Goal: Task Accomplishment & Management: Complete application form

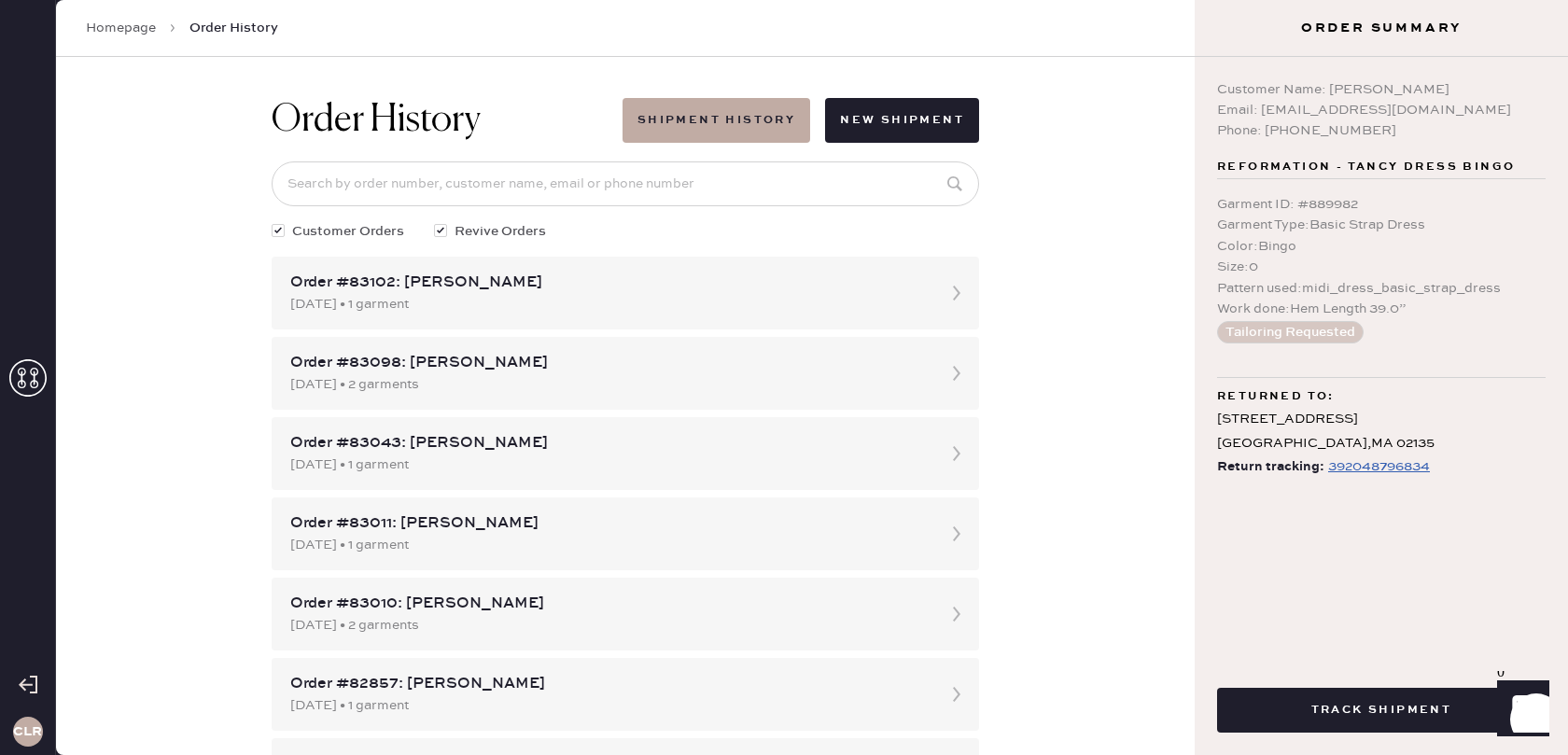
click at [18, 370] on use at bounding box center [28, 377] width 37 height 37
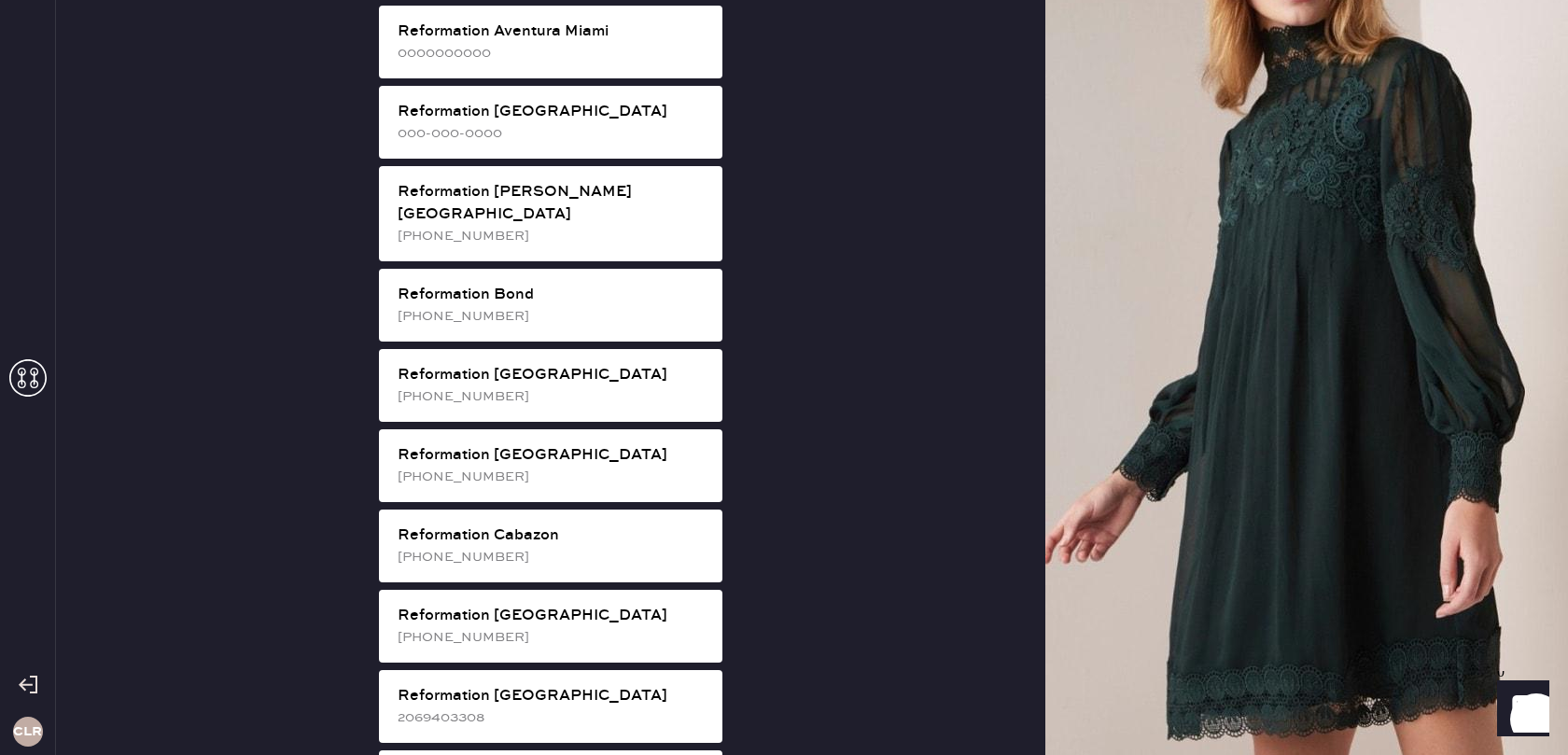
scroll to position [391, 0]
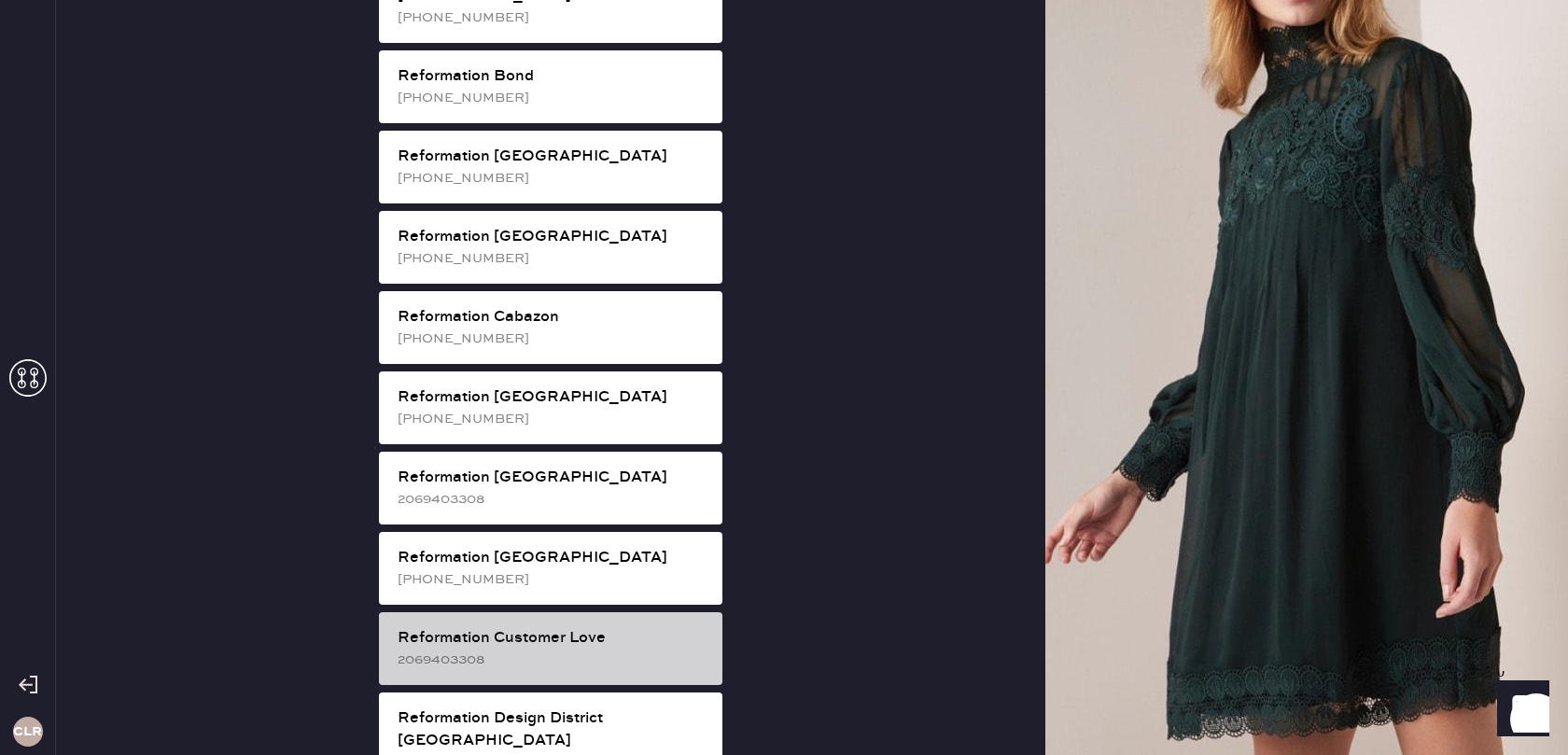
click at [597, 627] on div "Reformation Customer Love" at bounding box center [552, 637] width 310 height 22
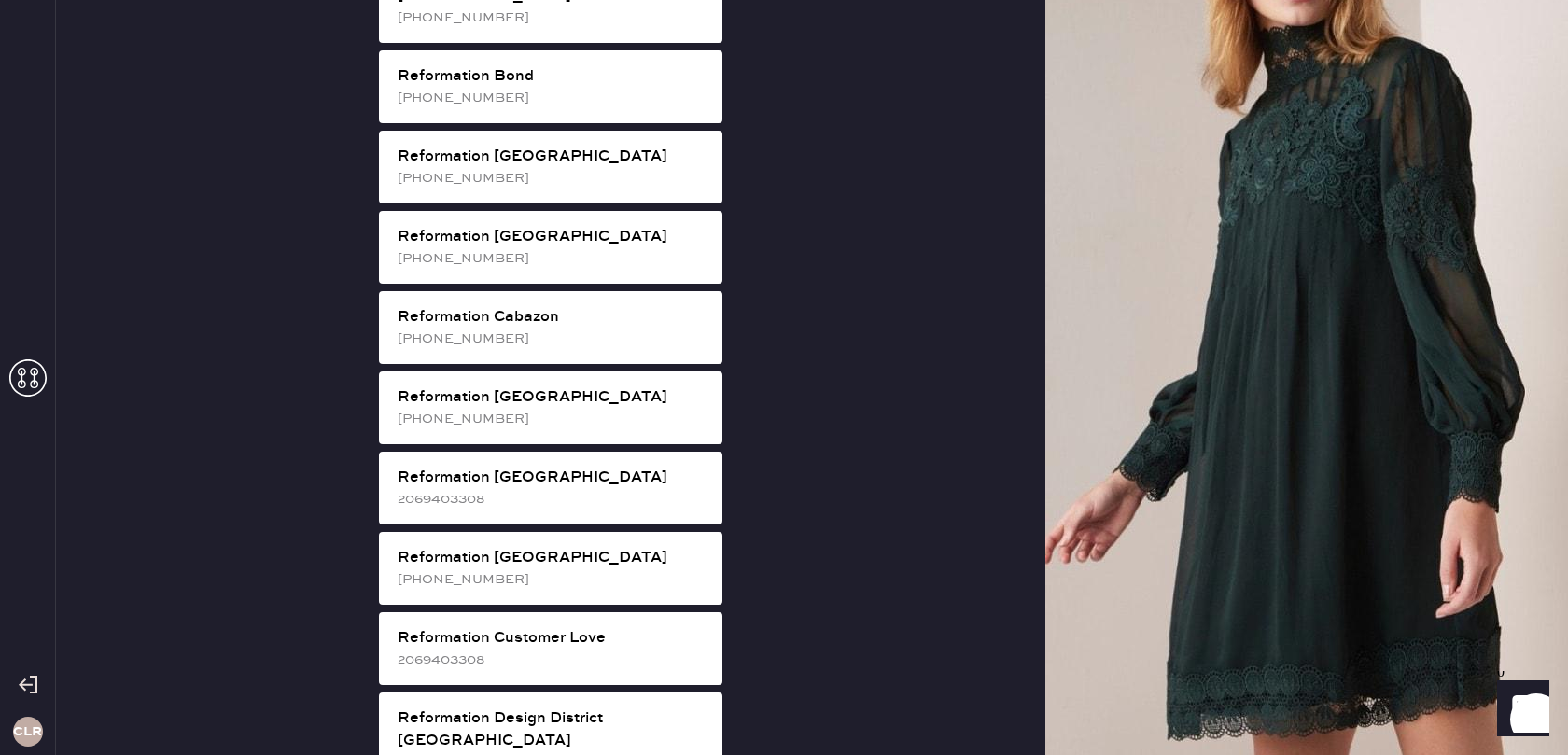
scroll to position [0, 0]
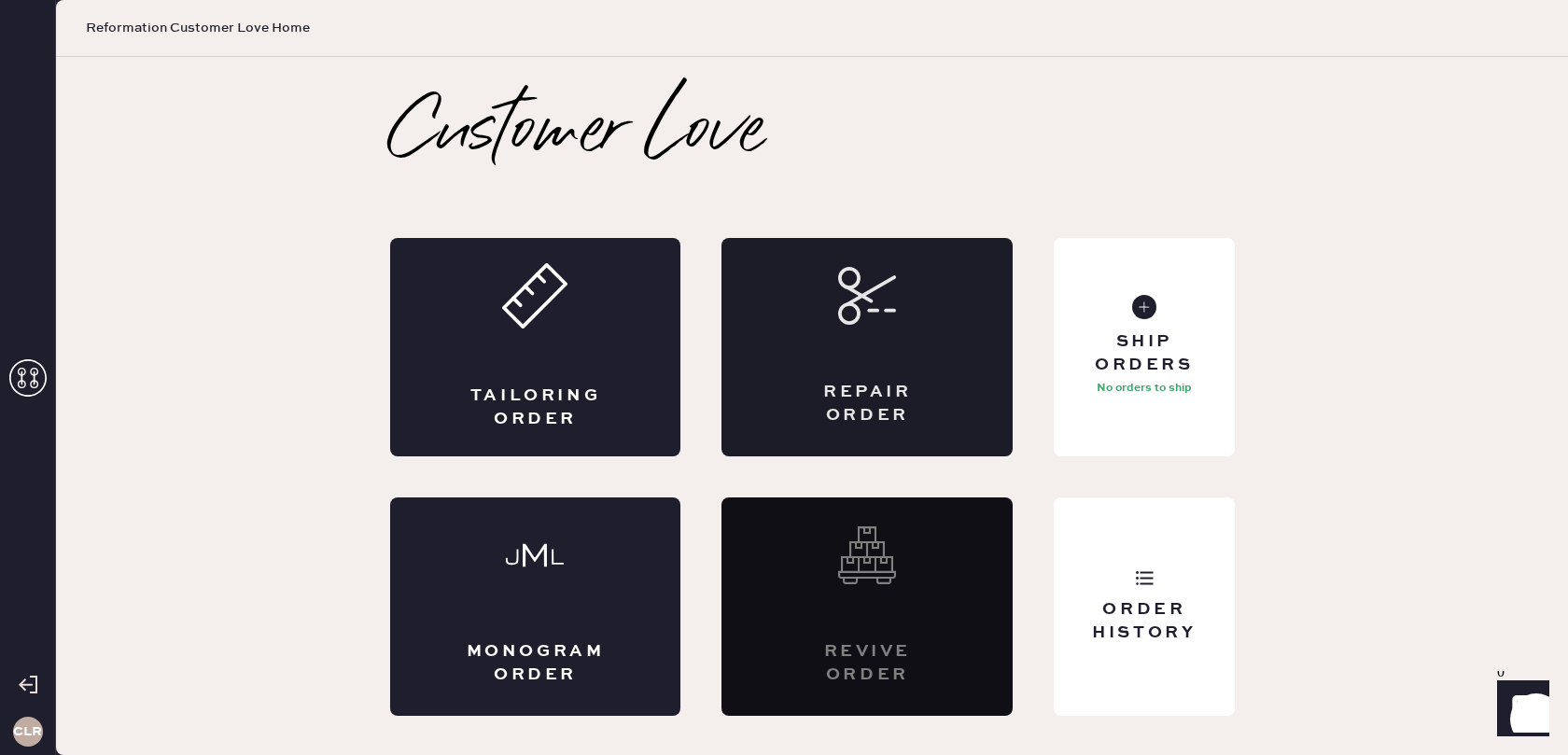
click at [851, 338] on div "Repair Order" at bounding box center [867, 347] width 291 height 218
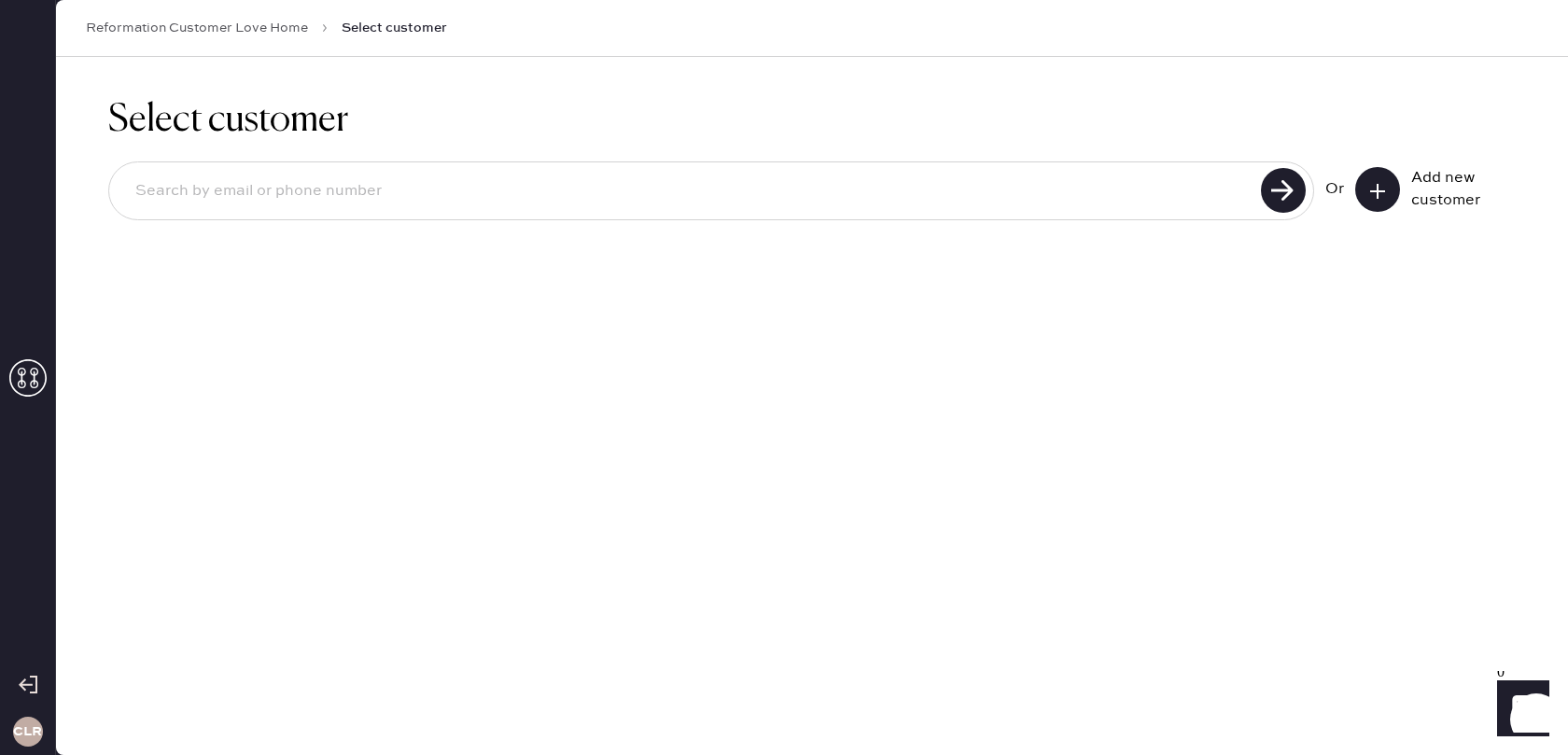
click at [510, 197] on input at bounding box center [688, 190] width 1135 height 43
paste input "[EMAIL_ADDRESS][DOMAIN_NAME]"
type input "[EMAIL_ADDRESS][DOMAIN_NAME]"
click at [1281, 197] on use at bounding box center [1283, 189] width 45 height 45
click at [1368, 189] on icon at bounding box center [1377, 190] width 18 height 18
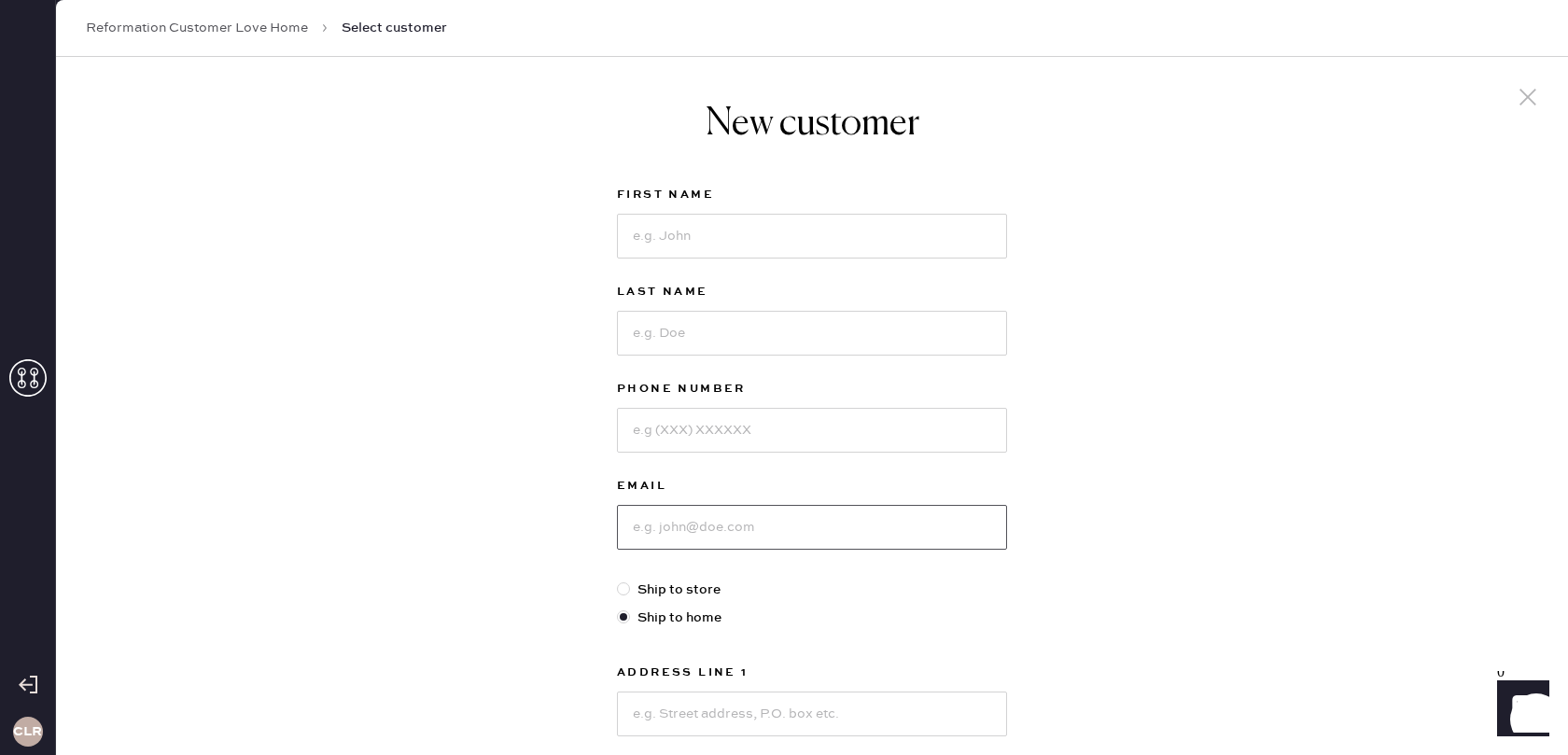
click at [716, 522] on input at bounding box center [812, 526] width 391 height 45
paste input "[EMAIL_ADDRESS][DOMAIN_NAME]"
type input "[EMAIL_ADDRESS][DOMAIN_NAME]"
click at [753, 431] on input at bounding box center [812, 430] width 391 height 45
paste input "[PHONE_NUMBER]"
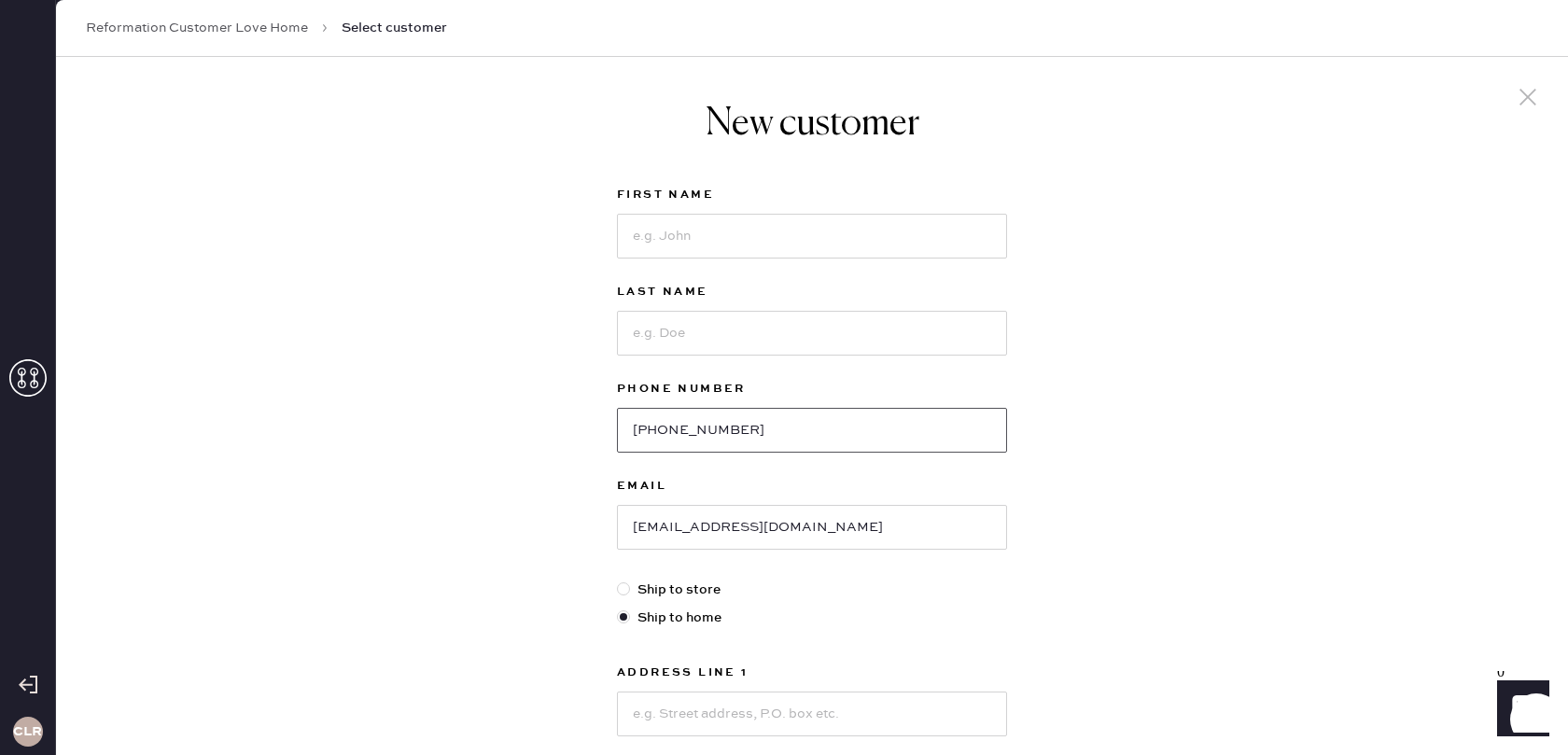
type input "[PHONE_NUMBER]"
click at [831, 232] on input at bounding box center [812, 235] width 391 height 45
paste input "[PERSON_NAME]"
click at [705, 230] on input "[PERSON_NAME]" at bounding box center [812, 235] width 391 height 45
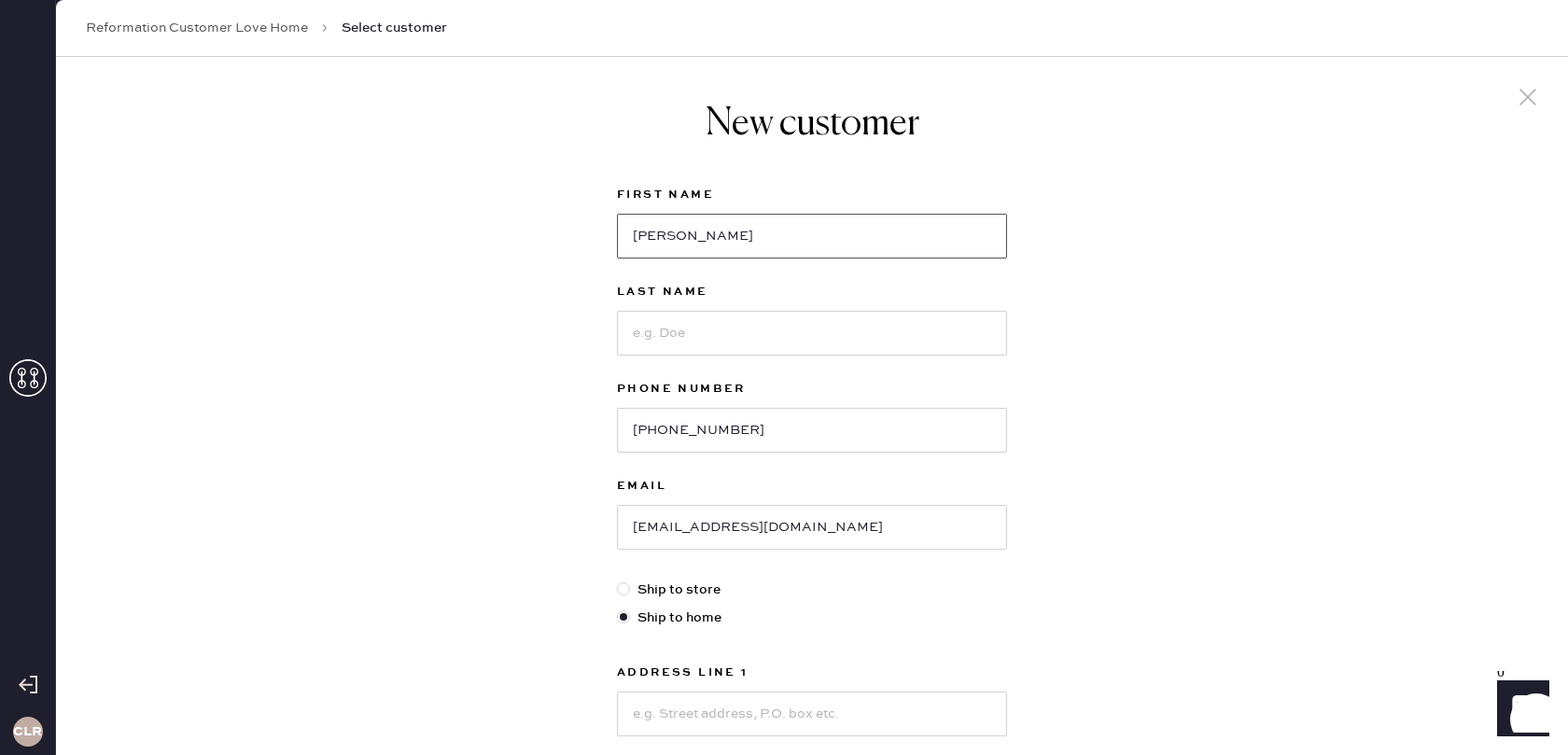
type input "[PERSON_NAME]"
click at [694, 343] on input at bounding box center [812, 333] width 391 height 45
paste input "[PERSON_NAME]"
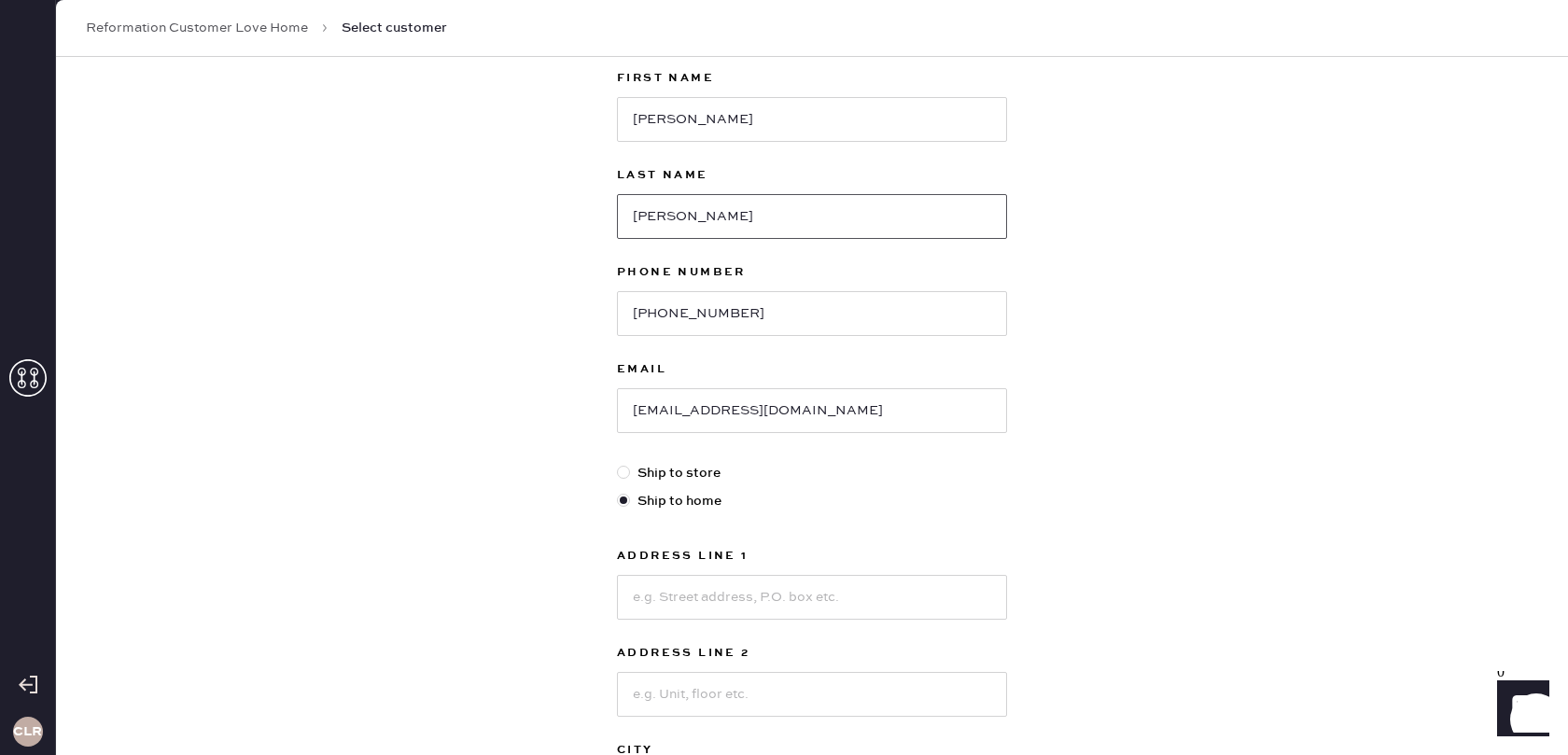
scroll to position [230, 0]
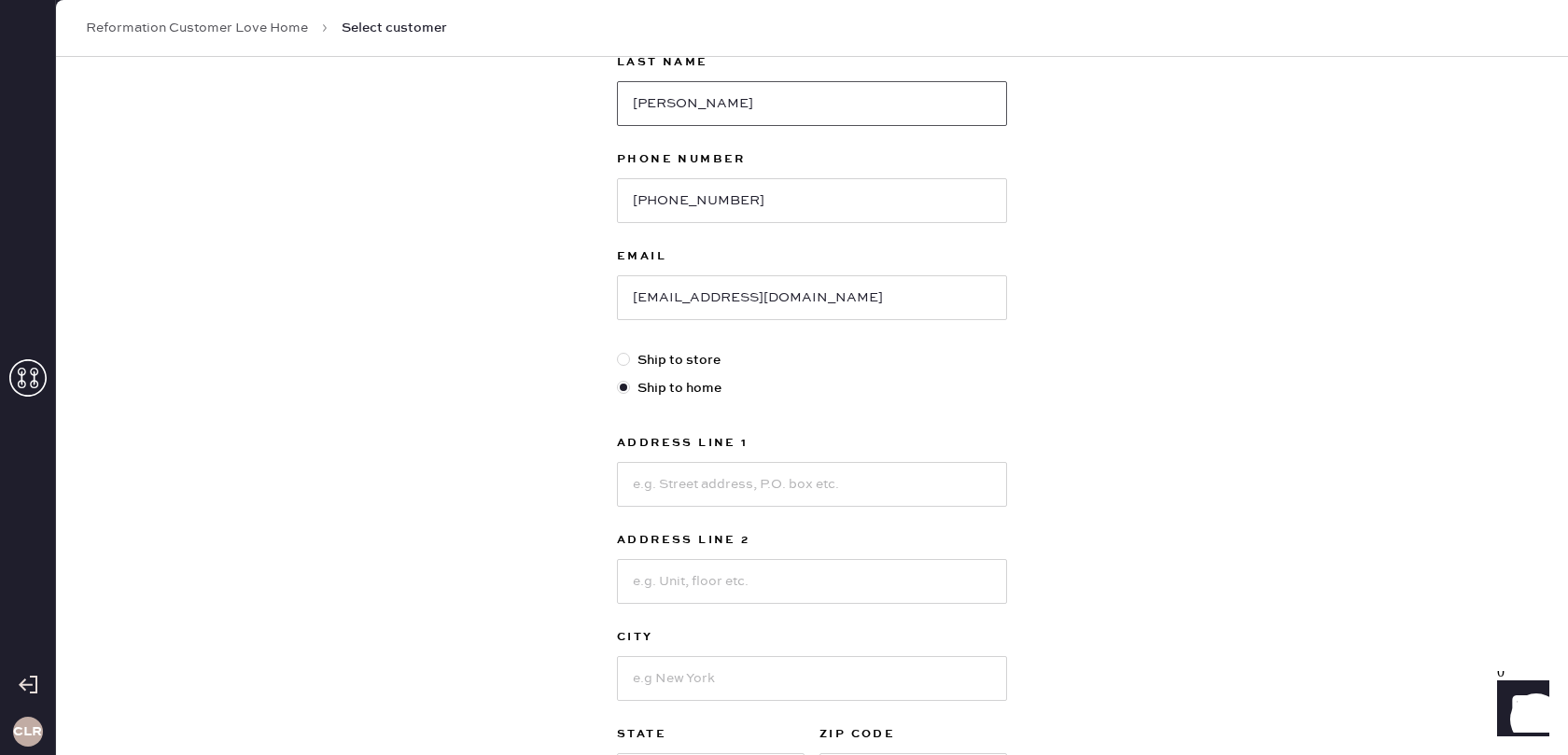
type input "[PERSON_NAME]"
click at [766, 477] on input at bounding box center [812, 484] width 391 height 45
paste input "[STREET_ADDRESS]"
type input "[STREET_ADDRESS]"
click at [880, 567] on input at bounding box center [812, 581] width 391 height 45
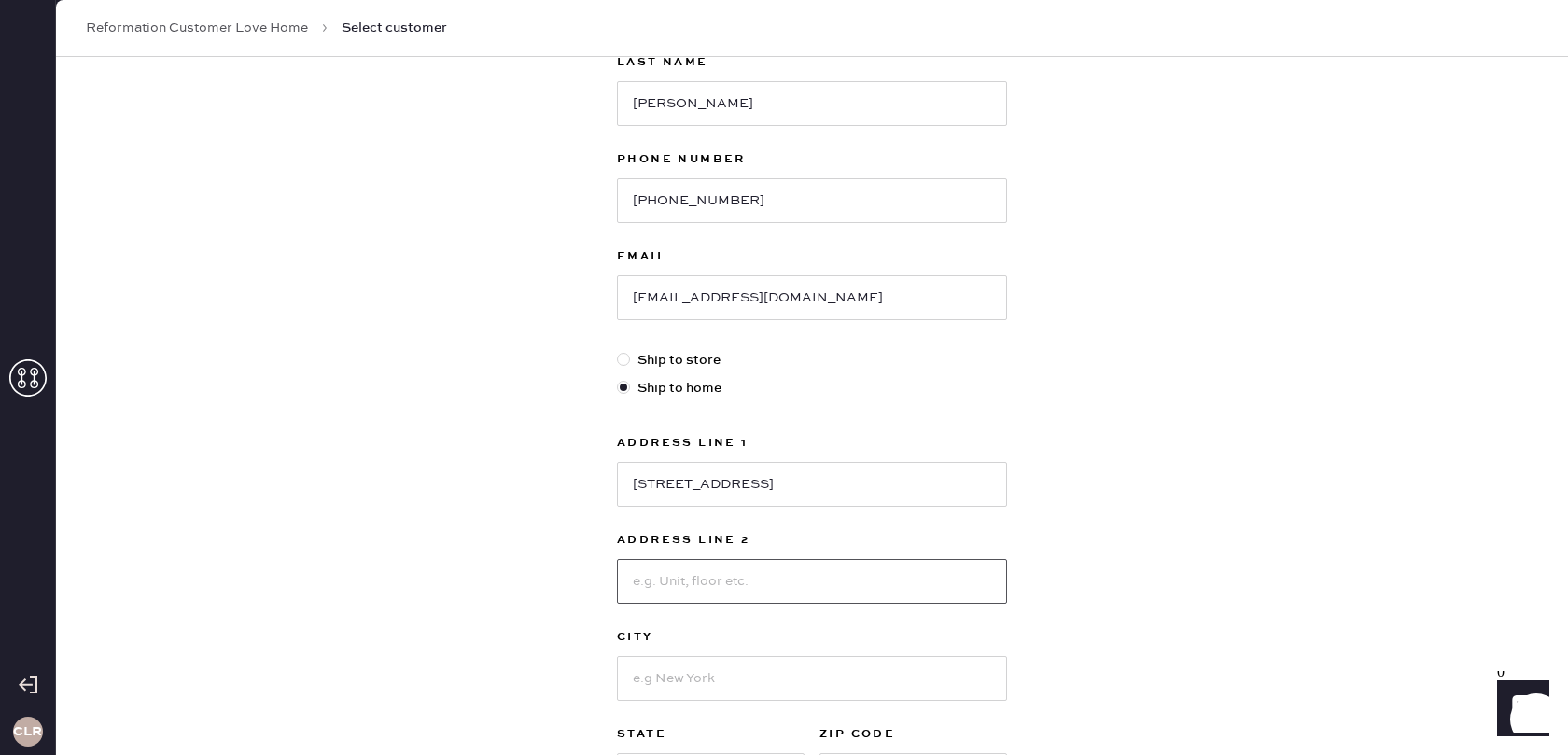
paste input "Apt 615"
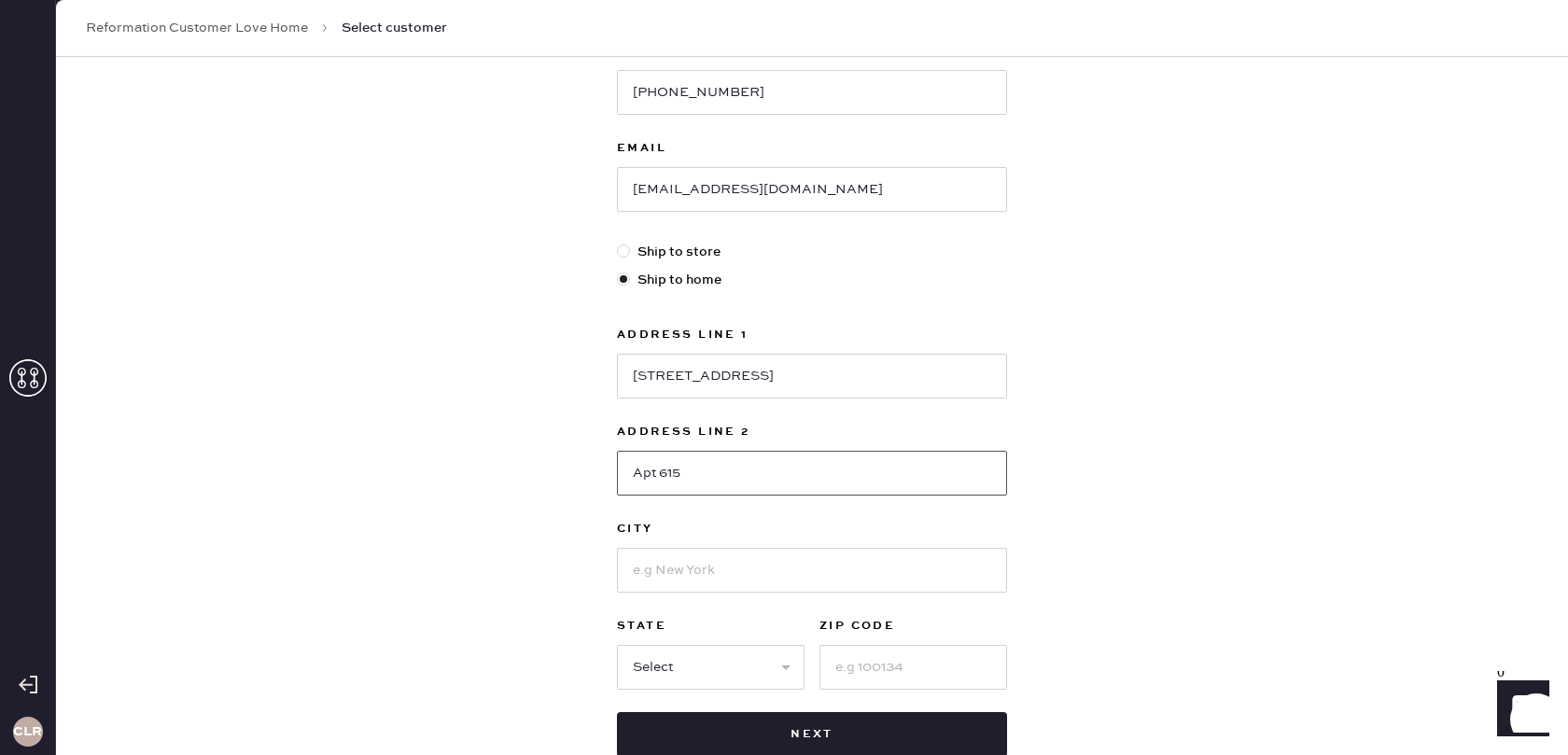
scroll to position [344, 0]
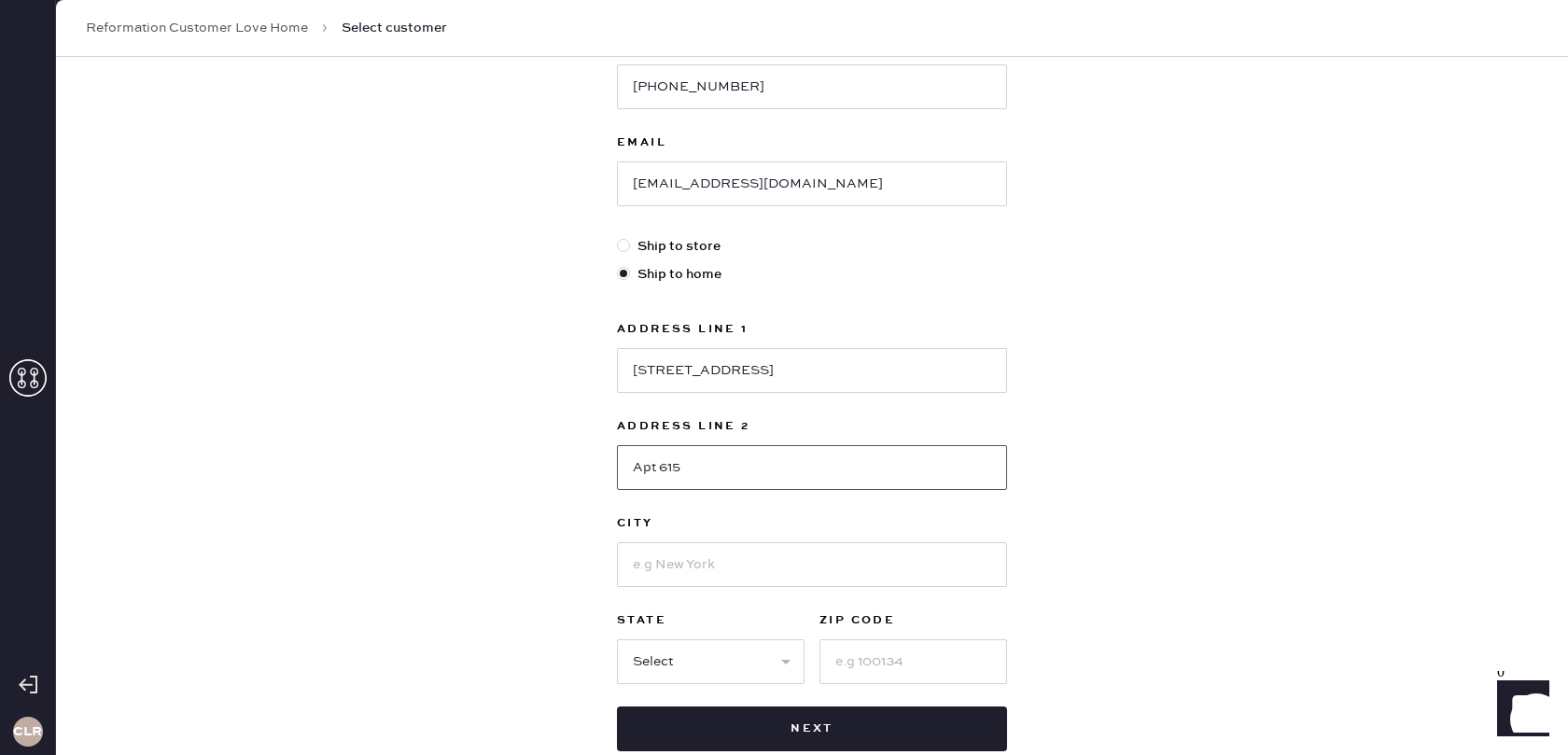
type input "Apt 615"
click at [677, 669] on select "Select AK AL AR AZ CA CO CT [GEOGRAPHIC_DATA] DE FL [GEOGRAPHIC_DATA] HI [GEOGR…" at bounding box center [710, 661] width 188 height 45
select select "DC"
click at [616, 639] on select "Select AK AL AR AZ CA CO CT [GEOGRAPHIC_DATA] DE FL [GEOGRAPHIC_DATA] HI [GEOGR…" at bounding box center [710, 661] width 188 height 45
click at [707, 553] on input at bounding box center [812, 564] width 391 height 45
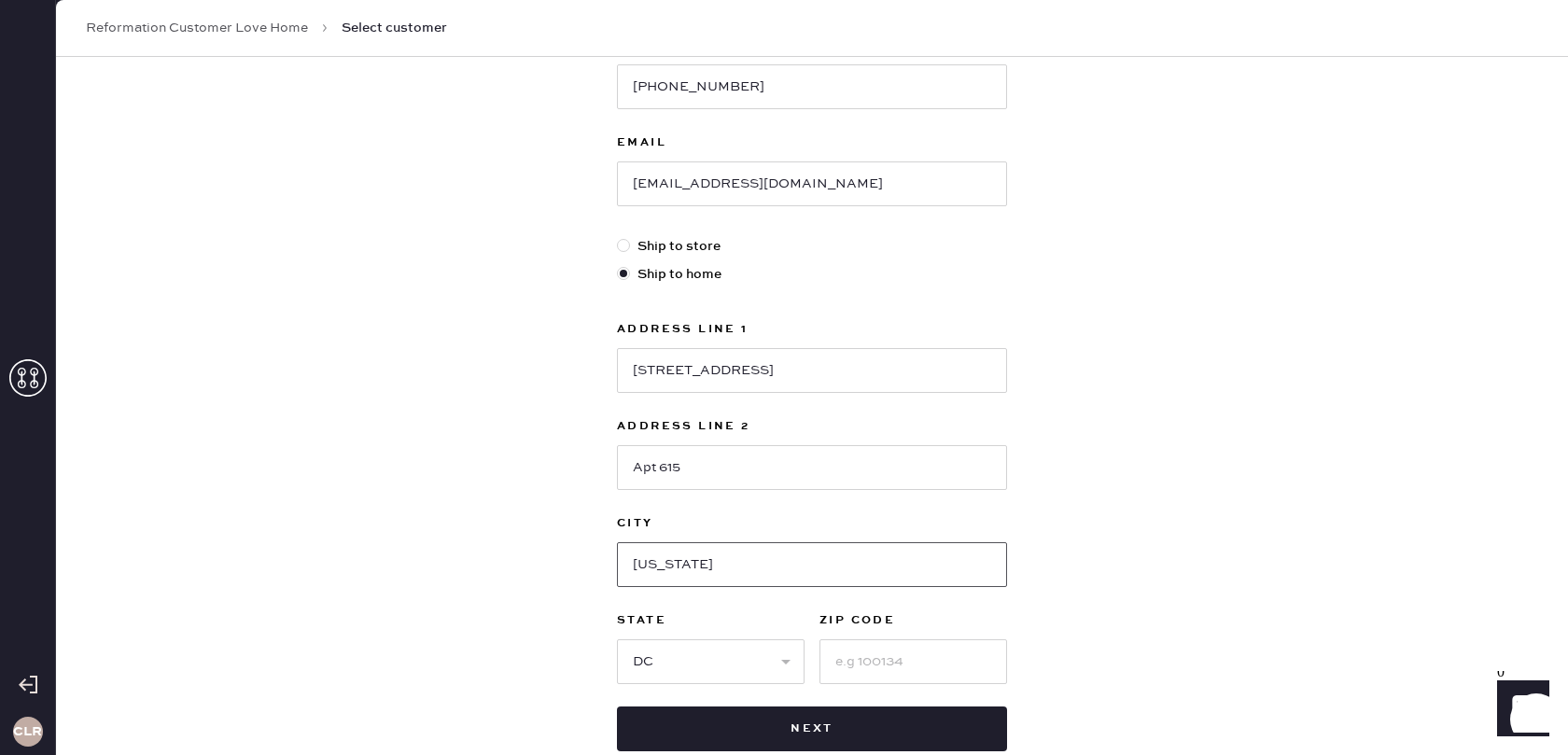
type input "[US_STATE]"
click at [877, 665] on input at bounding box center [913, 661] width 188 height 45
paste input "20009"
type input "20009"
click at [1274, 555] on div "New customer First Name [PERSON_NAME] Last Name [PERSON_NAME] Phone Number [PHO…" at bounding box center [811, 292] width 1512 height 1157
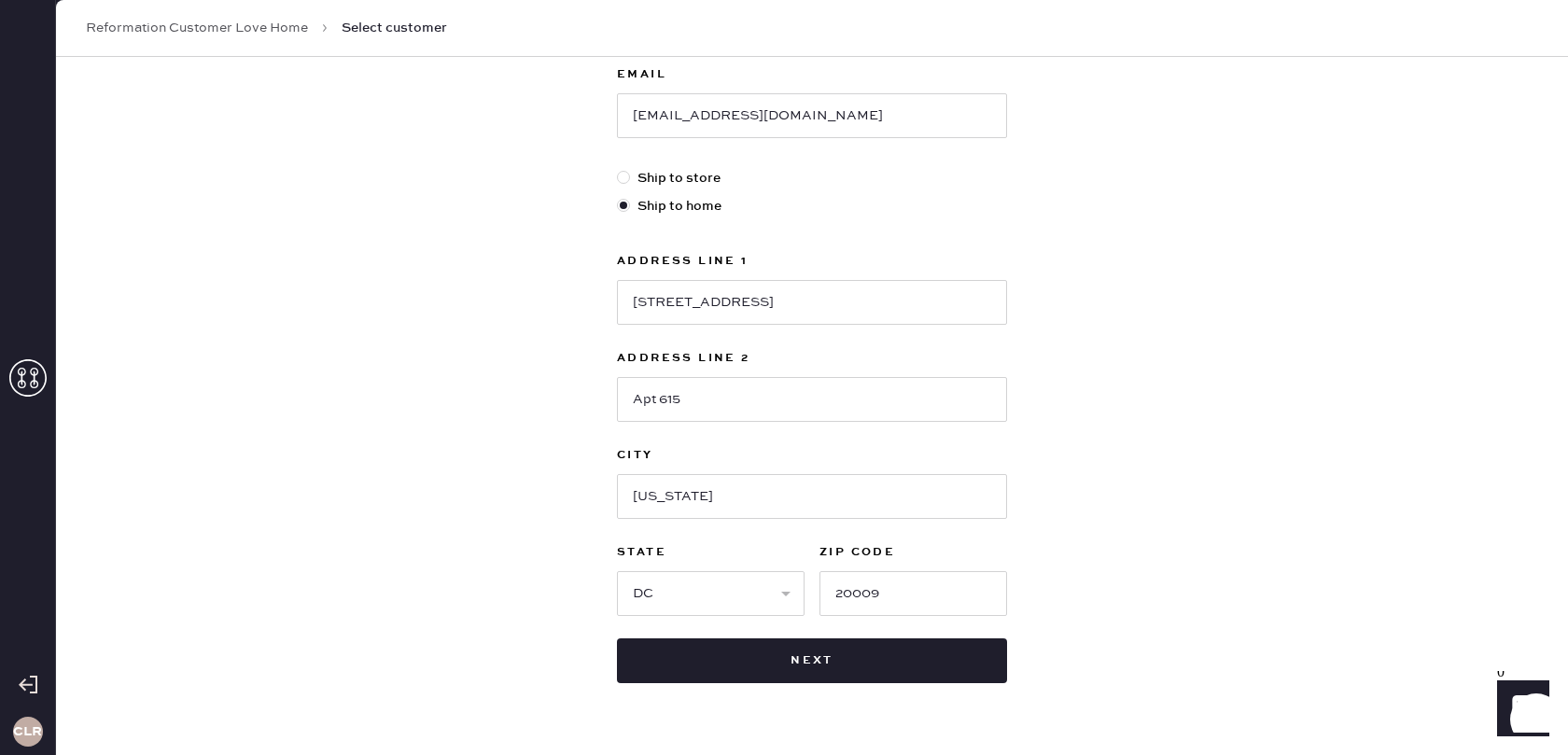
scroll to position [459, 0]
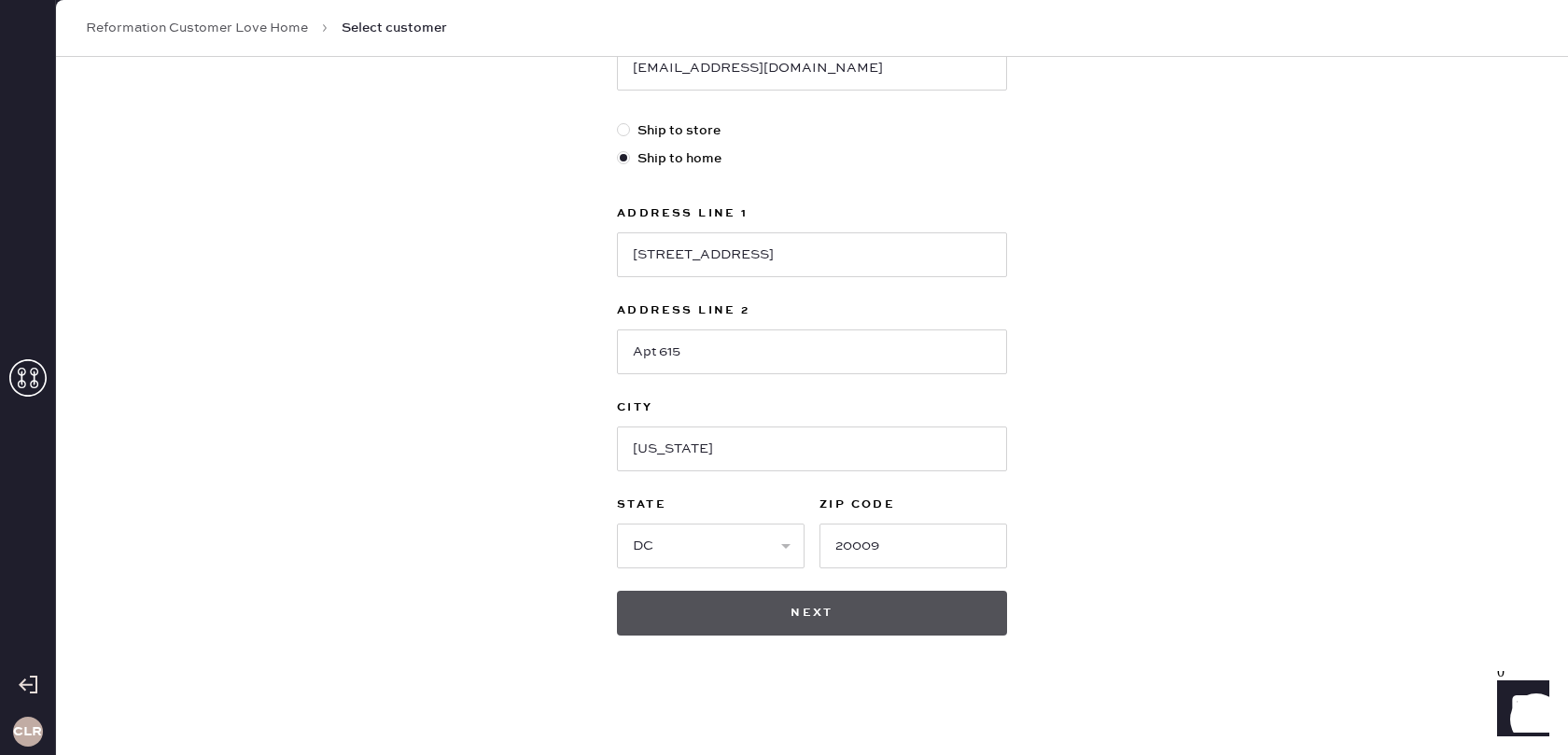
click at [763, 617] on button "Next" at bounding box center [812, 612] width 391 height 45
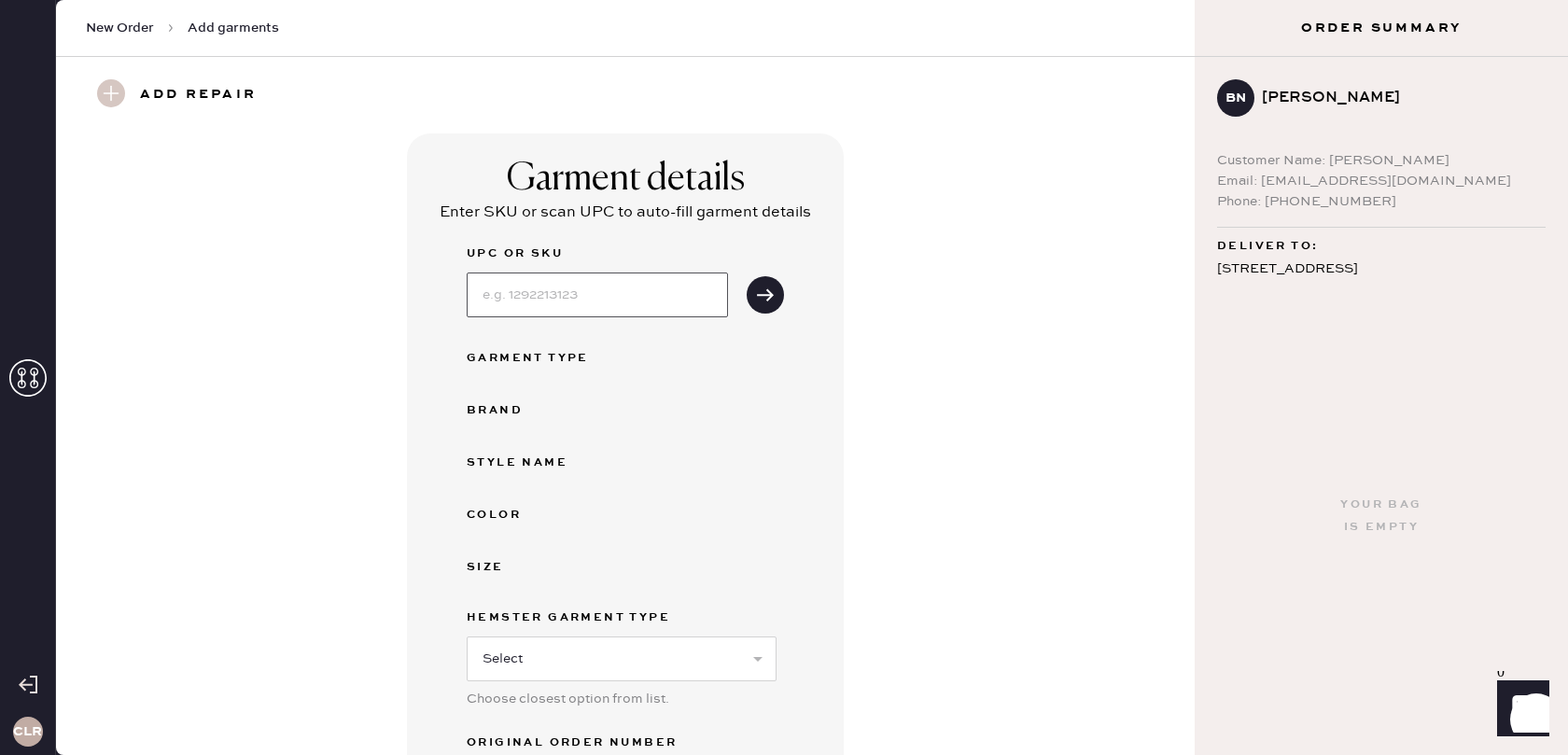
click at [541, 279] on input at bounding box center [596, 295] width 261 height 45
paste input "1318150MDN002"
type input "1318150MDN002"
drag, startPoint x: 773, startPoint y: 292, endPoint x: 788, endPoint y: 309, distance: 22.7
click at [773, 292] on icon "submit" at bounding box center [765, 294] width 18 height 18
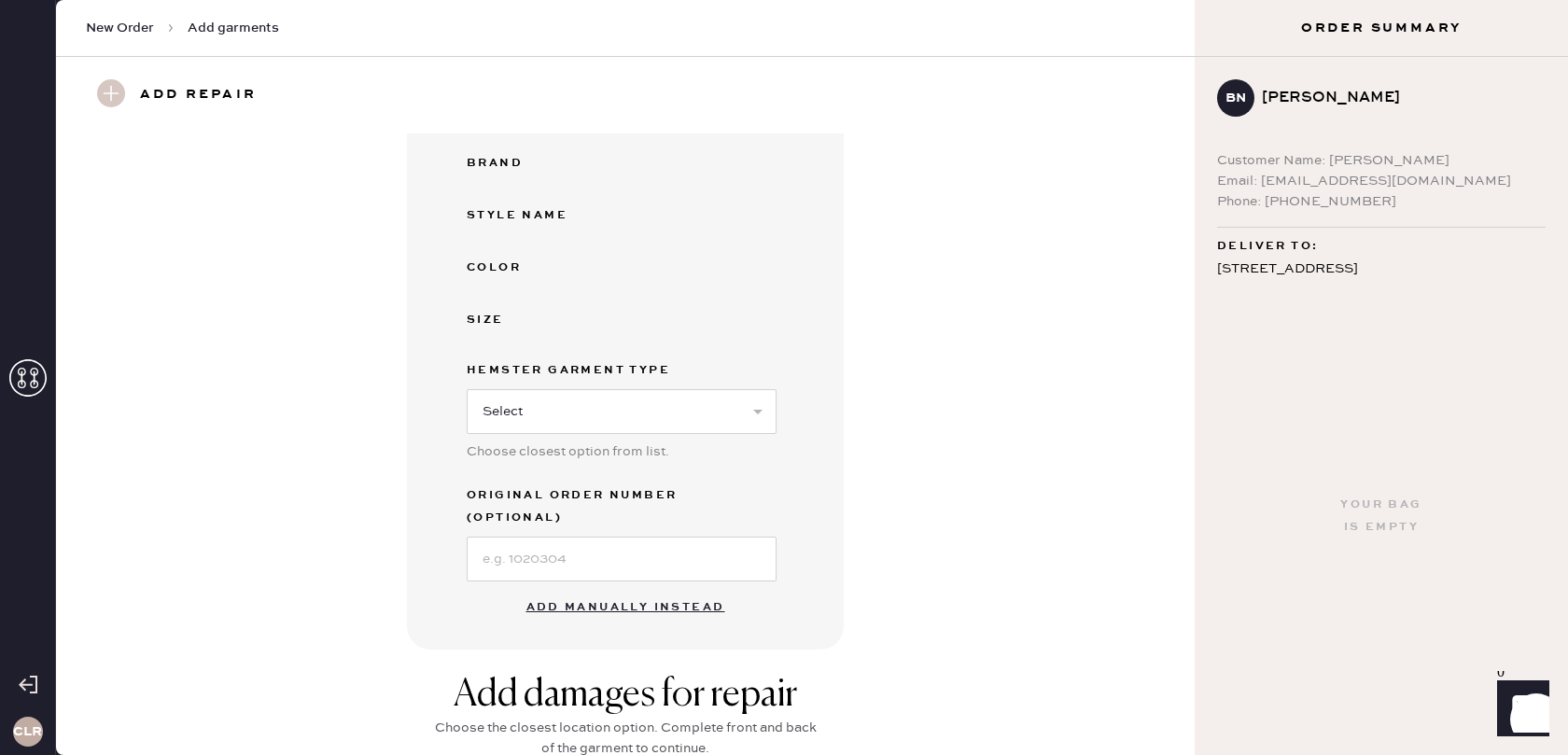
scroll to position [533, 0]
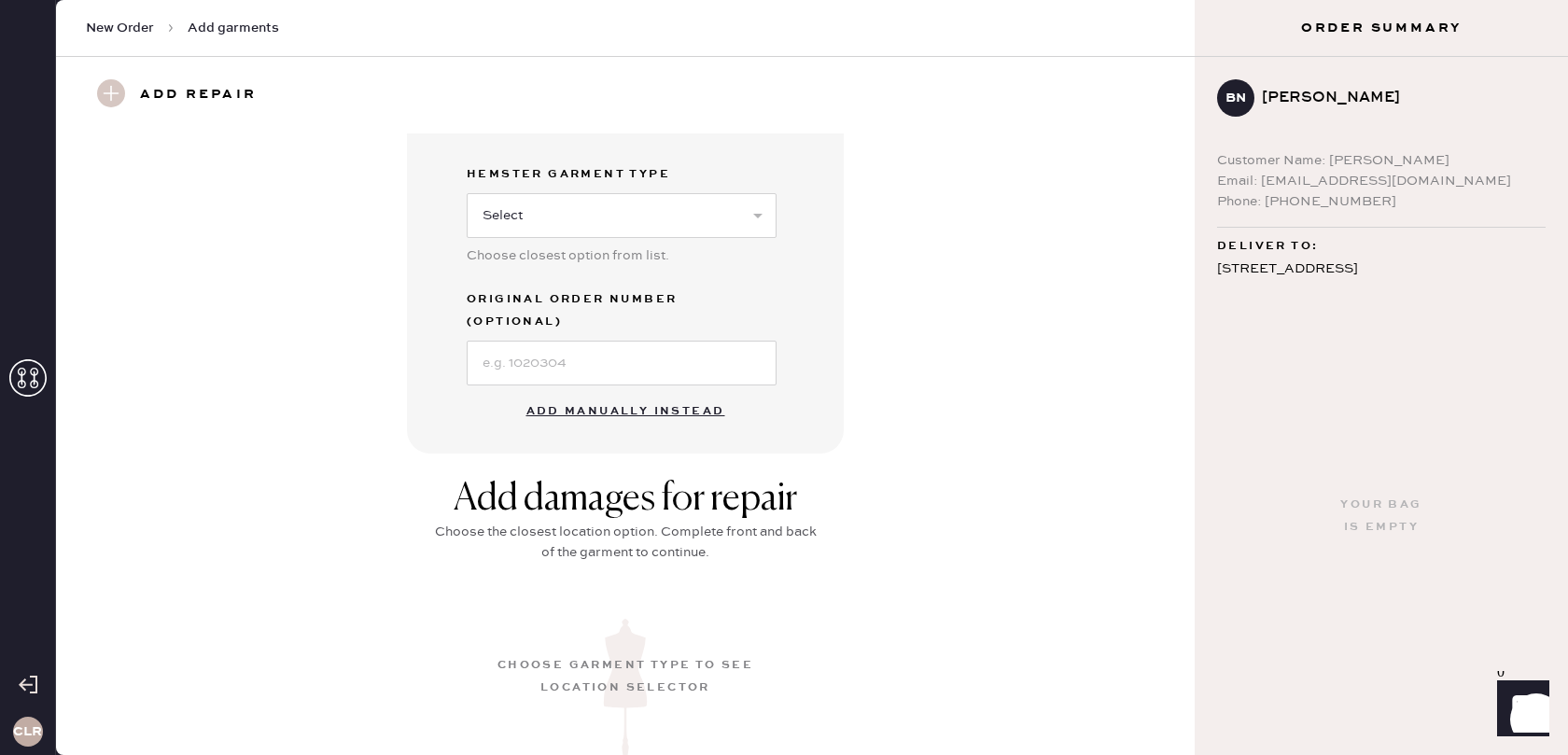
click at [631, 392] on button "Add manually instead" at bounding box center [625, 411] width 221 height 37
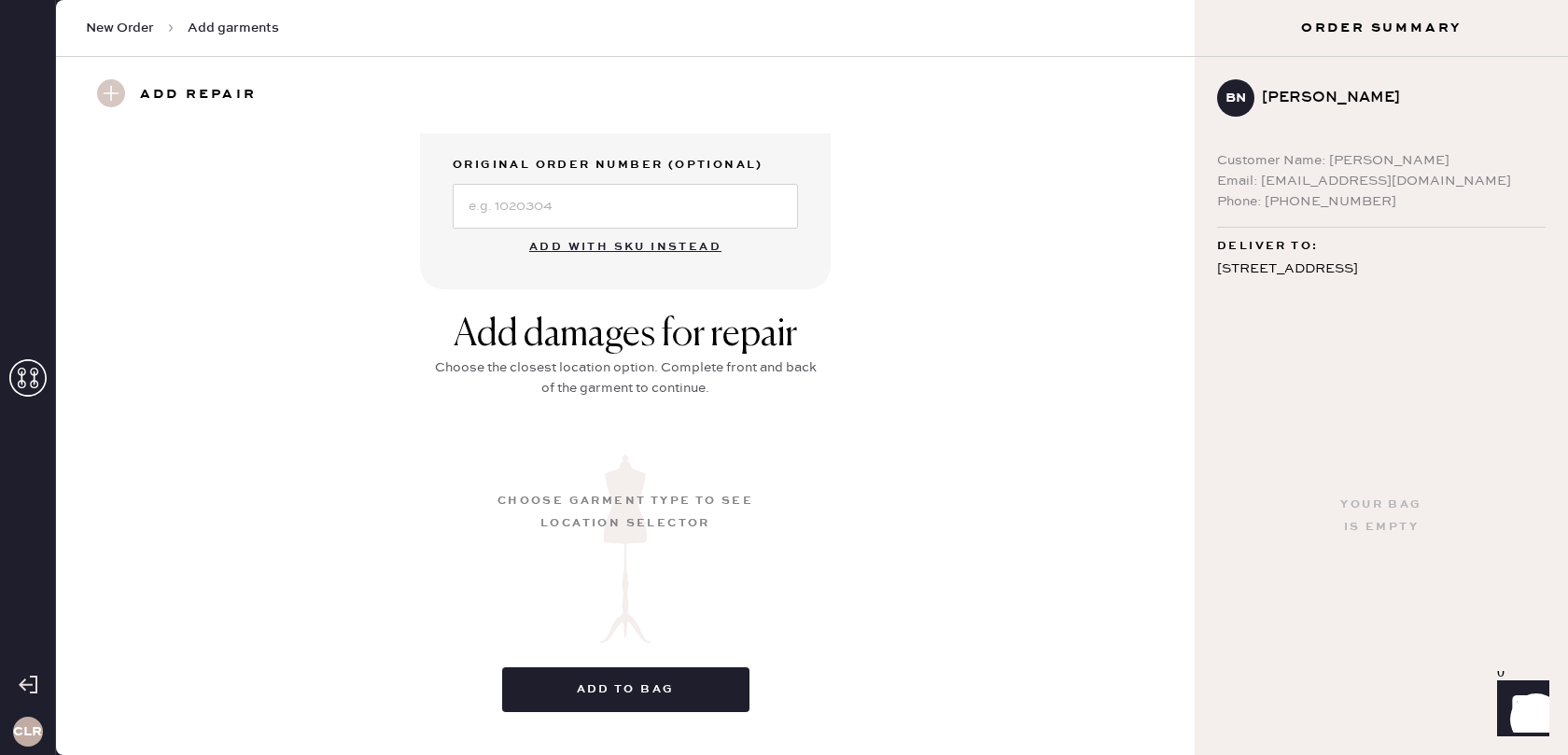
scroll to position [492, 0]
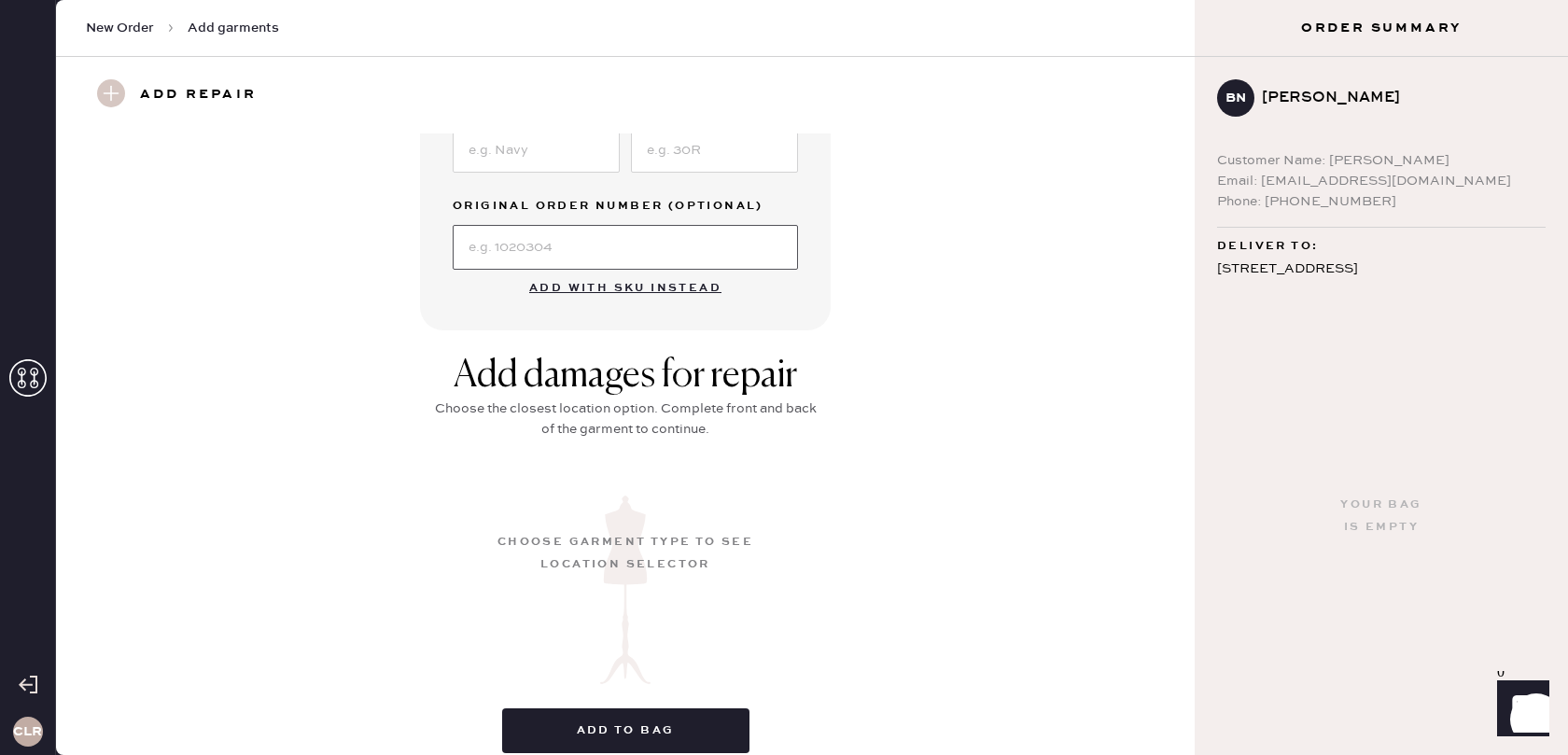
click at [583, 260] on input at bounding box center [625, 247] width 346 height 45
paste input "S29440569"
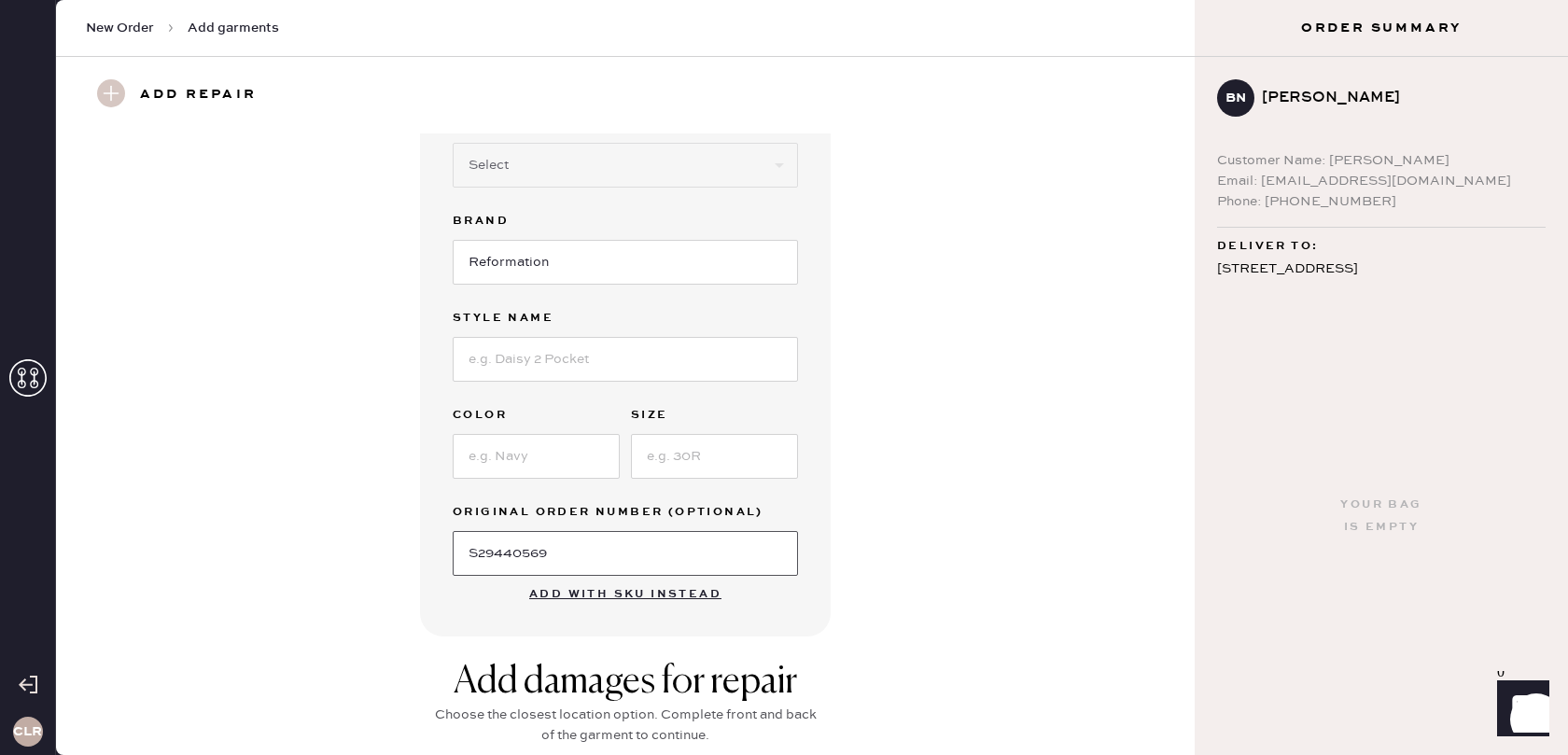
scroll to position [0, 0]
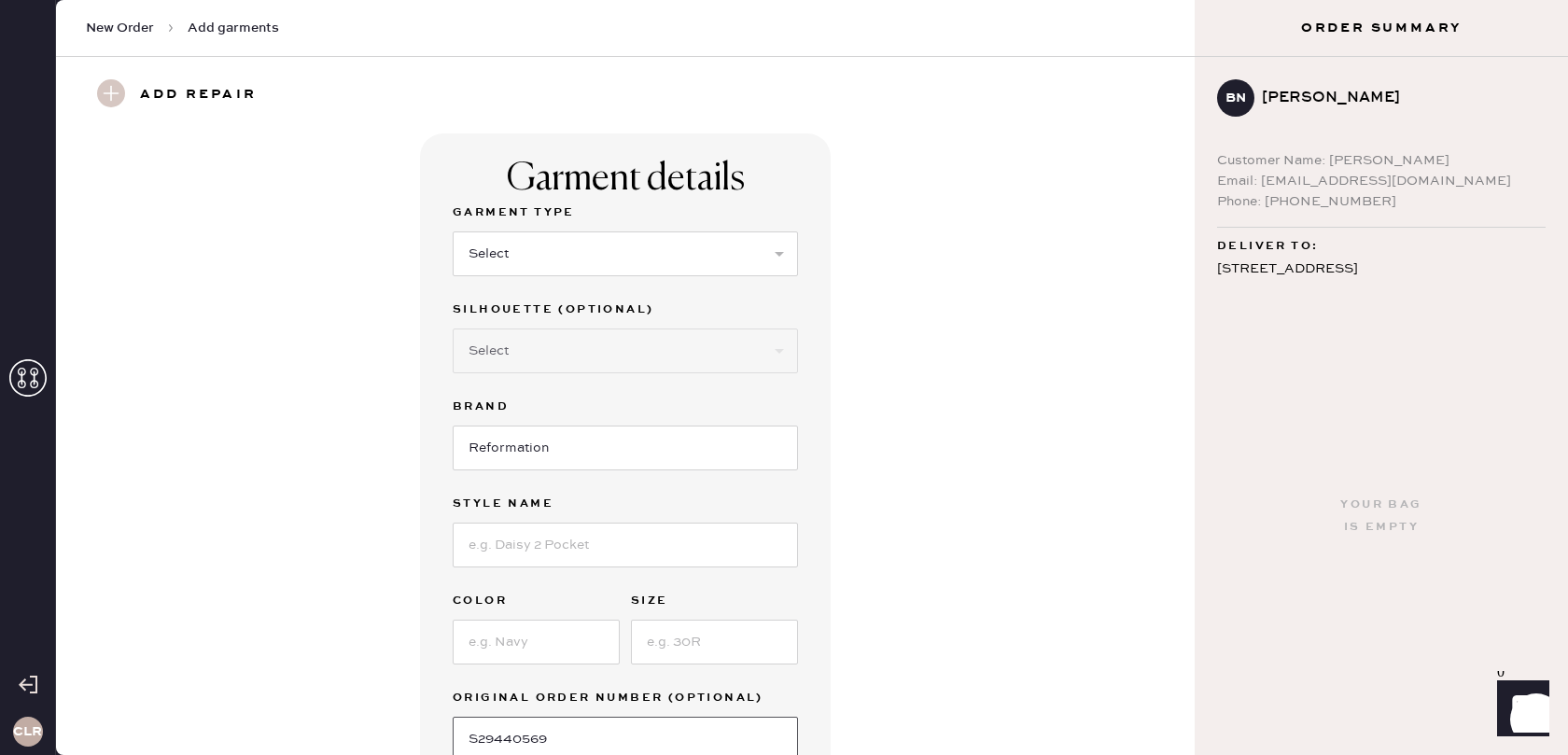
type input "S29440569"
click at [599, 250] on select "Select Basic Skirt Jeans Leggings Pants Shorts Basic Sleeved Dress Basic Sleeve…" at bounding box center [625, 254] width 346 height 45
select select "7"
click at [453, 232] on select "Select Basic Skirt Jeans Leggings Pants Shorts Basic Sleeved Dress Basic Sleeve…" at bounding box center [625, 254] width 346 height 45
click at [578, 364] on select "Select Maxi Dress Midi Dress Mini Dress Other" at bounding box center [625, 350] width 346 height 45
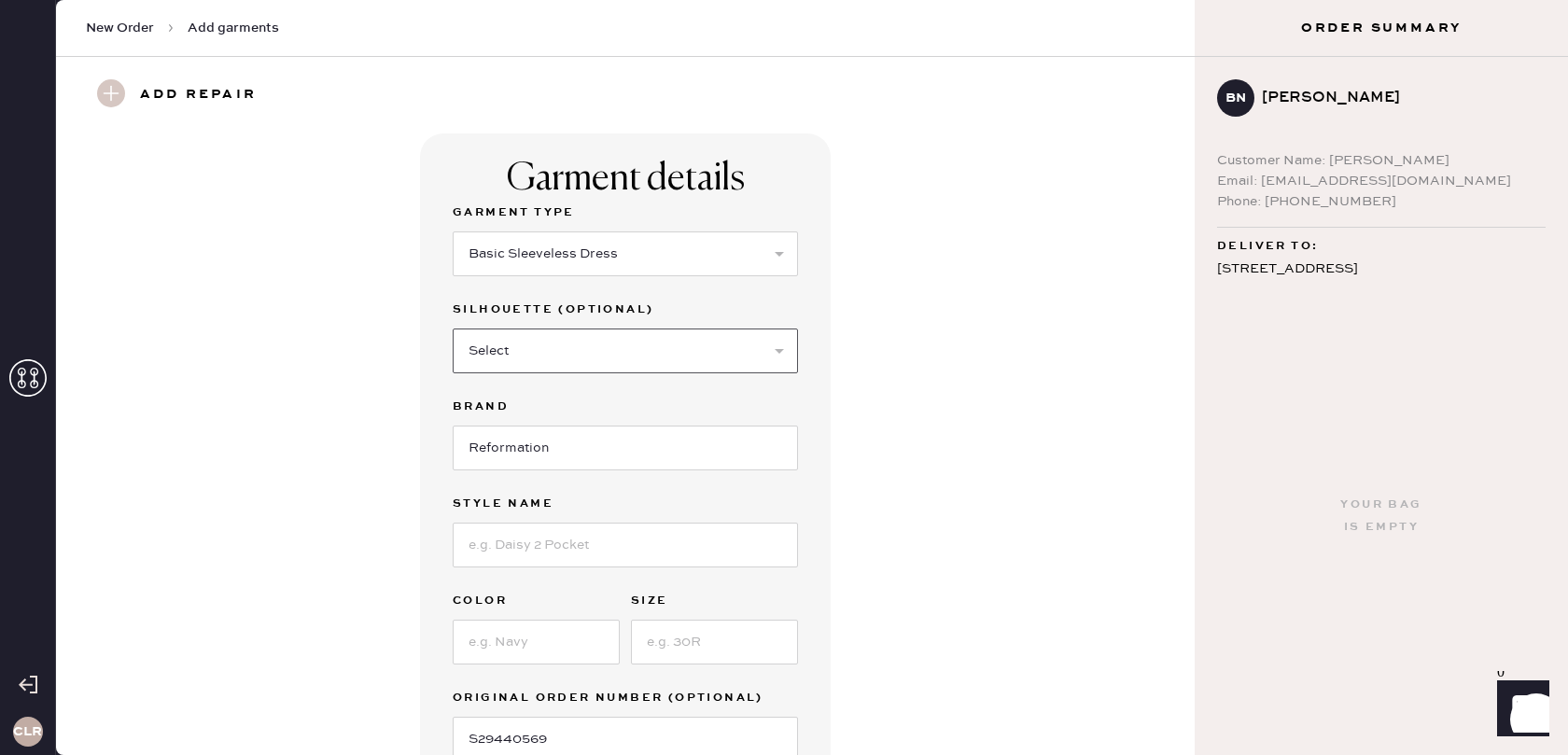
select select "32"
click at [453, 328] on select "Select Maxi Dress Midi Dress Mini Dress Other" at bounding box center [625, 350] width 346 height 45
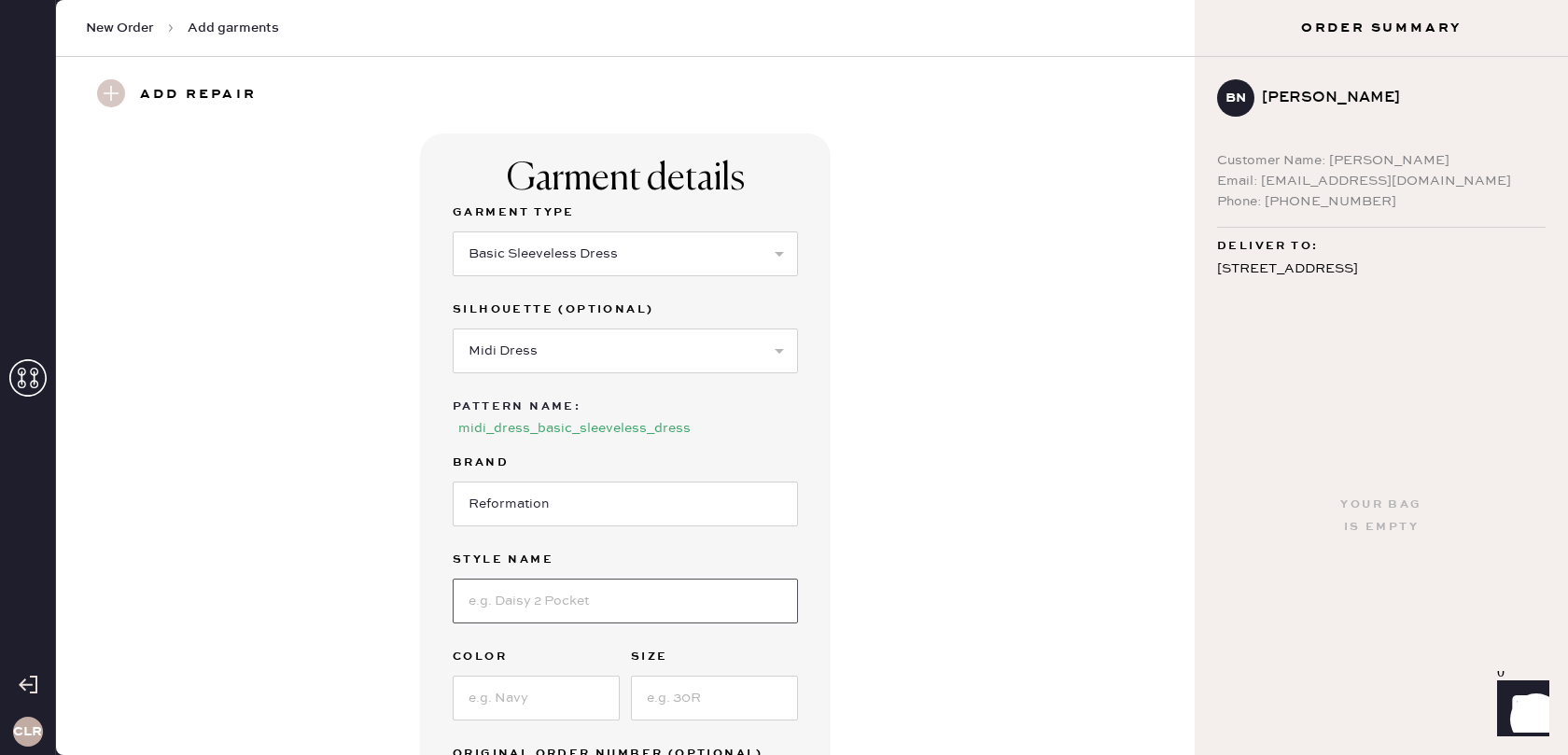
click at [560, 591] on input at bounding box center [625, 600] width 346 height 45
click at [510, 595] on input at bounding box center [625, 600] width 346 height 45
paste input "Perlette Dress"
type input "Perlette Dress"
click at [533, 697] on input at bounding box center [536, 698] width 168 height 45
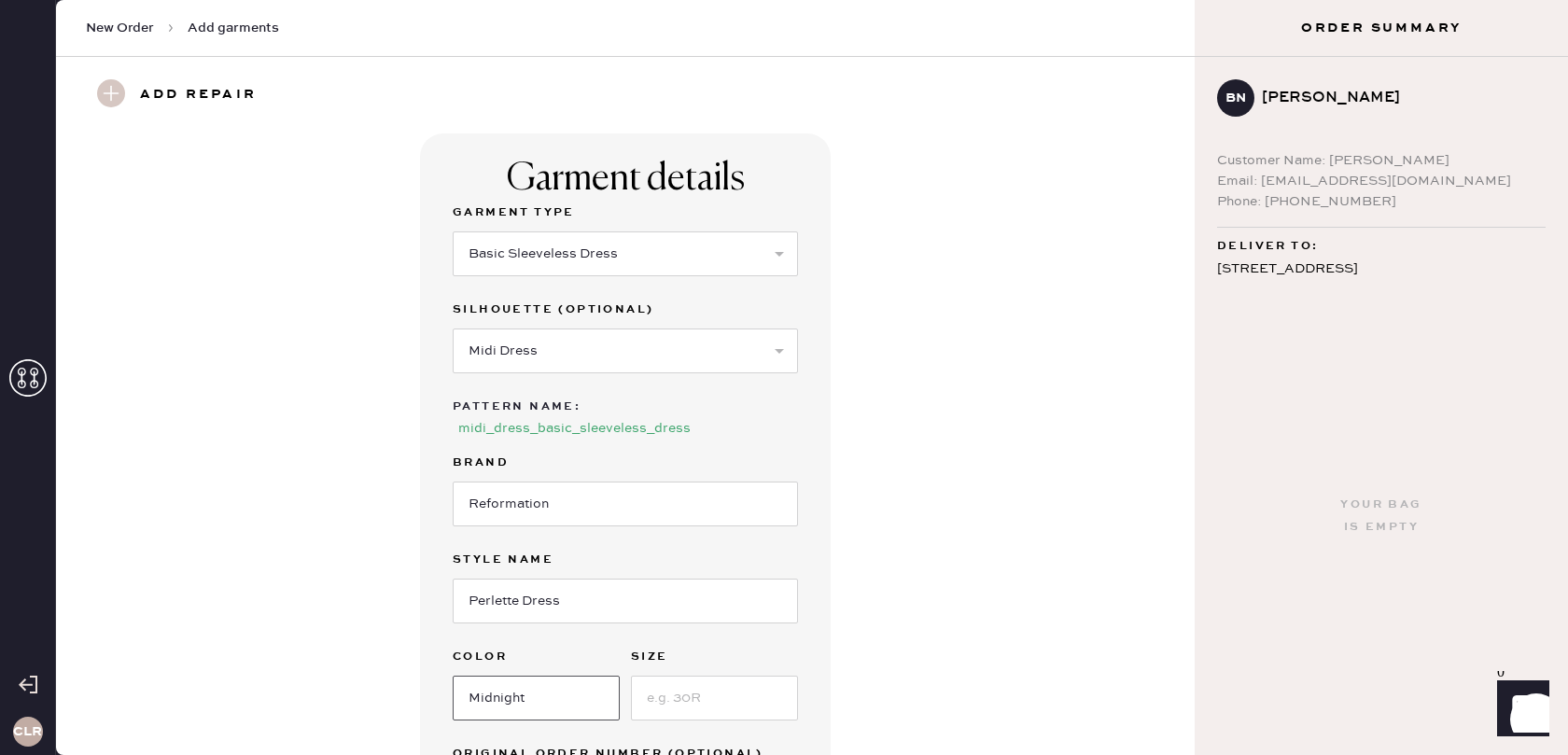
type input "Midnight"
click at [688, 683] on input at bounding box center [714, 698] width 168 height 45
type input "1"
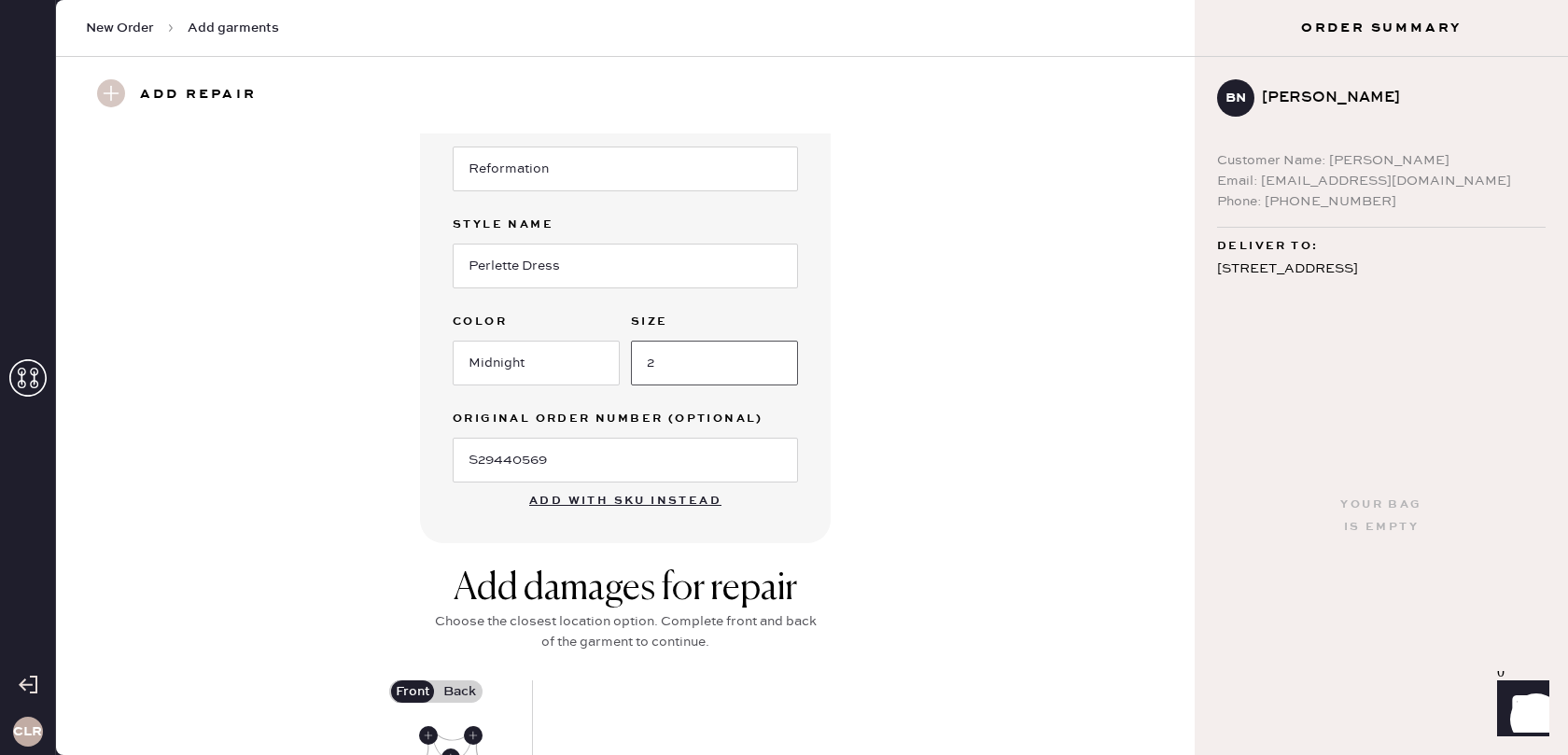
scroll to position [550, 0]
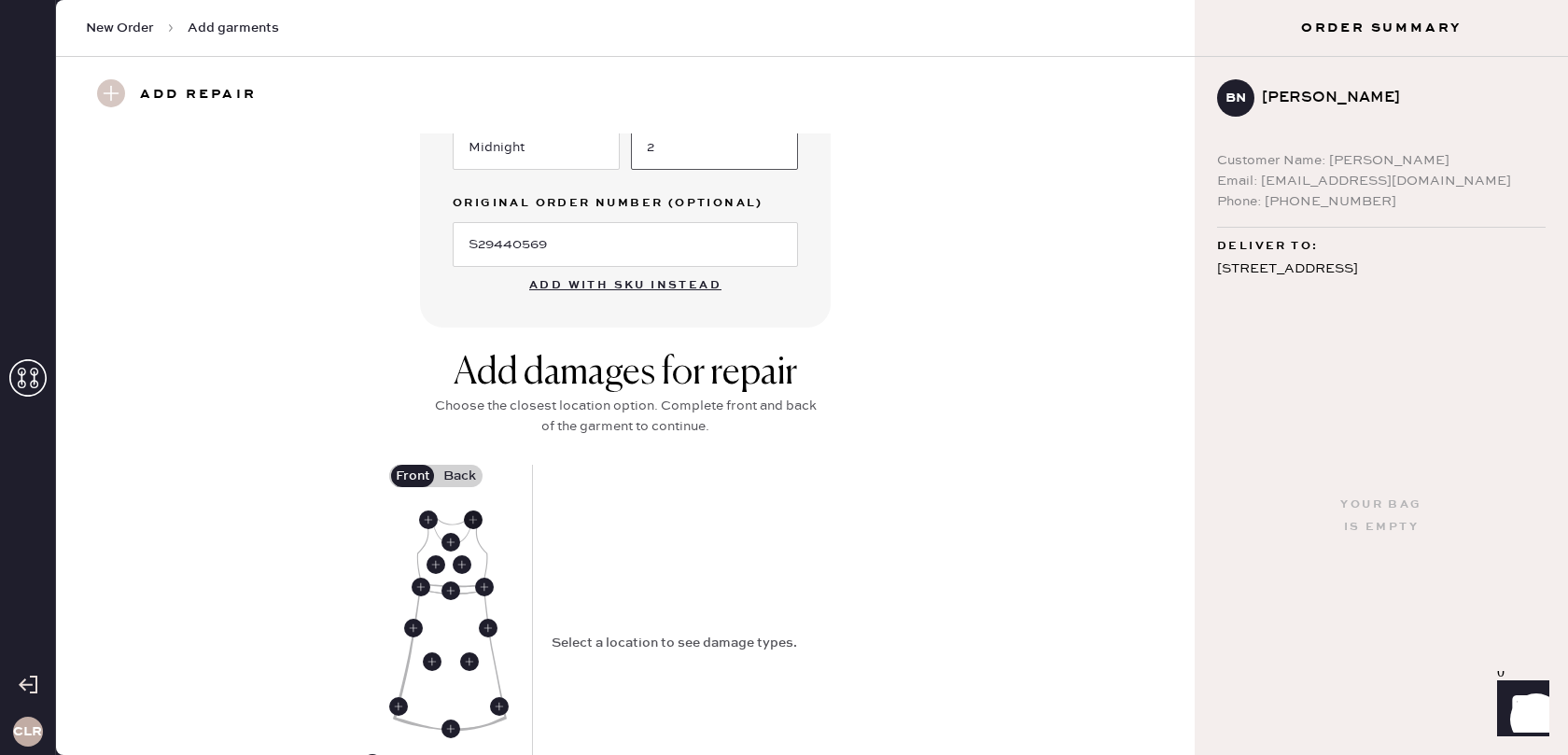
type input "2"
click at [475, 522] on use at bounding box center [473, 519] width 18 height 18
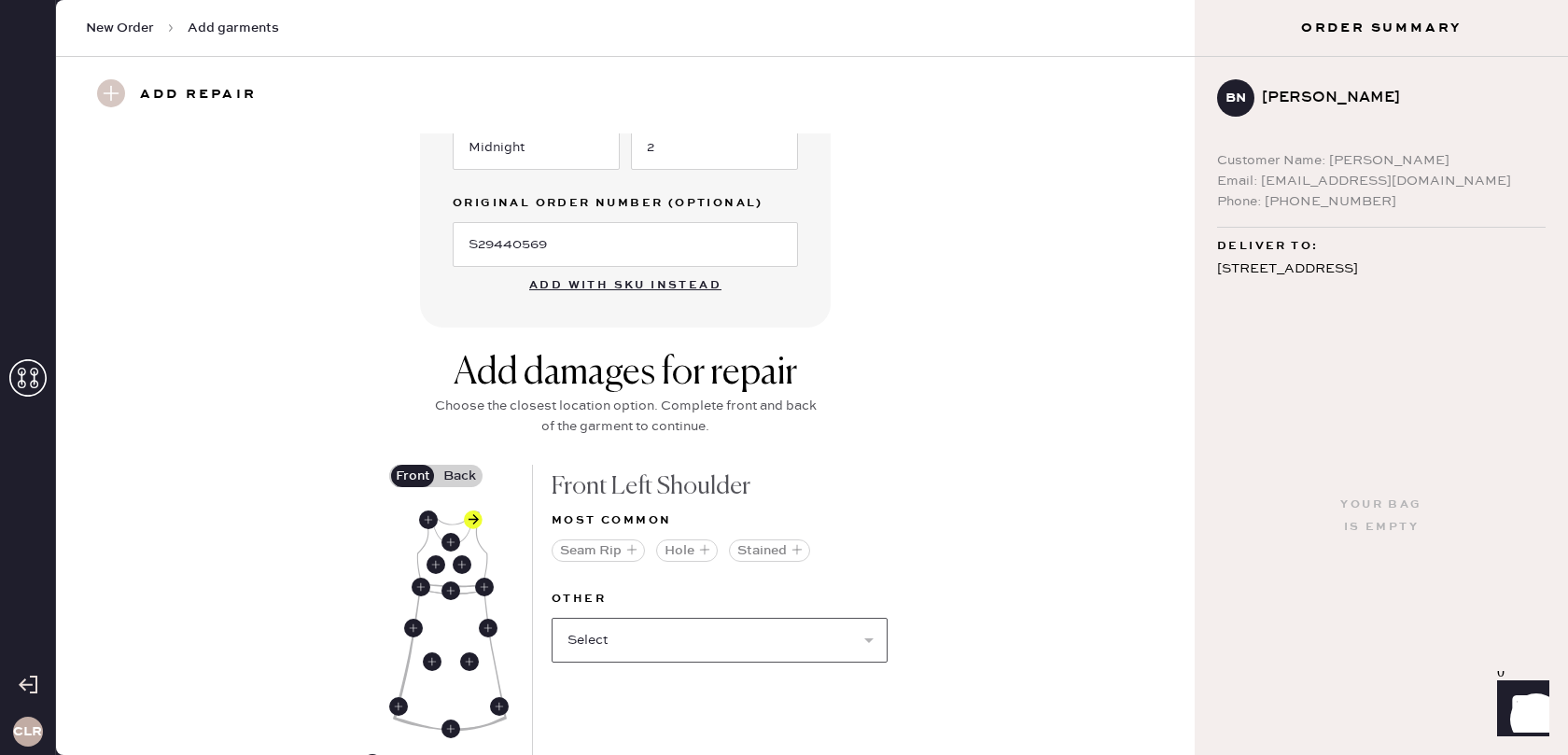
click at [660, 627] on select "Select Broken / Ripped Hem Broken Beads Broken Belt Loop Broken Button Broken C…" at bounding box center [719, 639] width 336 height 45
select select "1622"
click at [551, 617] on select "Select Broken / Ripped Hem Broken Beads Broken Belt Loop Broken Button Broken C…" at bounding box center [719, 639] width 336 height 45
select select
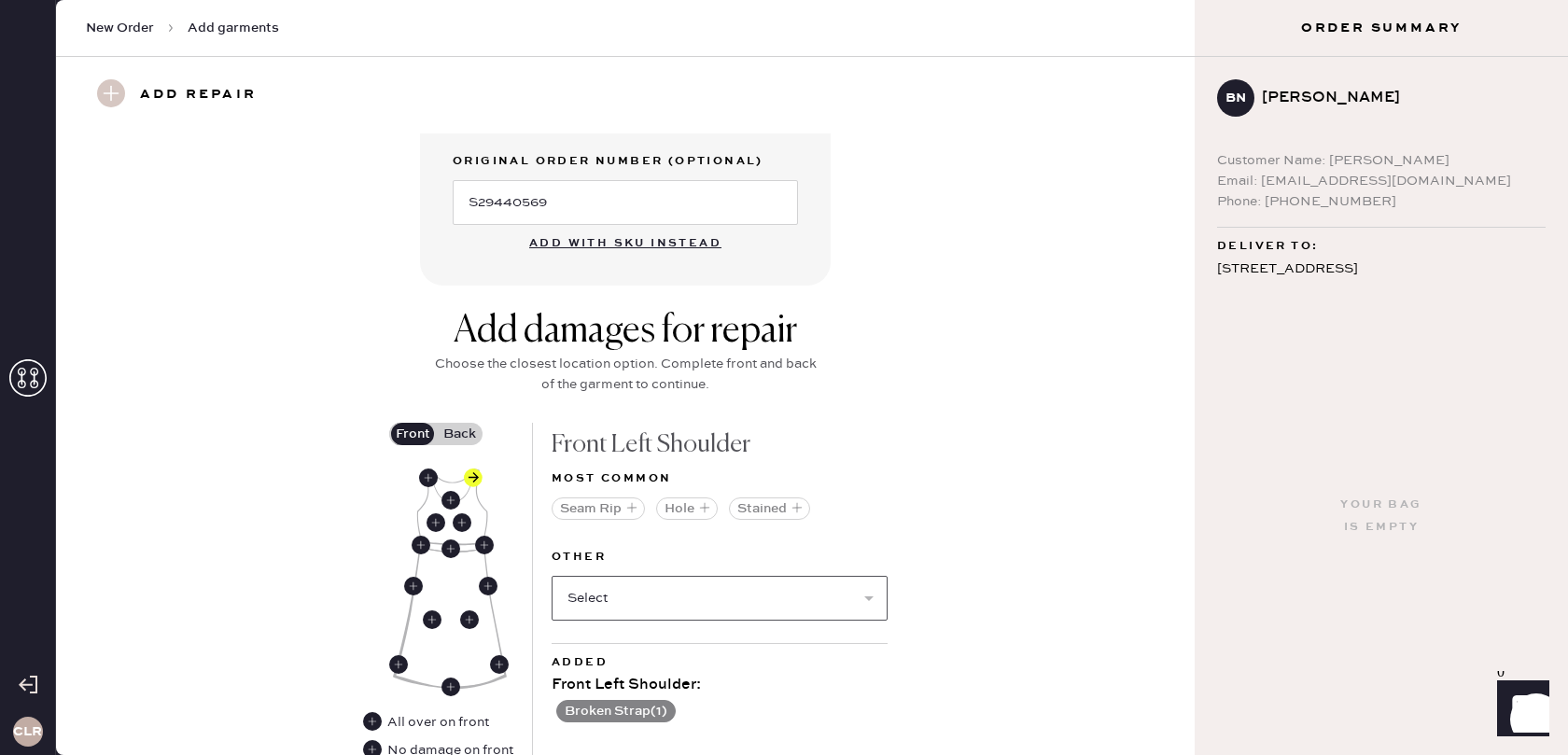
scroll to position [615, 0]
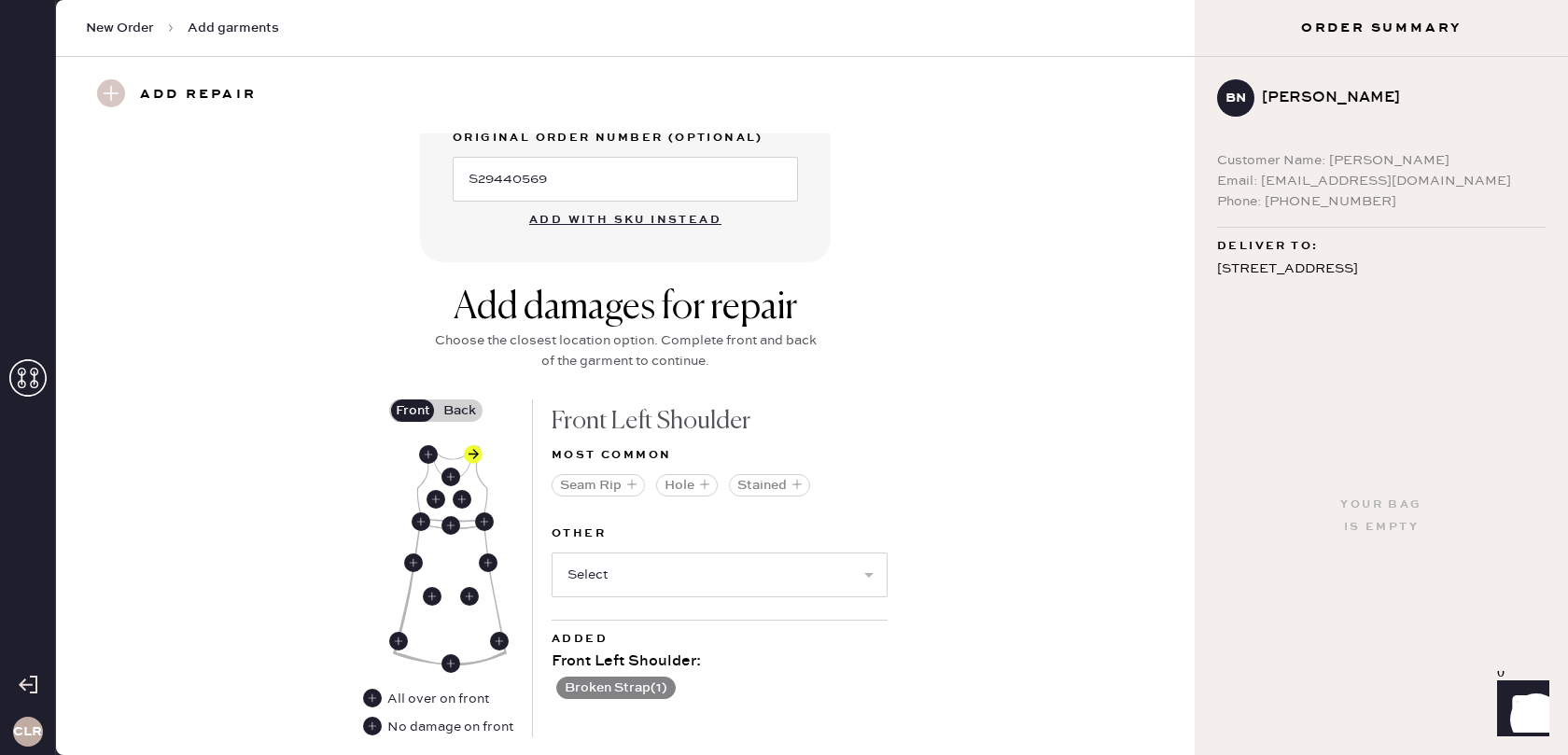
click at [465, 411] on label "Back" at bounding box center [459, 410] width 47 height 22
click at [459, 411] on input "Back" at bounding box center [459, 411] width 0 height 0
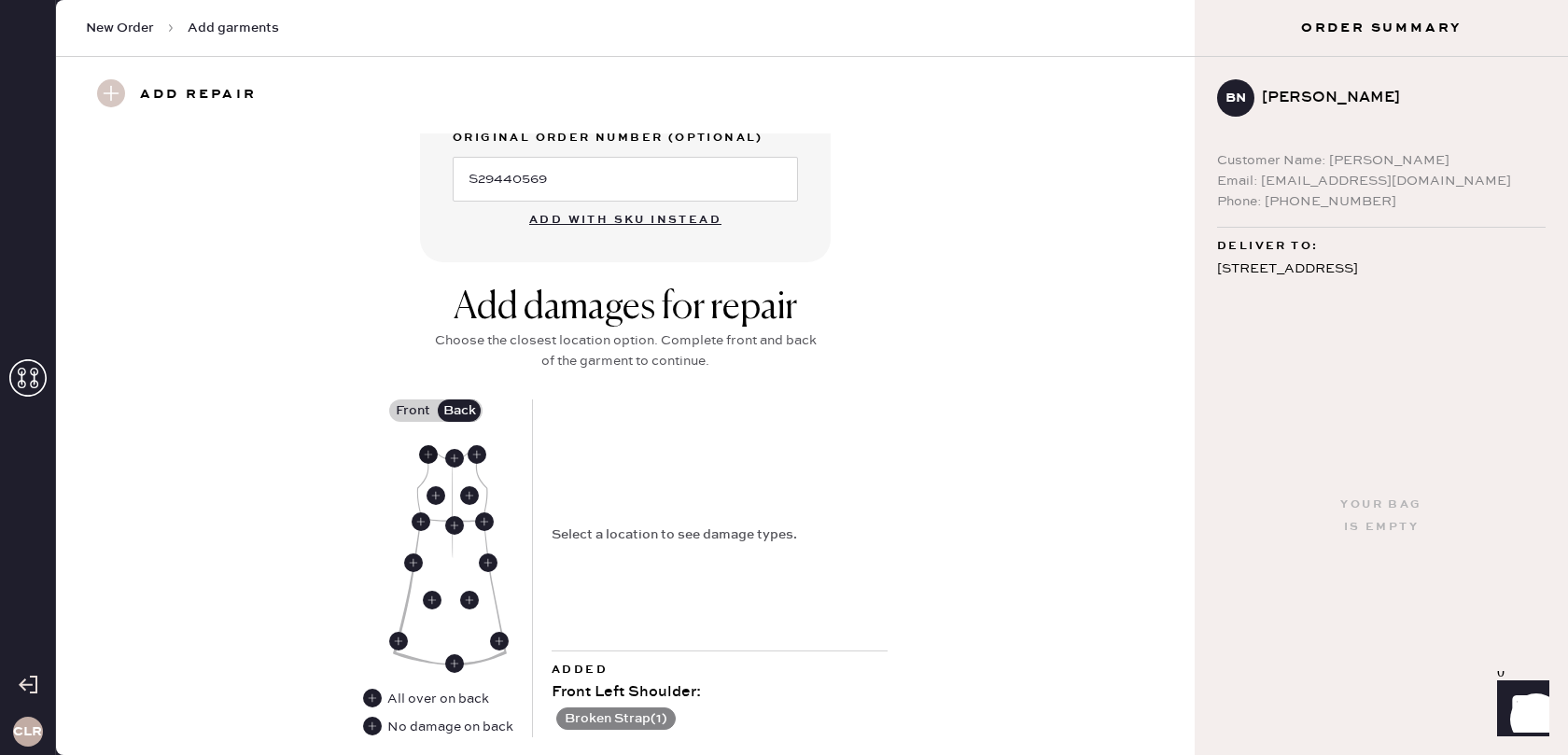
click at [429, 459] on use at bounding box center [428, 454] width 18 height 18
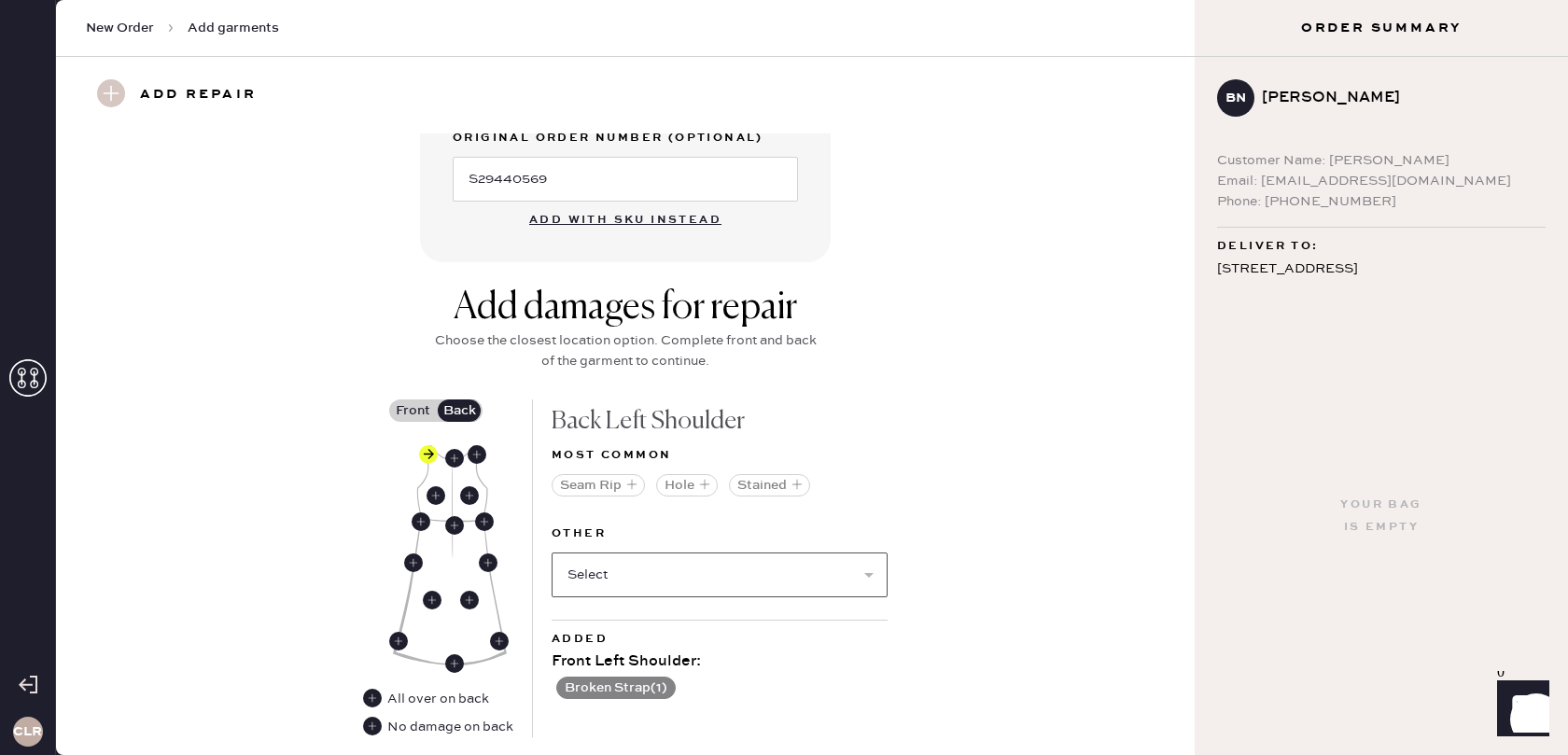
click at [638, 578] on select "Select Broken / Ripped Hem Broken Beads Broken Belt Loop Broken Button Broken C…" at bounding box center [719, 574] width 336 height 45
select select "1622"
click at [551, 552] on select "Select Broken / Ripped Hem Broken Beads Broken Belt Loop Broken Button Broken C…" at bounding box center [719, 574] width 336 height 45
select select
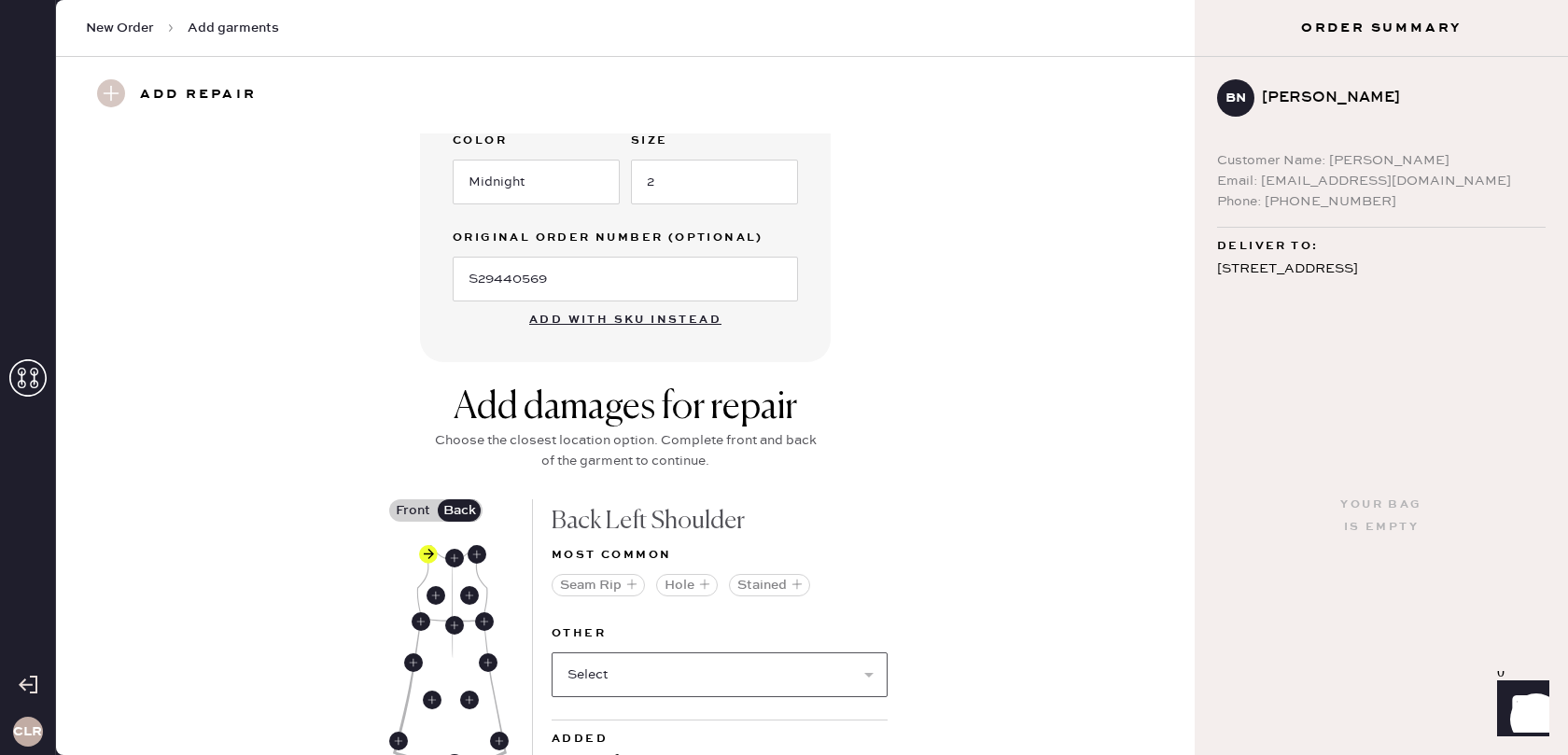
scroll to position [818, 0]
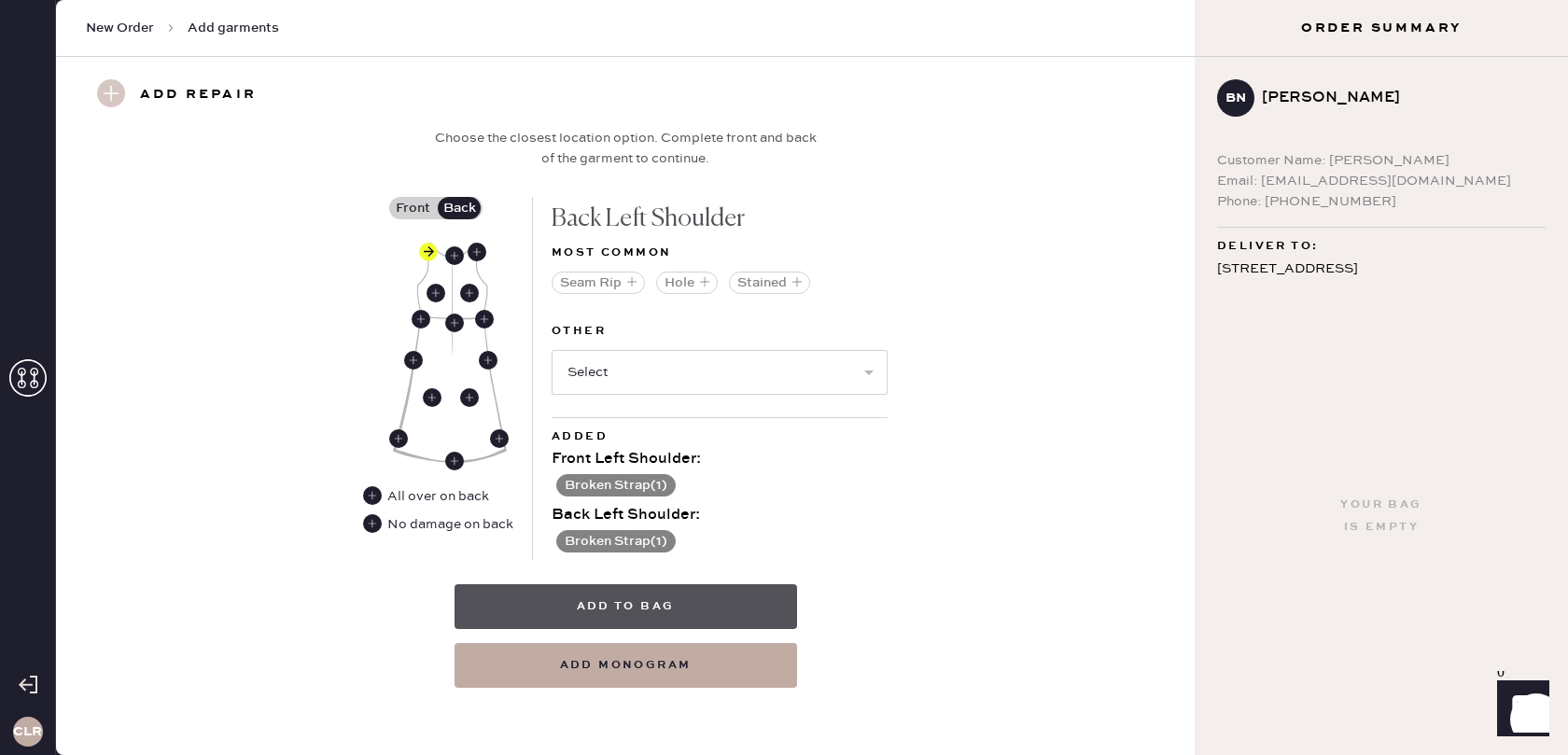
click at [632, 611] on button "Add to bag" at bounding box center [626, 606] width 343 height 45
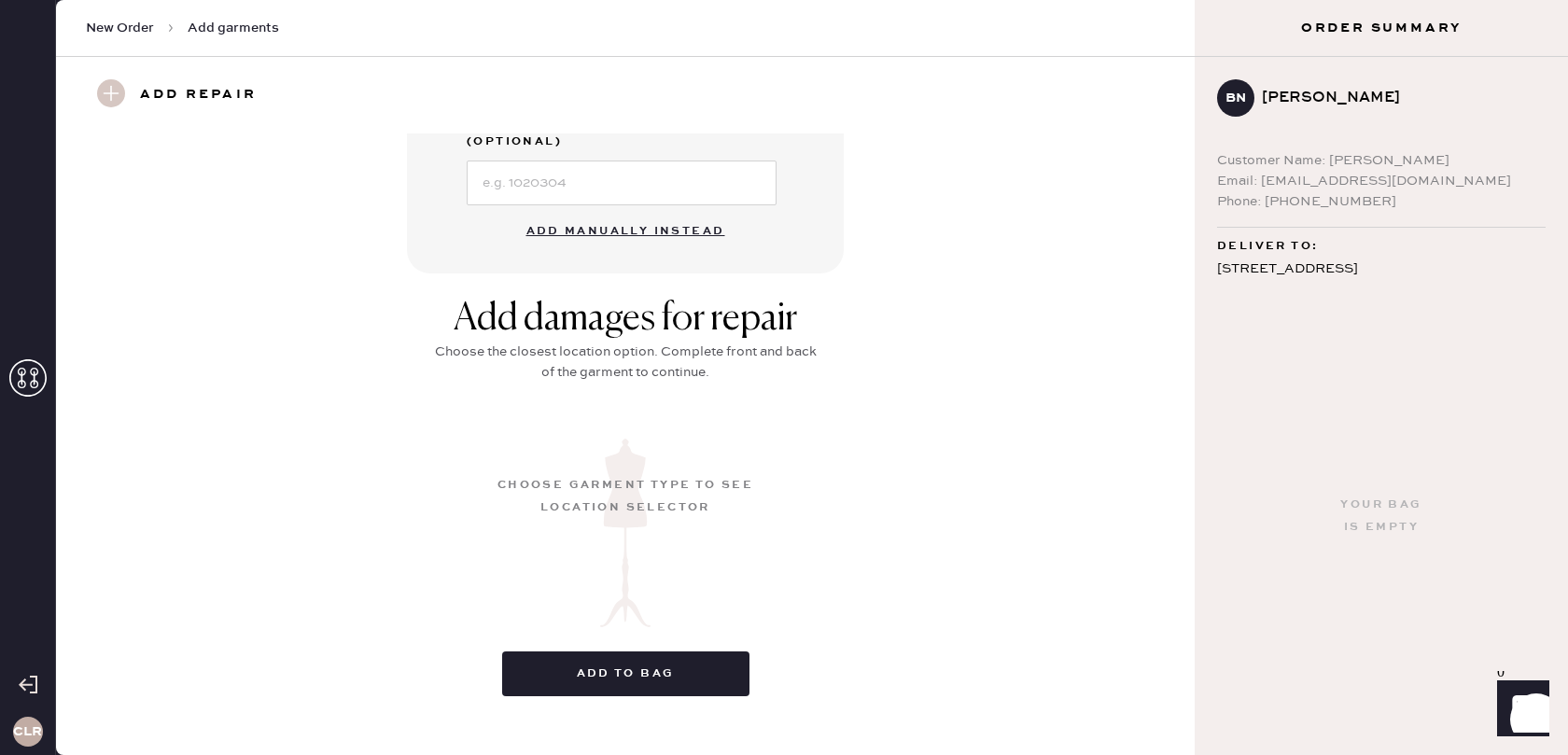
scroll to position [164, 0]
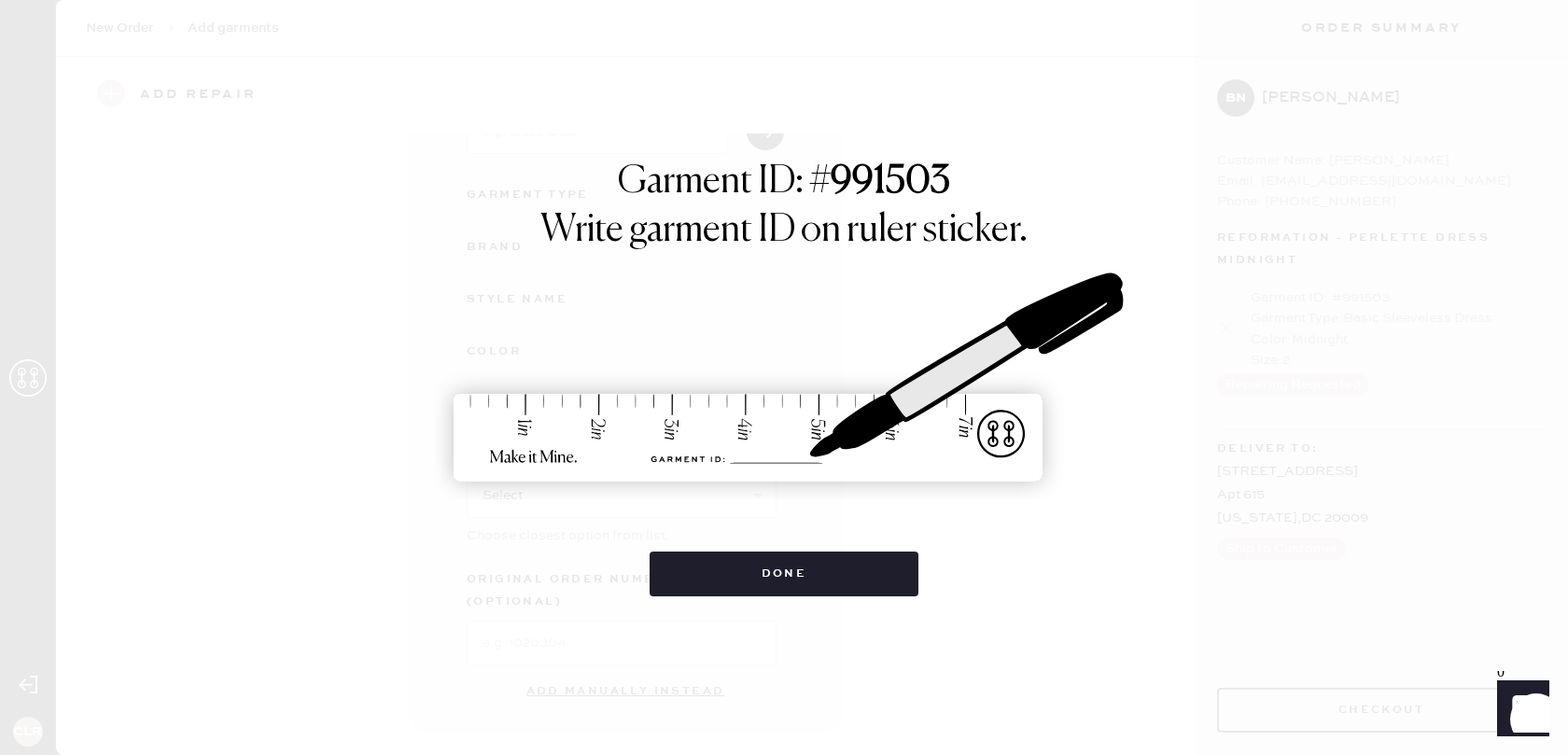
click at [781, 548] on div "Done" at bounding box center [785, 565] width 270 height 63
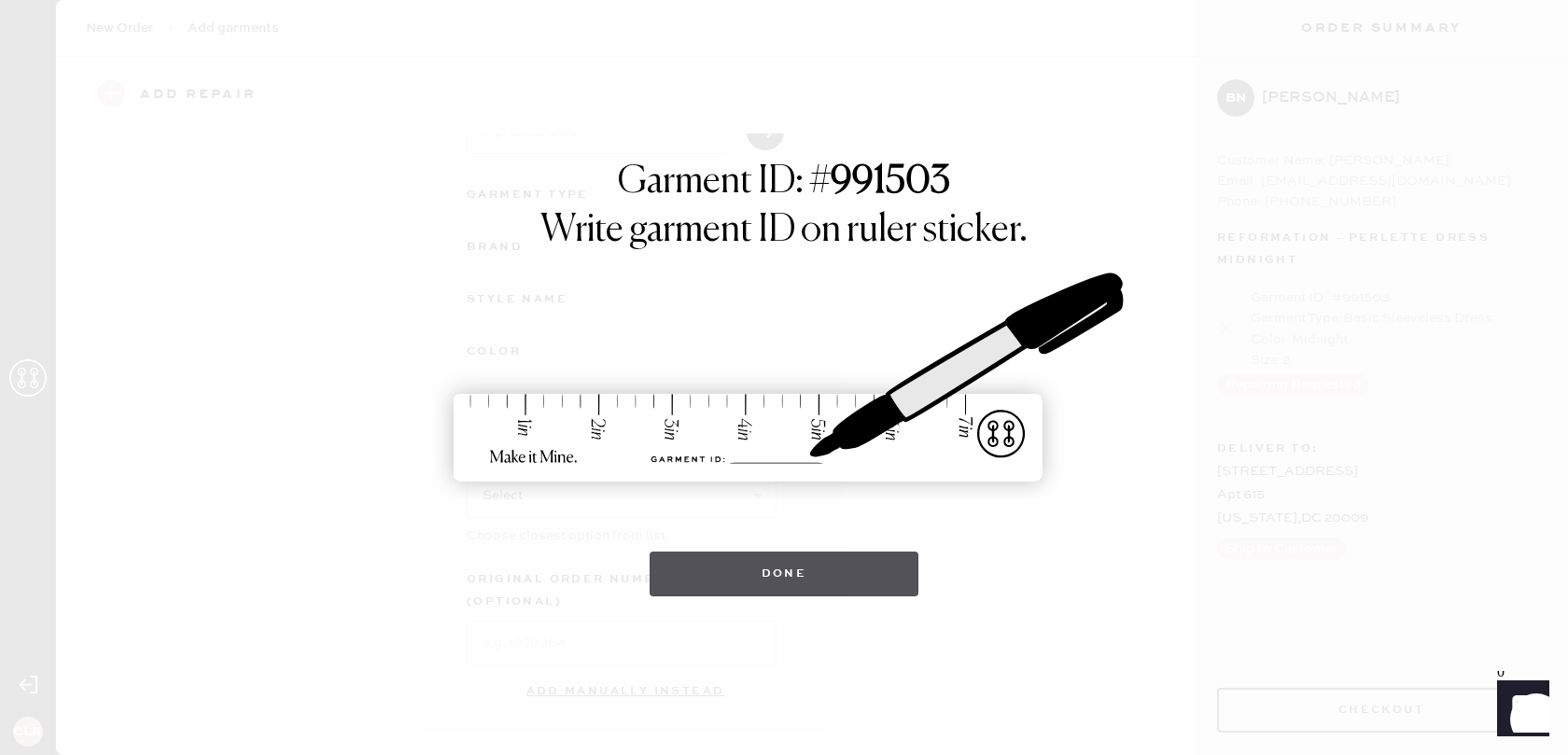
click at [781, 563] on button "Done" at bounding box center [785, 573] width 270 height 45
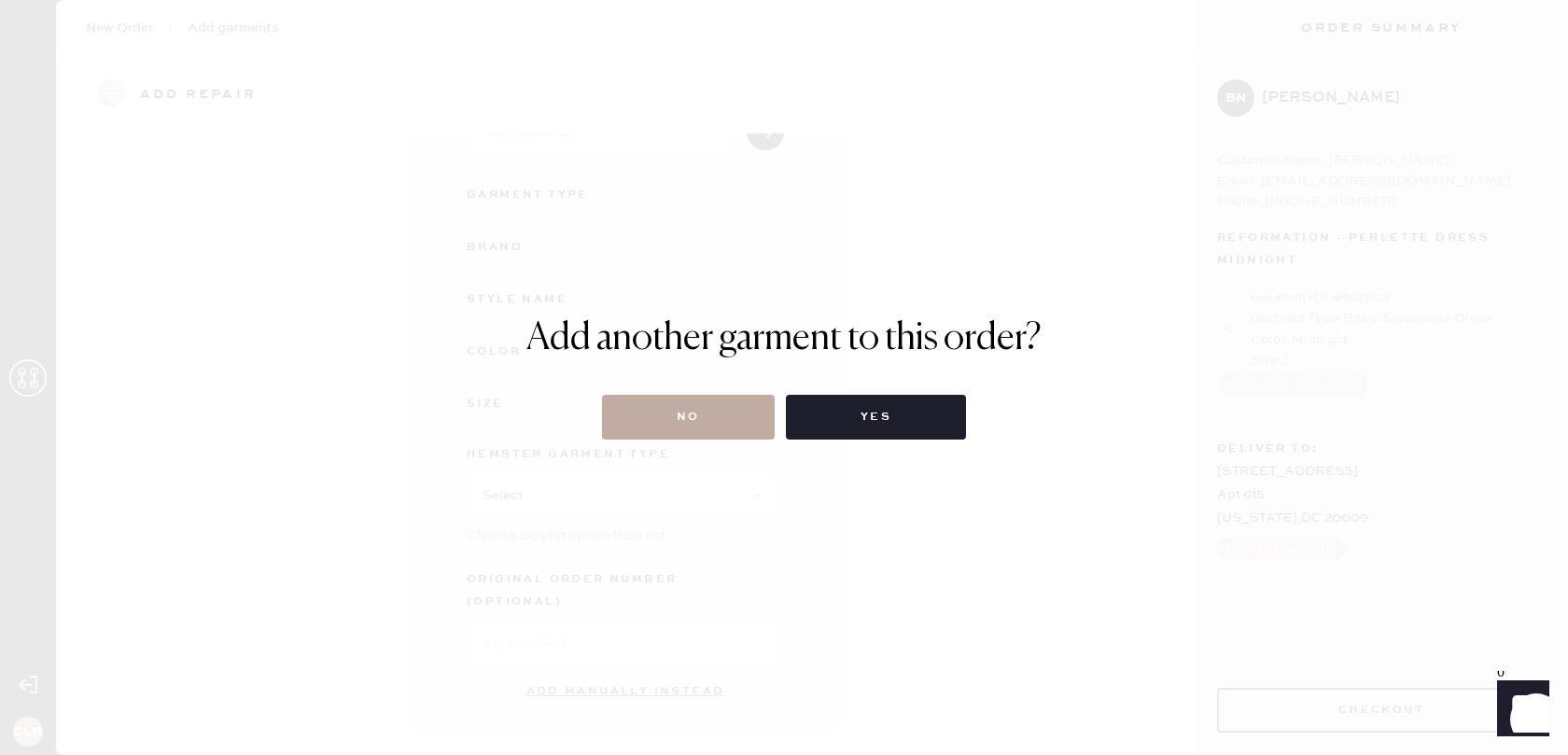
click at [672, 428] on button "No" at bounding box center [688, 416] width 172 height 45
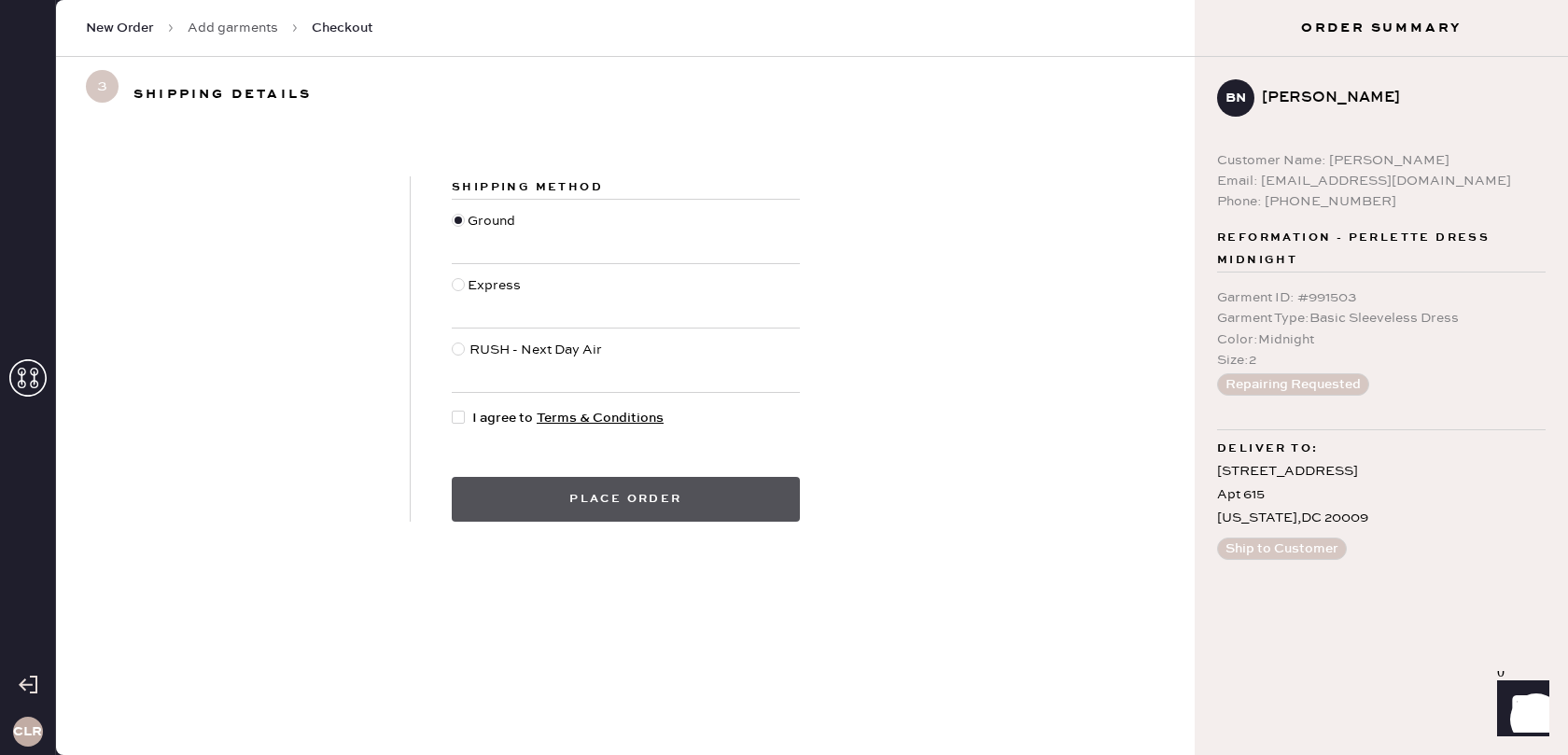
drag, startPoint x: 459, startPoint y: 418, endPoint x: 549, endPoint y: 494, distance: 117.8
click at [459, 418] on div at bounding box center [459, 417] width 13 height 13
click at [453, 409] on input "I agree to Terms & Conditions" at bounding box center [452, 408] width 1 height 1
checkbox input "true"
click at [597, 504] on button "Place order" at bounding box center [626, 499] width 348 height 45
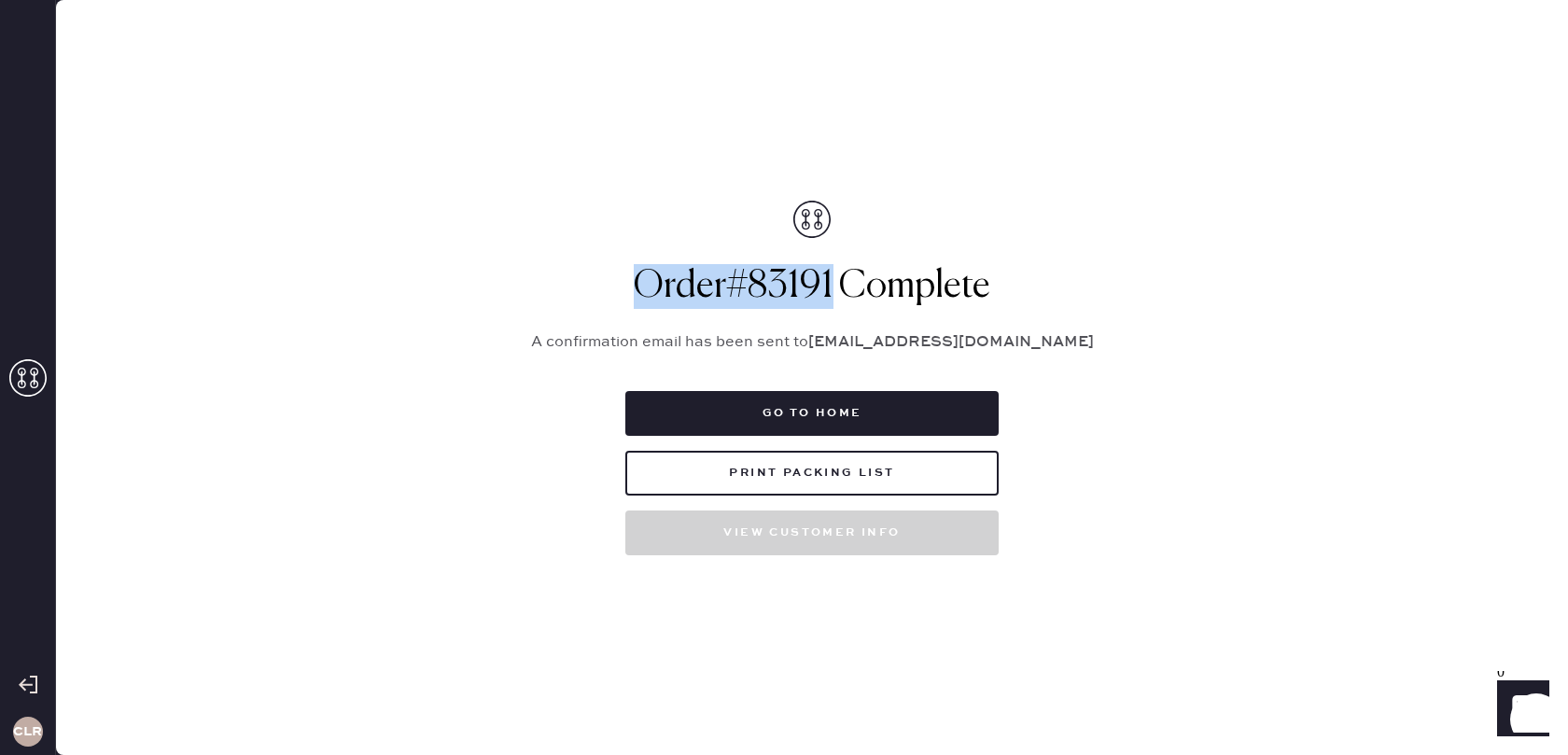
drag, startPoint x: 831, startPoint y: 290, endPoint x: 664, endPoint y: 287, distance: 167.0
click at [631, 289] on h1 "Order # 83191 Complete" at bounding box center [812, 286] width 607 height 45
copy h1 "Order # 83191"
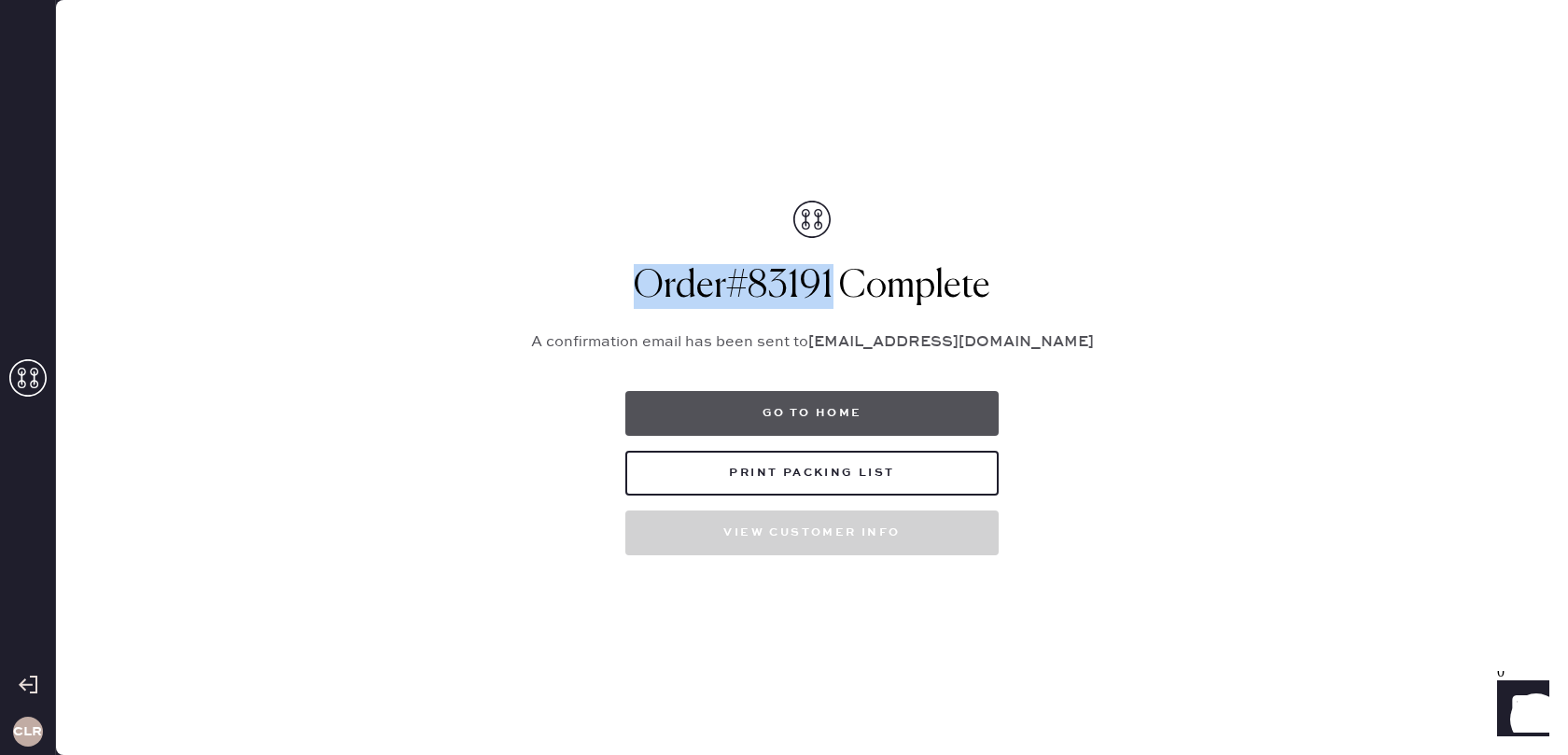
drag, startPoint x: 772, startPoint y: 412, endPoint x: 701, endPoint y: 380, distance: 77.9
click at [772, 412] on button "Go to home" at bounding box center [812, 413] width 373 height 45
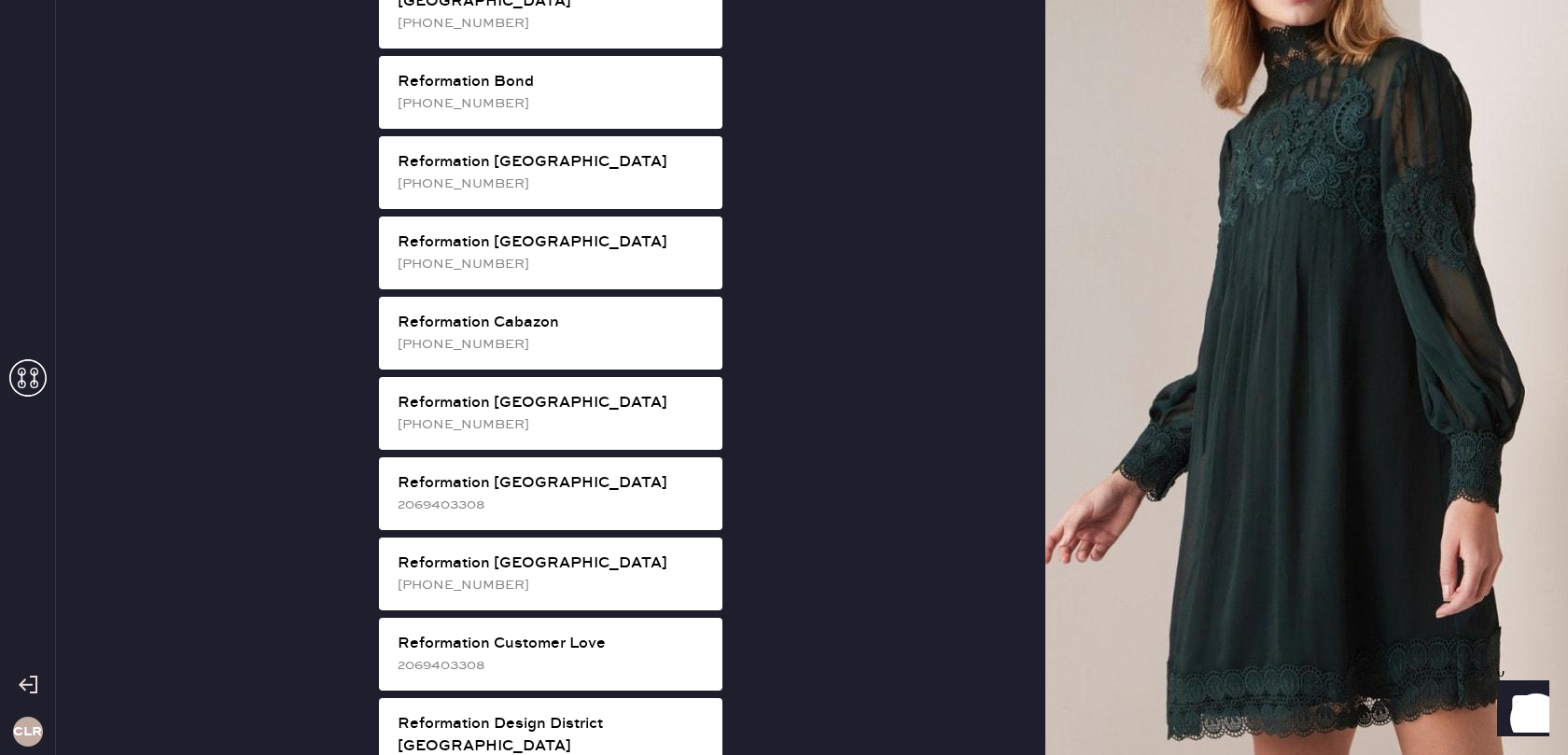
scroll to position [389, 0]
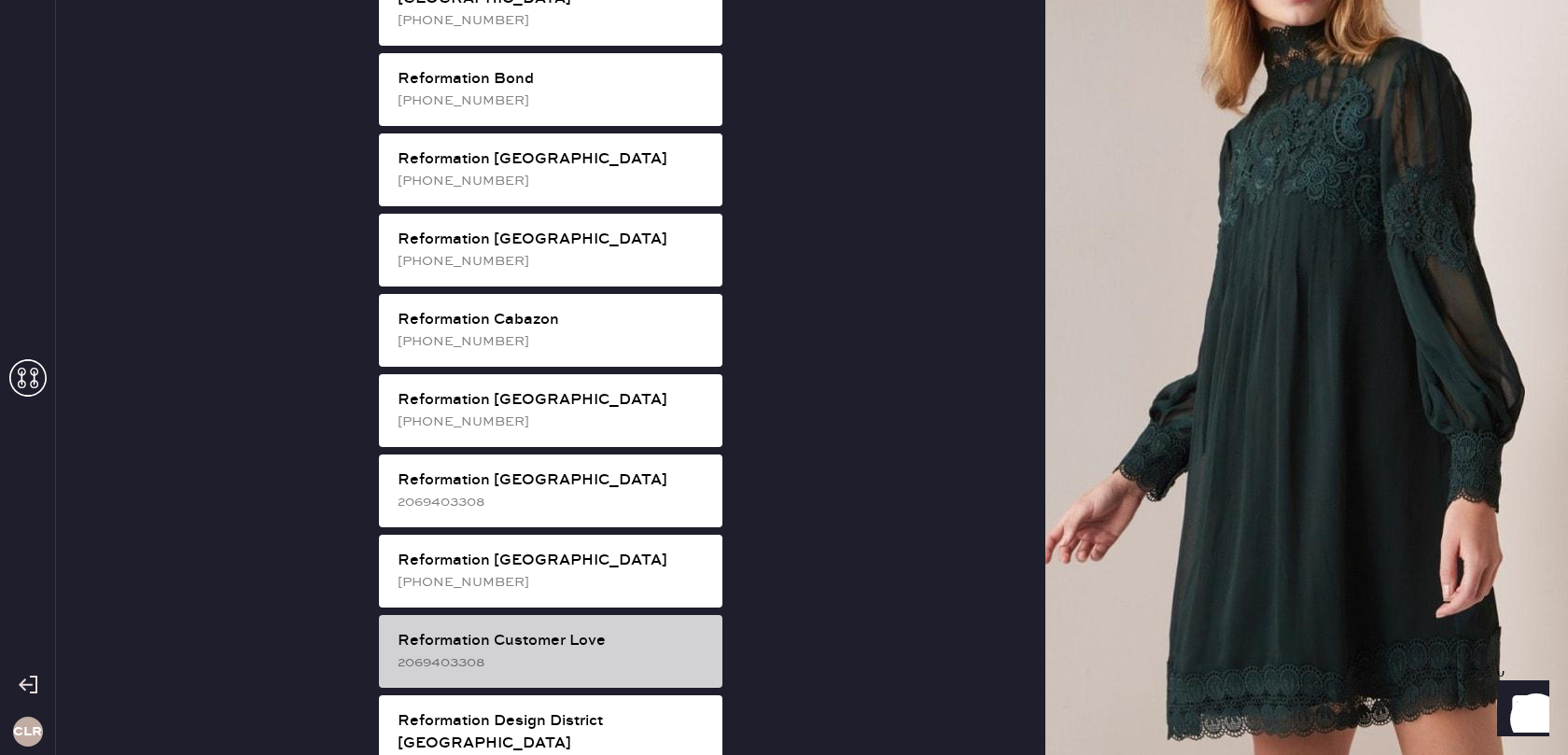
click at [645, 630] on div "Reformation Customer Love" at bounding box center [552, 640] width 310 height 22
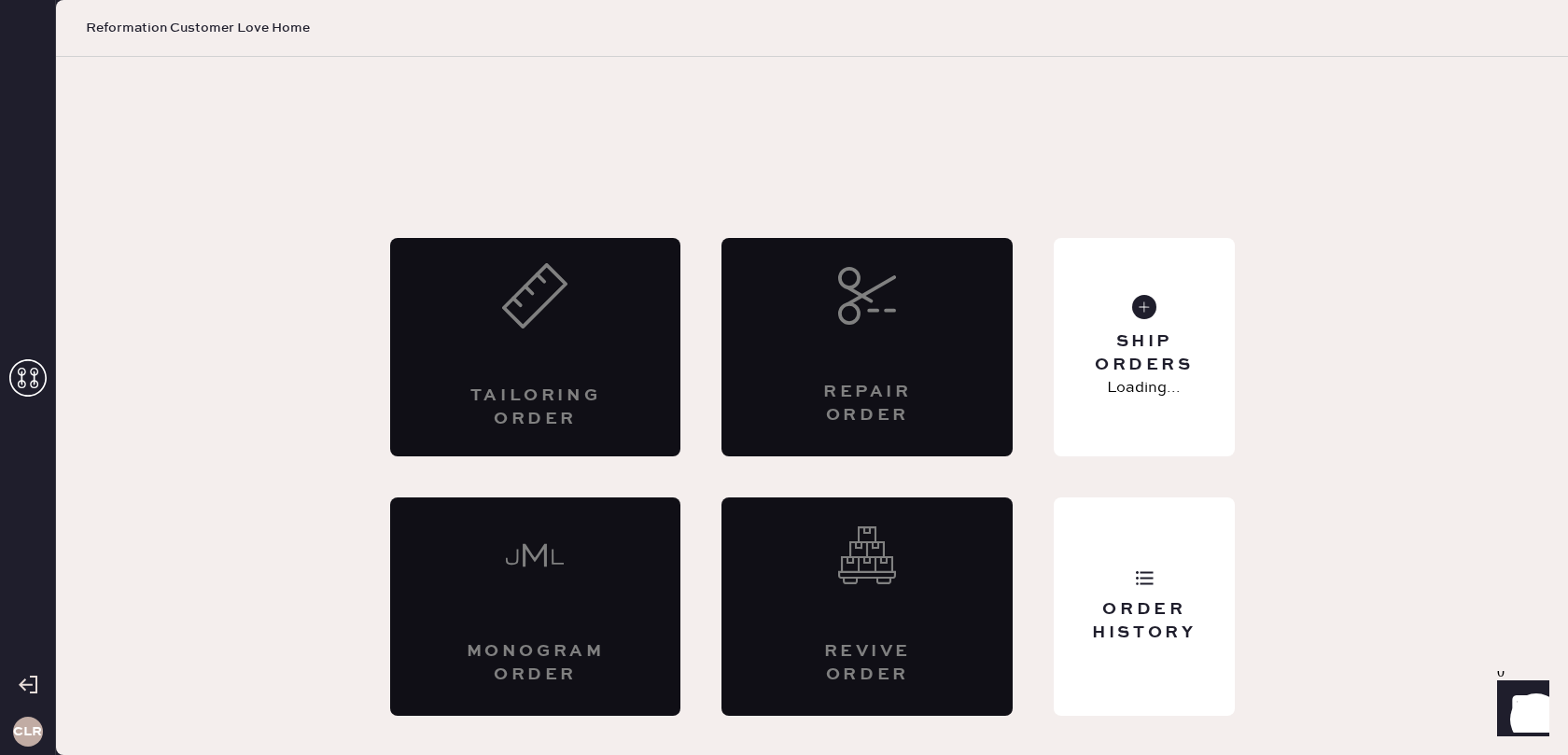
scroll to position [0, 0]
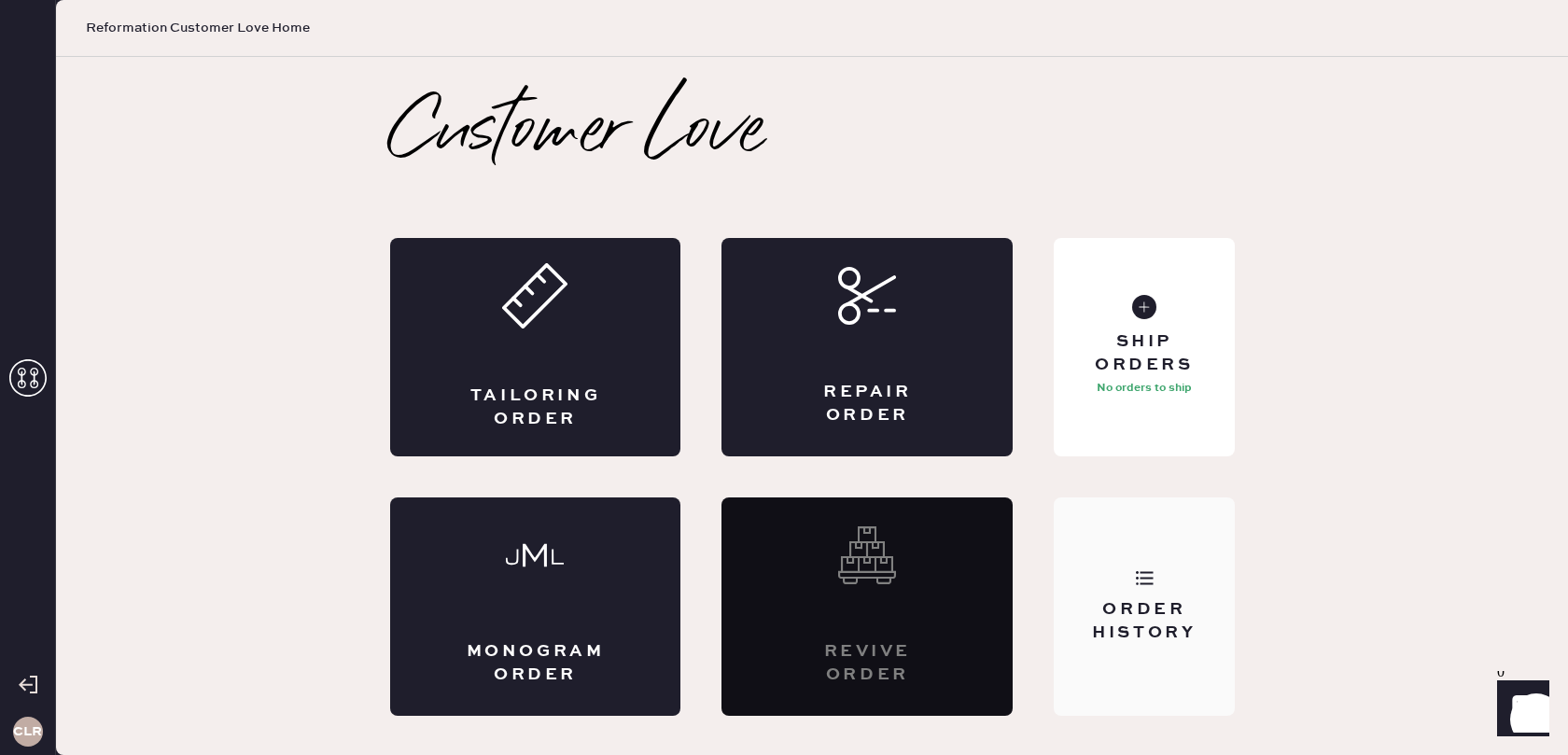
click at [1145, 577] on use at bounding box center [1145, 578] width 18 height 14
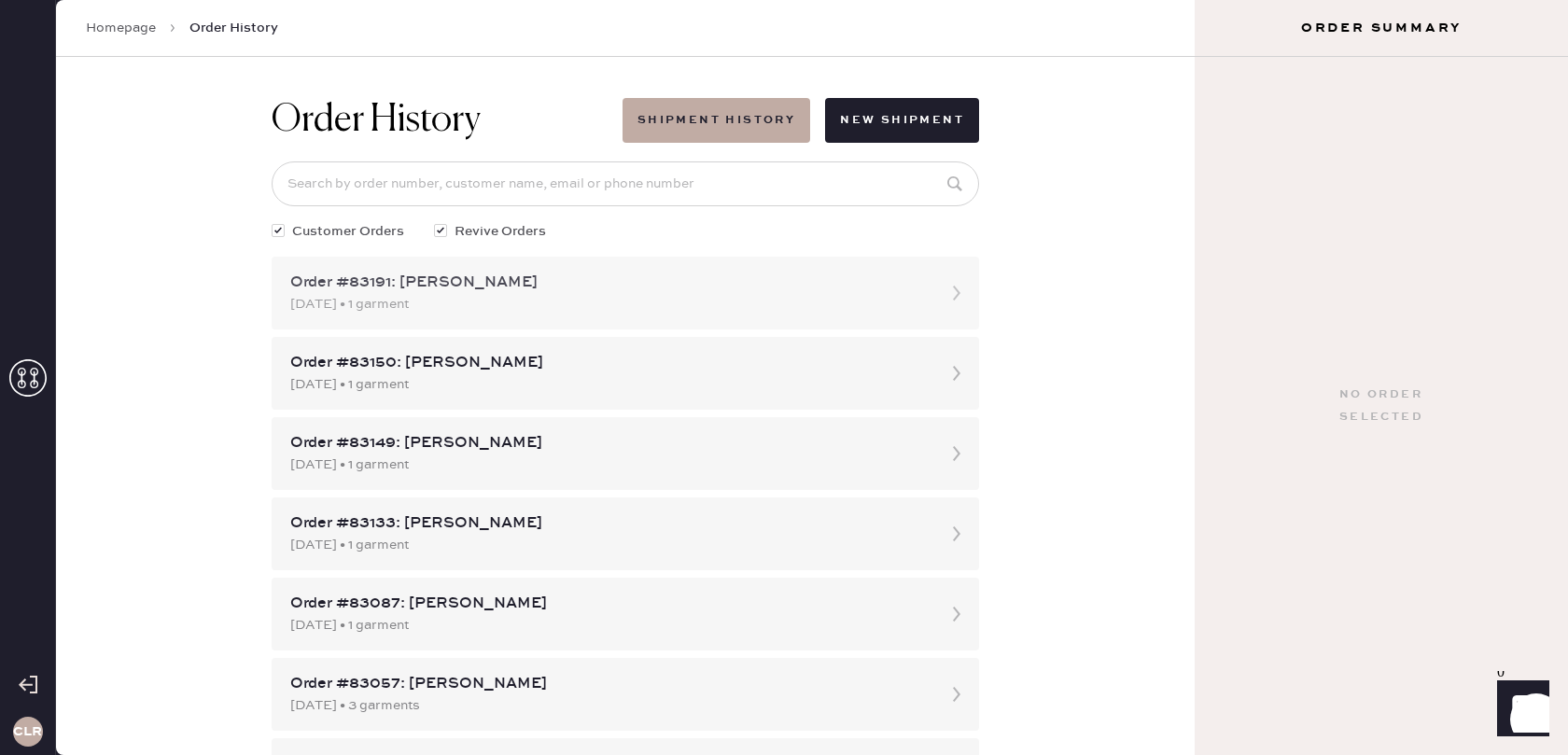
click at [885, 300] on div "[DATE] • 1 garment" at bounding box center [608, 303] width 637 height 20
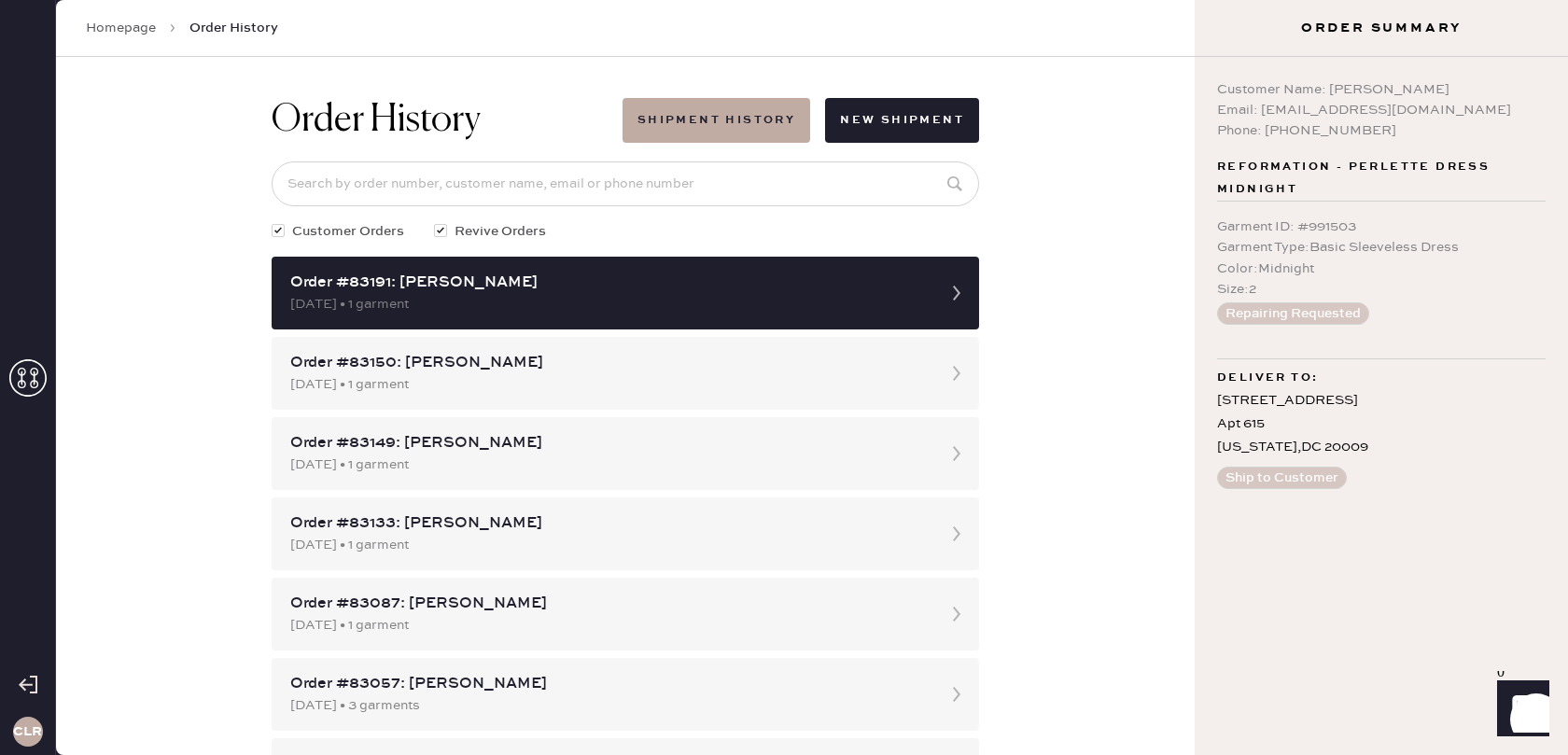
click at [113, 33] on link "Homepage" at bounding box center [121, 27] width 70 height 18
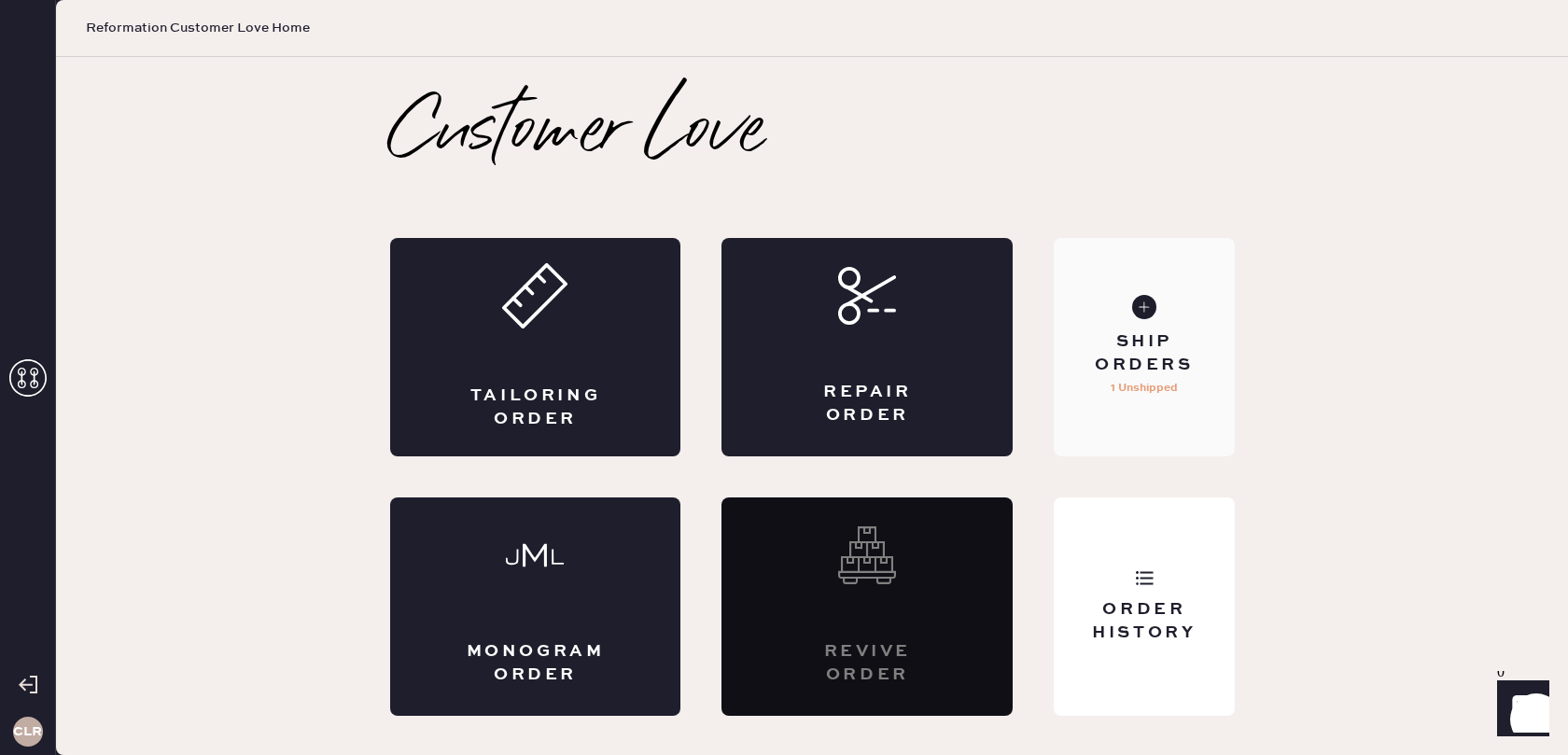
click at [1126, 386] on p "1 Unshipped" at bounding box center [1144, 388] width 67 height 22
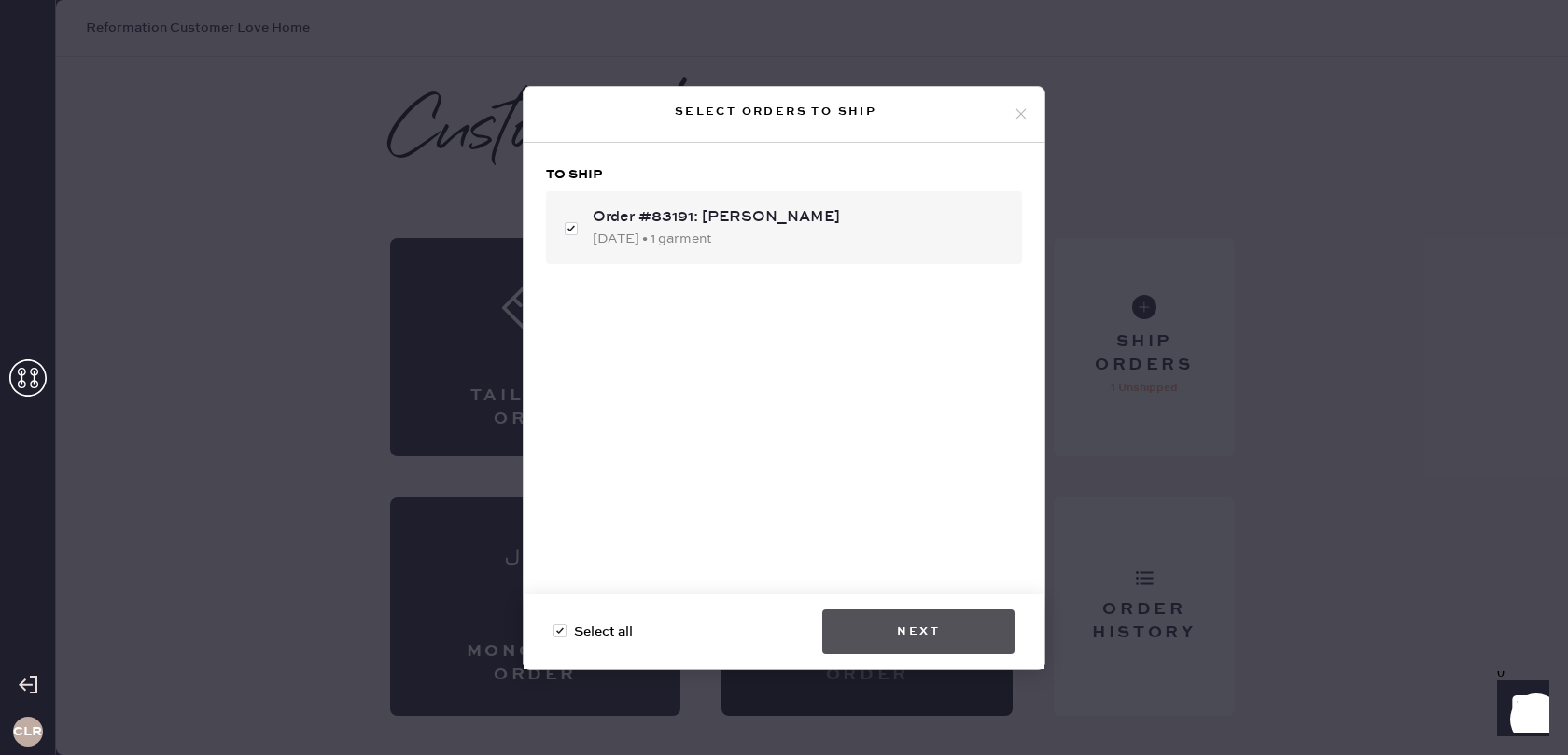
click at [929, 626] on button "Next" at bounding box center [918, 632] width 192 height 45
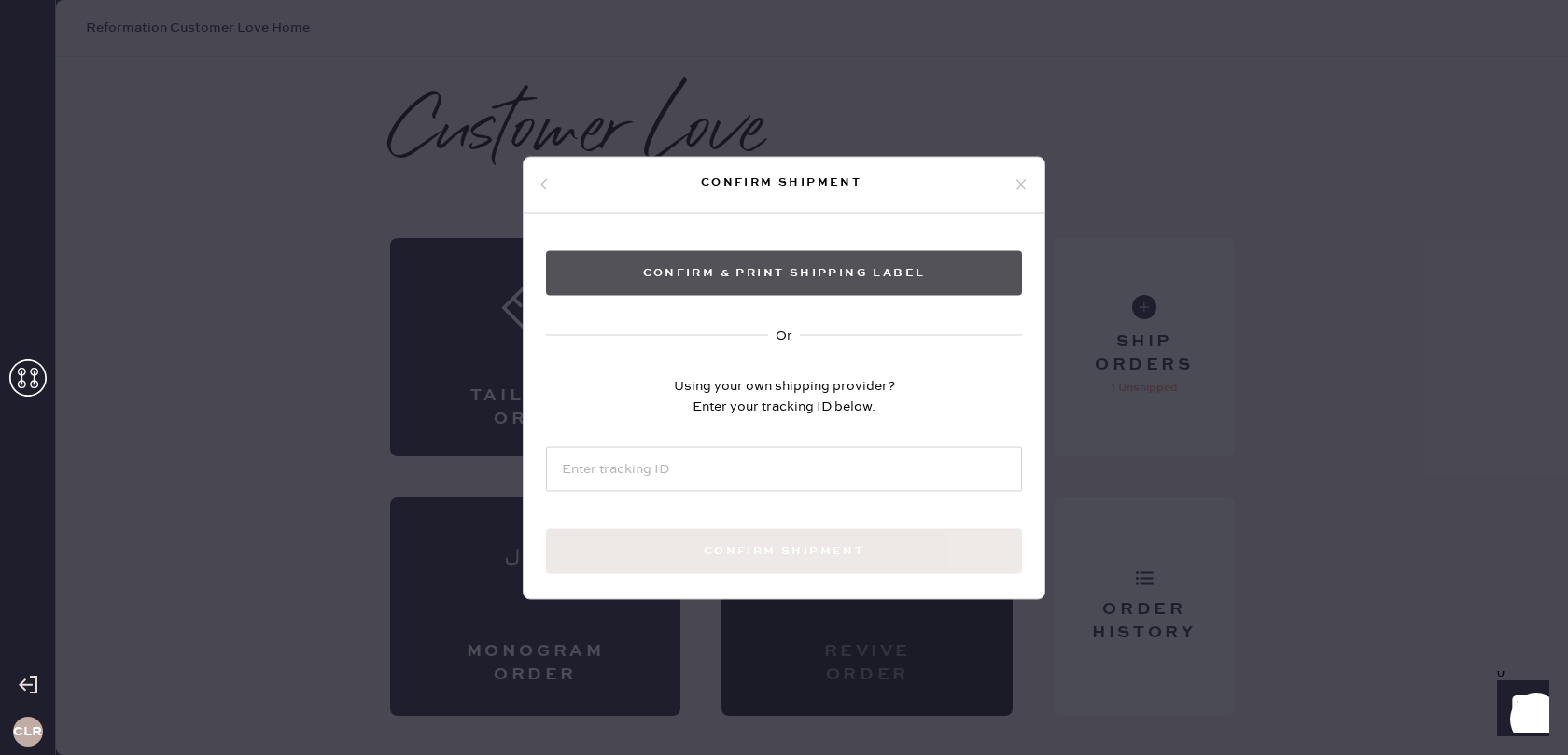
click at [748, 271] on button "Confirm & Print shipping label" at bounding box center [783, 272] width 476 height 45
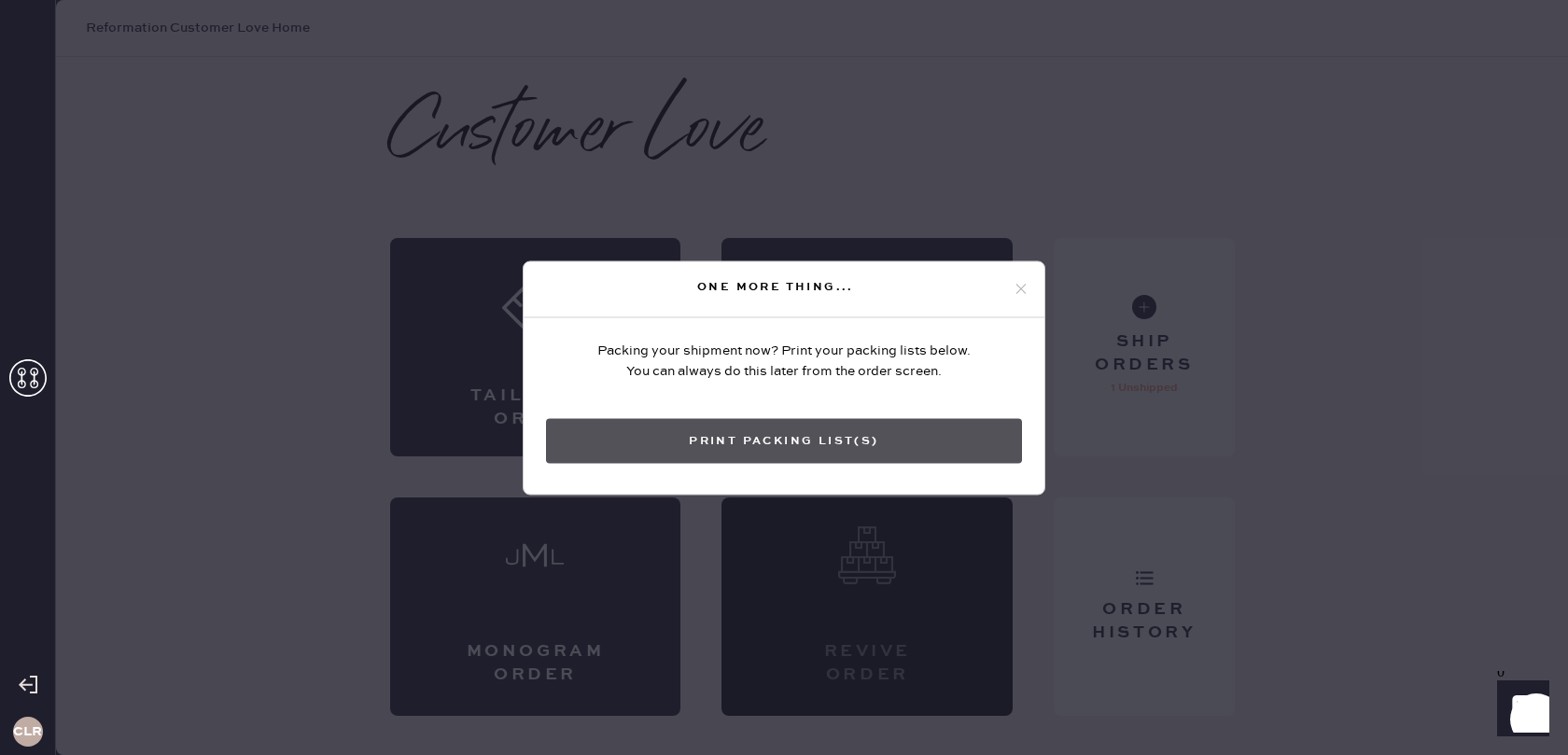
click at [826, 441] on button "Print Packing List(s)" at bounding box center [783, 440] width 476 height 45
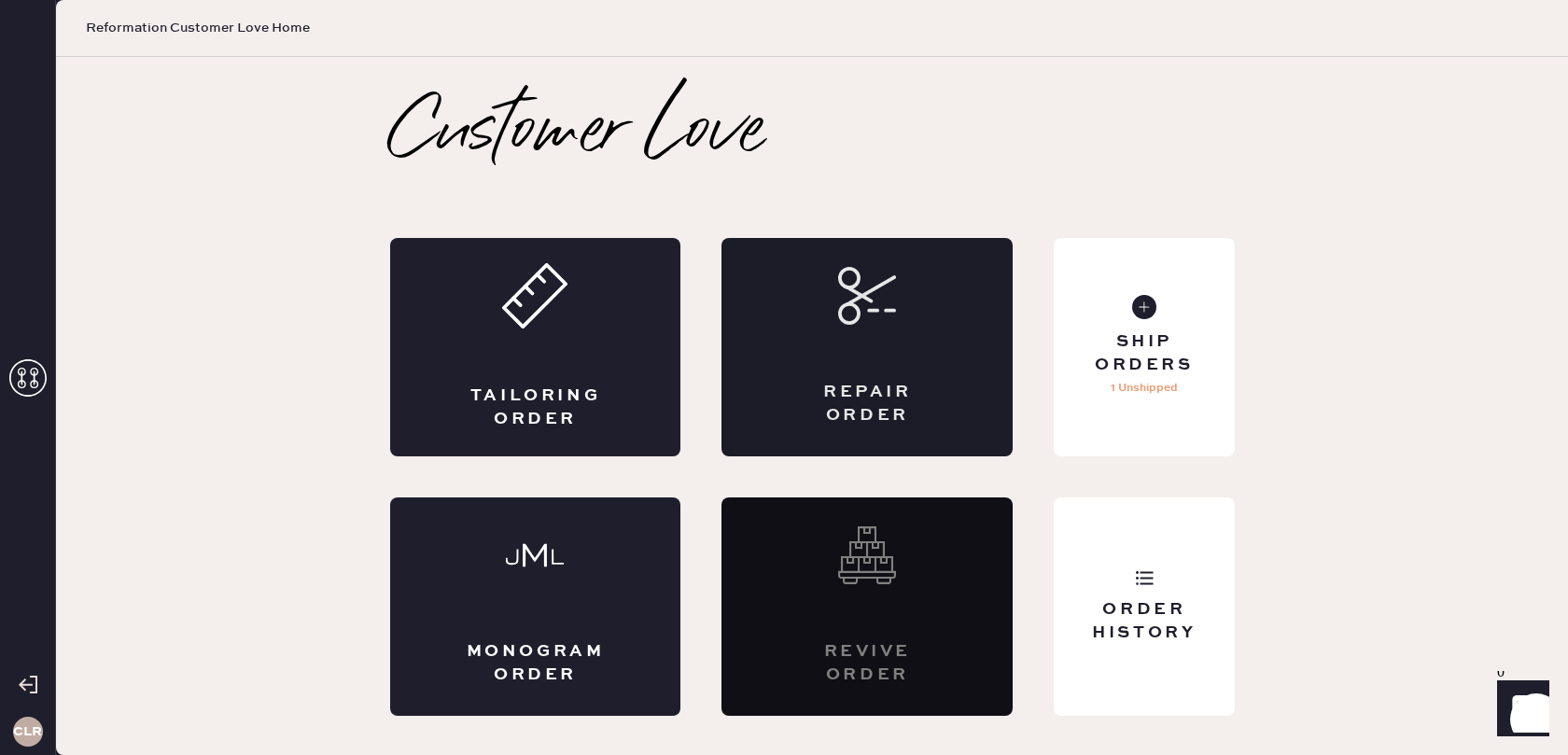
click at [875, 366] on div "Repair Order" at bounding box center [867, 347] width 291 height 218
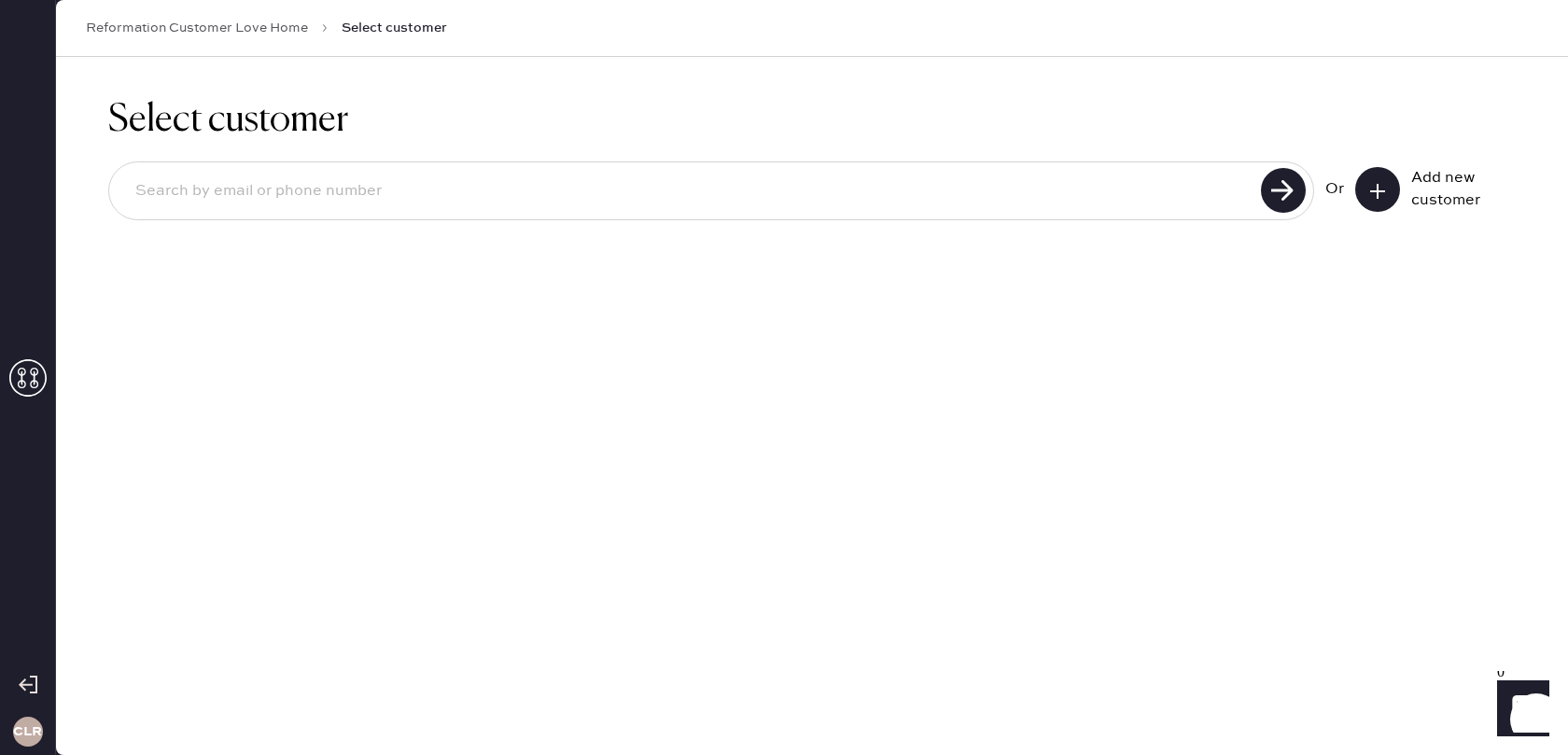
click at [1039, 204] on input at bounding box center [688, 190] width 1135 height 43
paste input "[PERSON_NAME][EMAIL_ADDRESS][DOMAIN_NAME]"
type input "[PERSON_NAME][EMAIL_ADDRESS][DOMAIN_NAME]"
click at [1301, 191] on use at bounding box center [1283, 189] width 45 height 45
click at [1383, 193] on icon at bounding box center [1377, 190] width 18 height 18
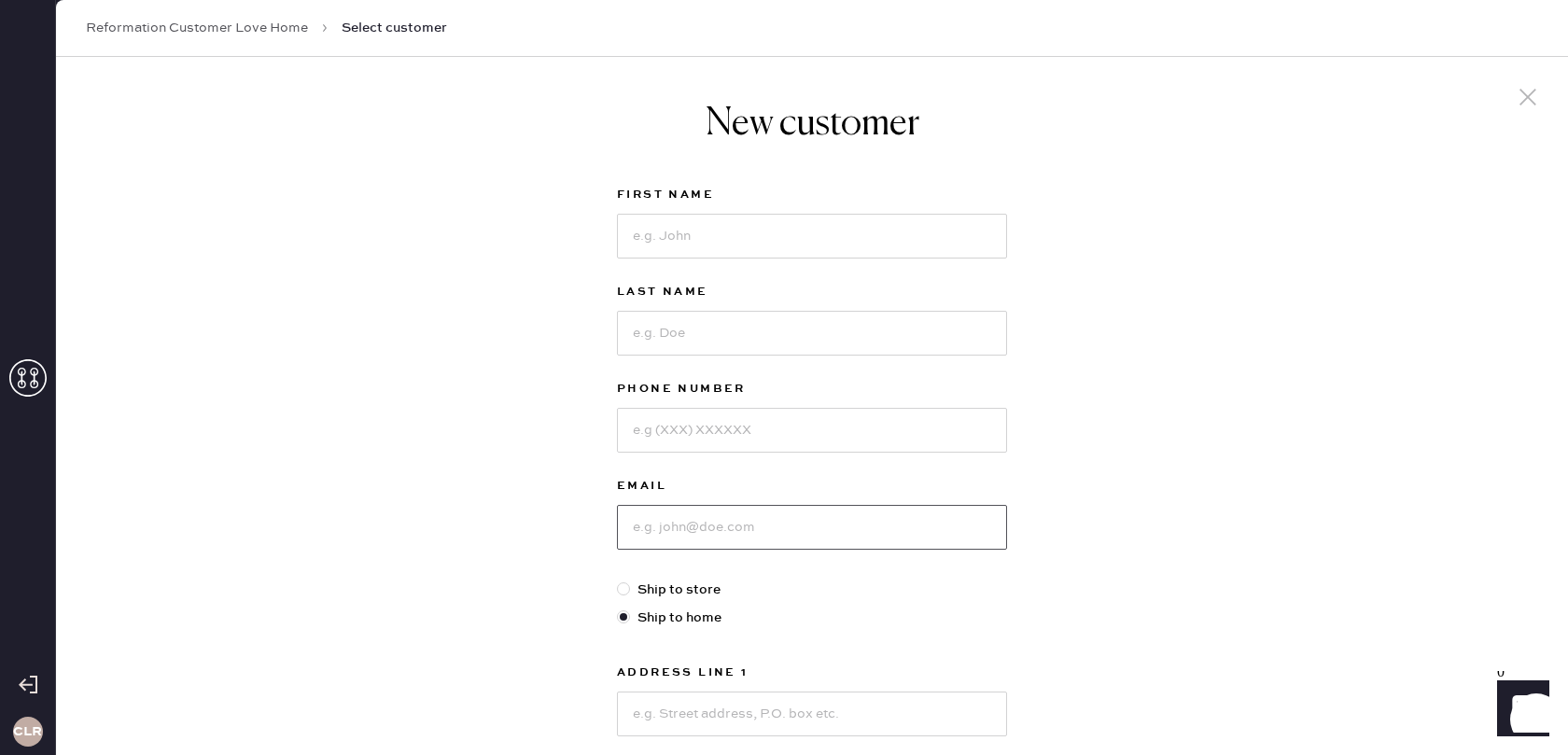
click at [759, 514] on input at bounding box center [812, 526] width 391 height 45
paste input "[PERSON_NAME][EMAIL_ADDRESS][DOMAIN_NAME]"
type input "[PERSON_NAME][EMAIL_ADDRESS][DOMAIN_NAME]"
click at [762, 245] on input at bounding box center [812, 235] width 391 height 45
type input "v"
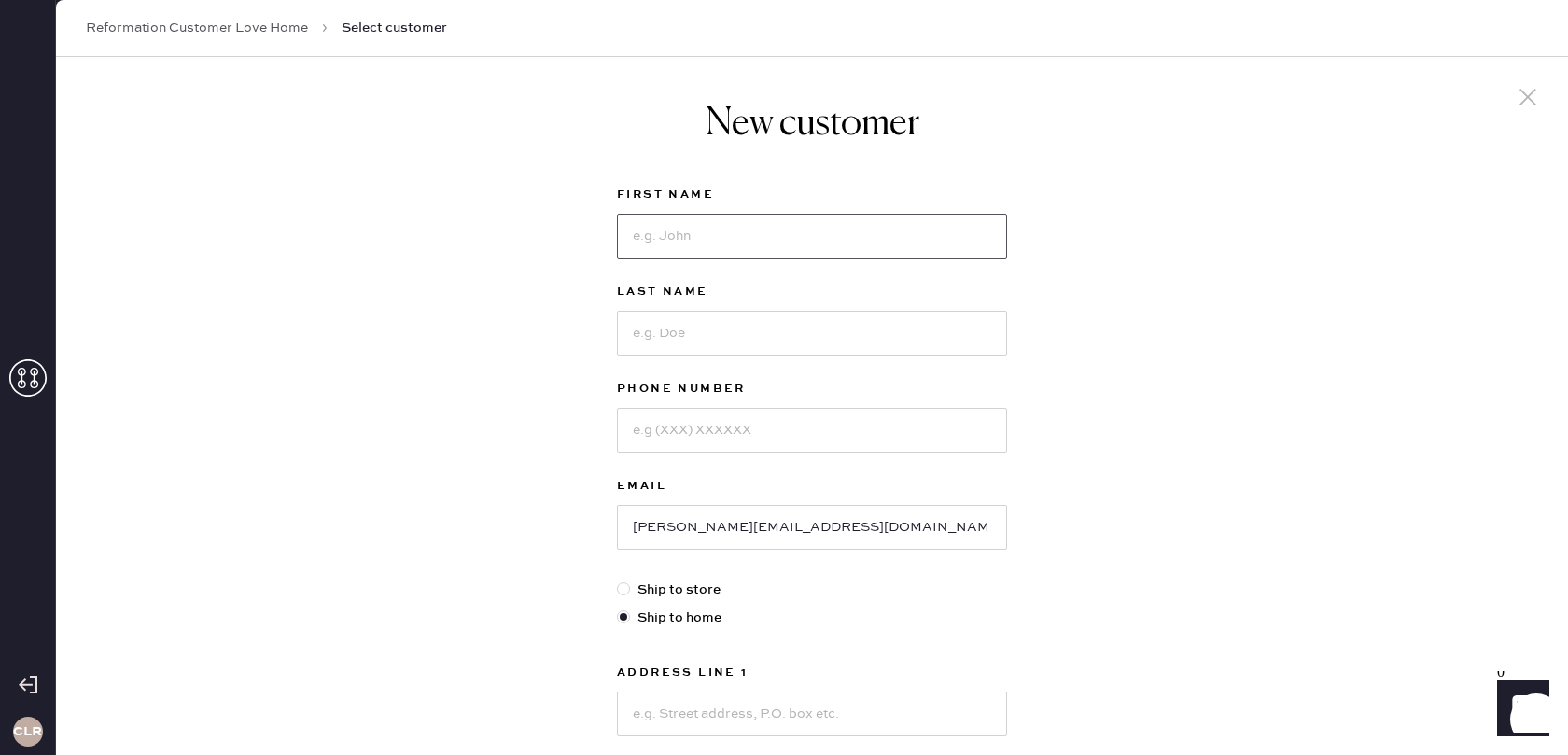
paste input "[PERSON_NAME]"
click at [705, 238] on input "[PERSON_NAME]" at bounding box center [812, 235] width 391 height 45
type input "Katy"
click at [699, 319] on input at bounding box center [812, 333] width 391 height 45
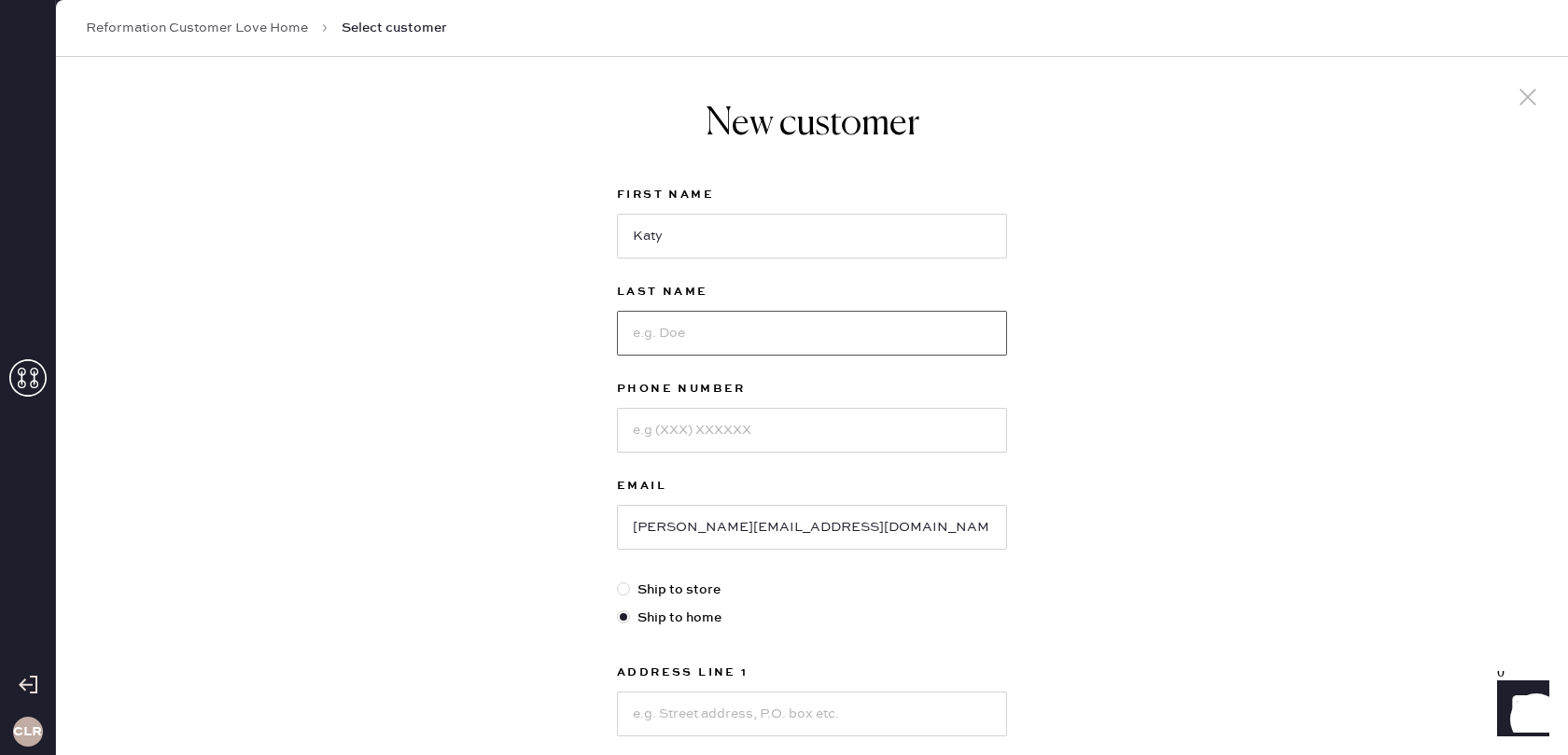
paste input "[PERSON_NAME]"
type input "[PERSON_NAME]"
click at [730, 425] on input at bounding box center [812, 430] width 391 height 45
paste input "[PHONE_NUMBER]"
type input "[PHONE_NUMBER]"
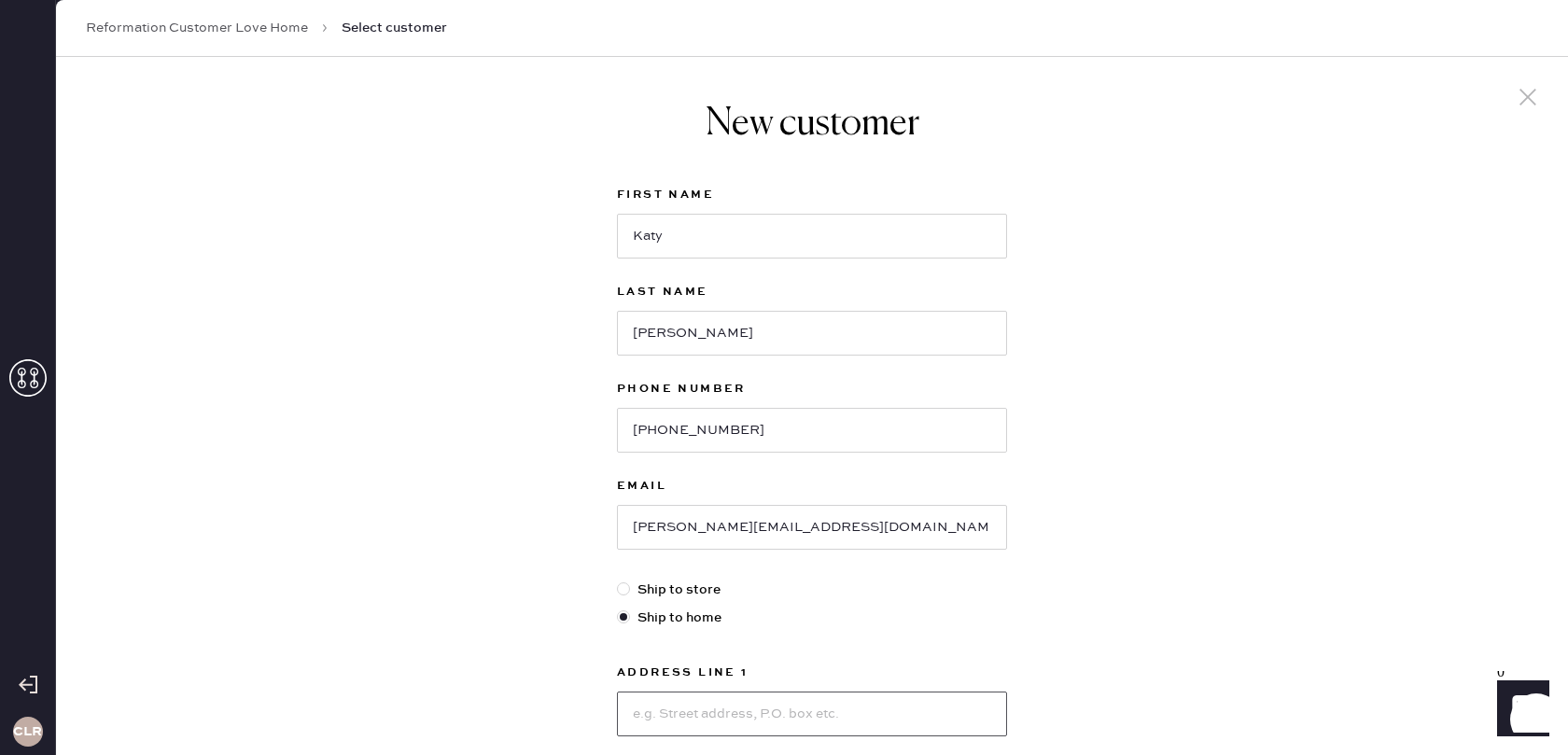
click at [760, 691] on input at bounding box center [812, 713] width 391 height 45
paste input "[STREET_ADDRESS][PERSON_NAME]"
click at [746, 691] on input "[STREET_ADDRESS][PERSON_NAME]" at bounding box center [812, 713] width 391 height 45
type input "[STREET_ADDRESS][PERSON_NAME]"
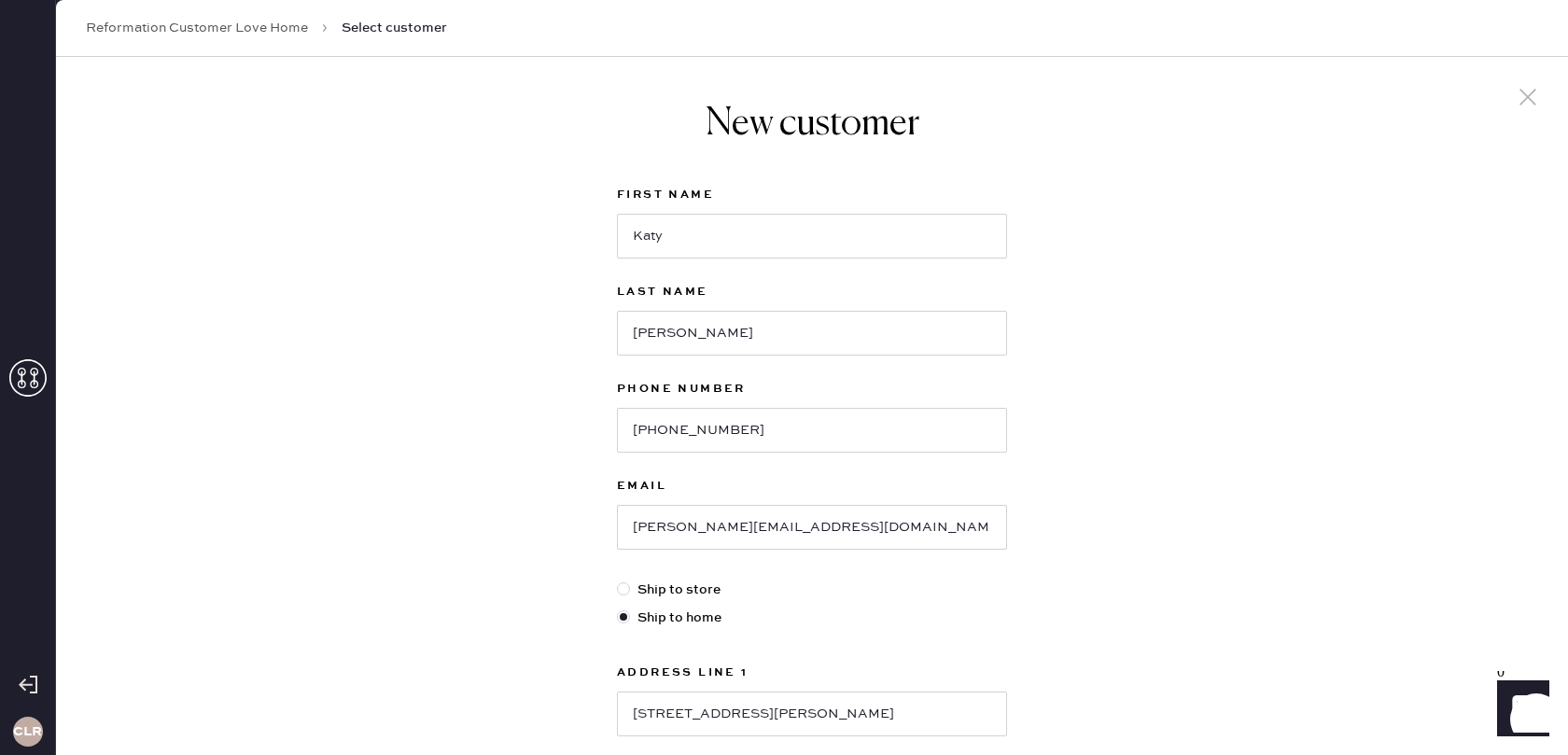
paste input "Summit"
type input "Summit"
click at [745, 691] on input "[STREET_ADDRESS][PERSON_NAME]" at bounding box center [812, 713] width 391 height 45
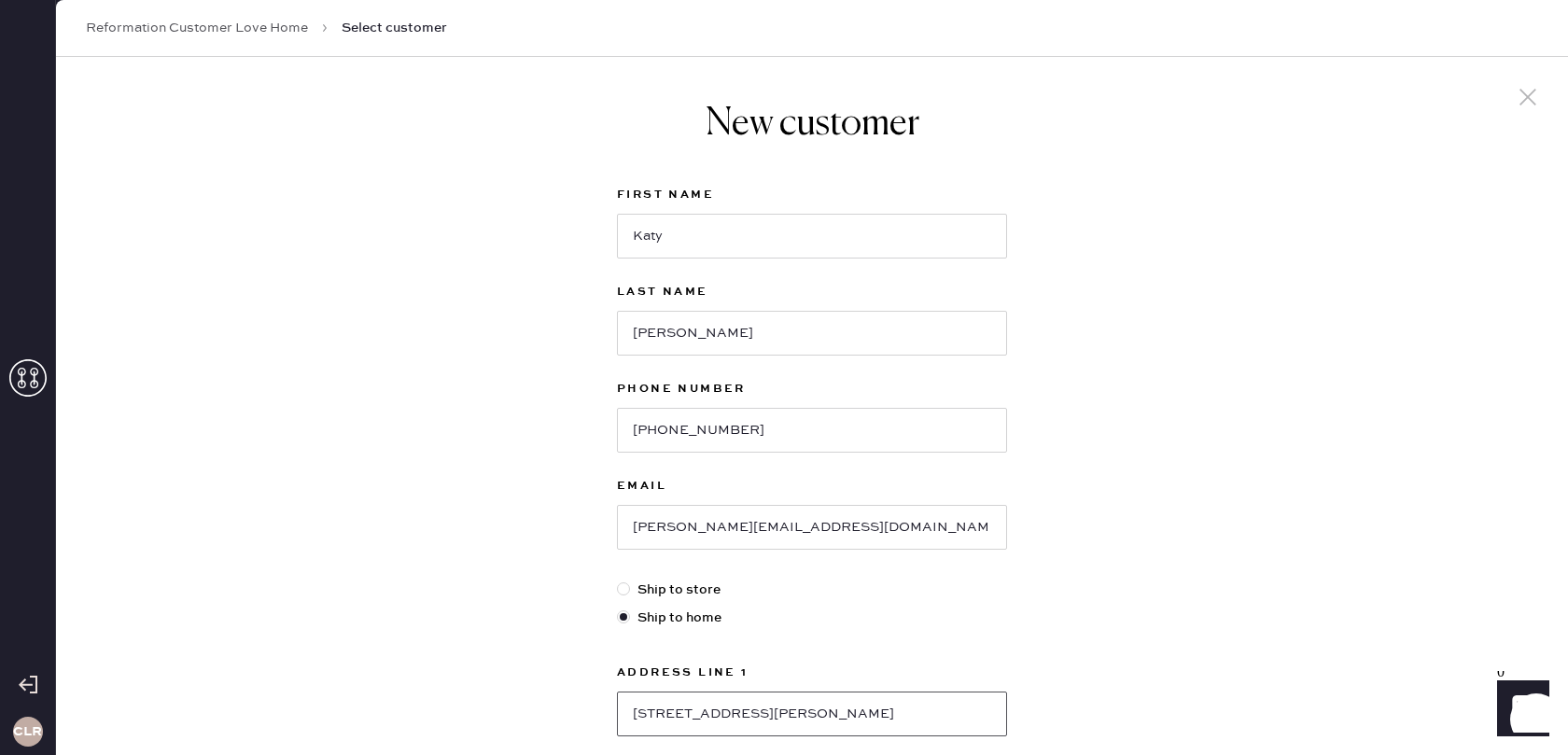
type input "[STREET_ADDRESS][PERSON_NAME]"
select select "NJ"
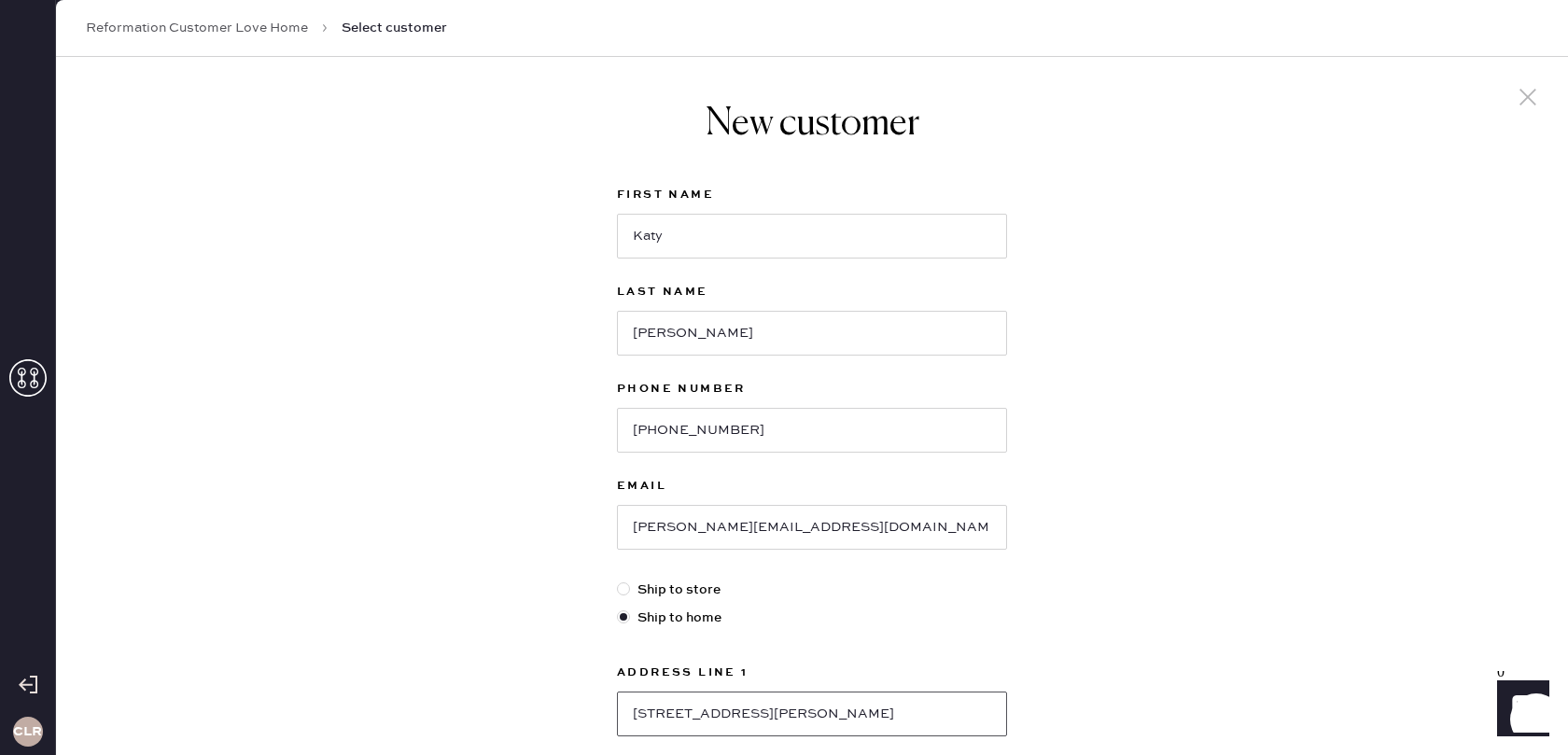
click at [750, 691] on input "[STREET_ADDRESS][PERSON_NAME]" at bounding box center [812, 713] width 391 height 45
type input "[STREET_ADDRESS][PERSON_NAME]"
paste input "07901"
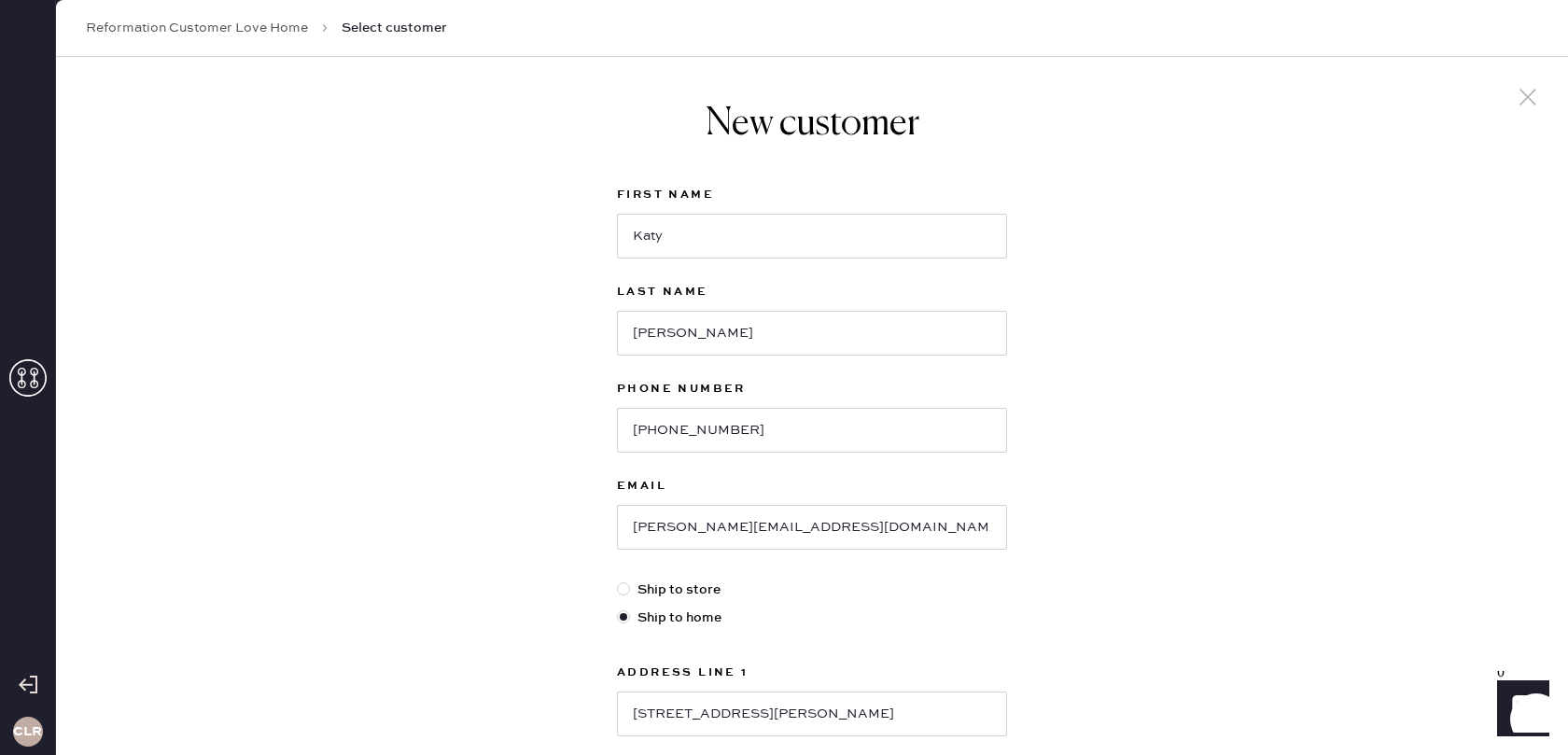
type input "07901"
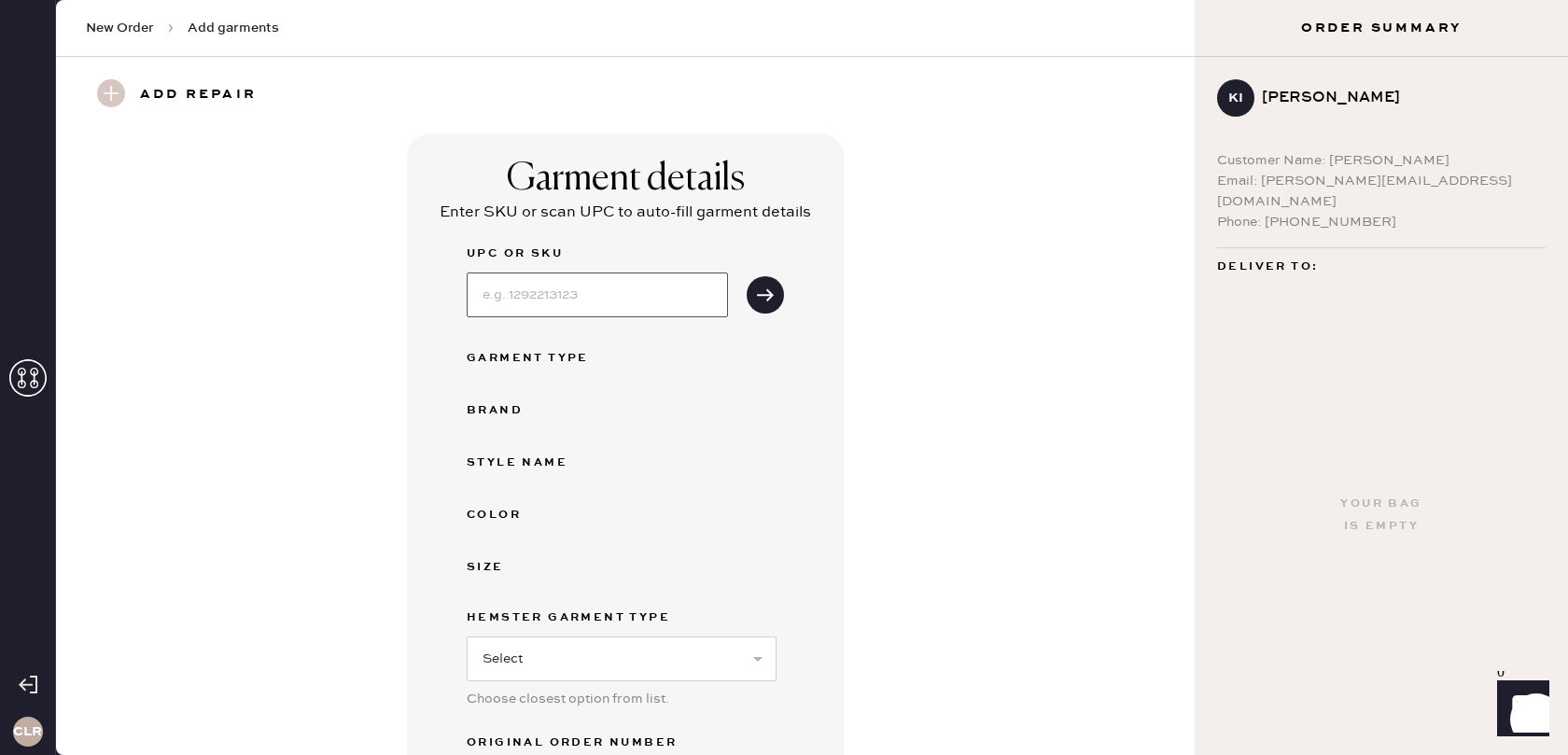
click at [603, 310] on input at bounding box center [596, 295] width 261 height 45
paste input "1304447OLO027"
type input "1304447OLO027"
click at [776, 302] on button "submit" at bounding box center [765, 295] width 37 height 37
select select "2"
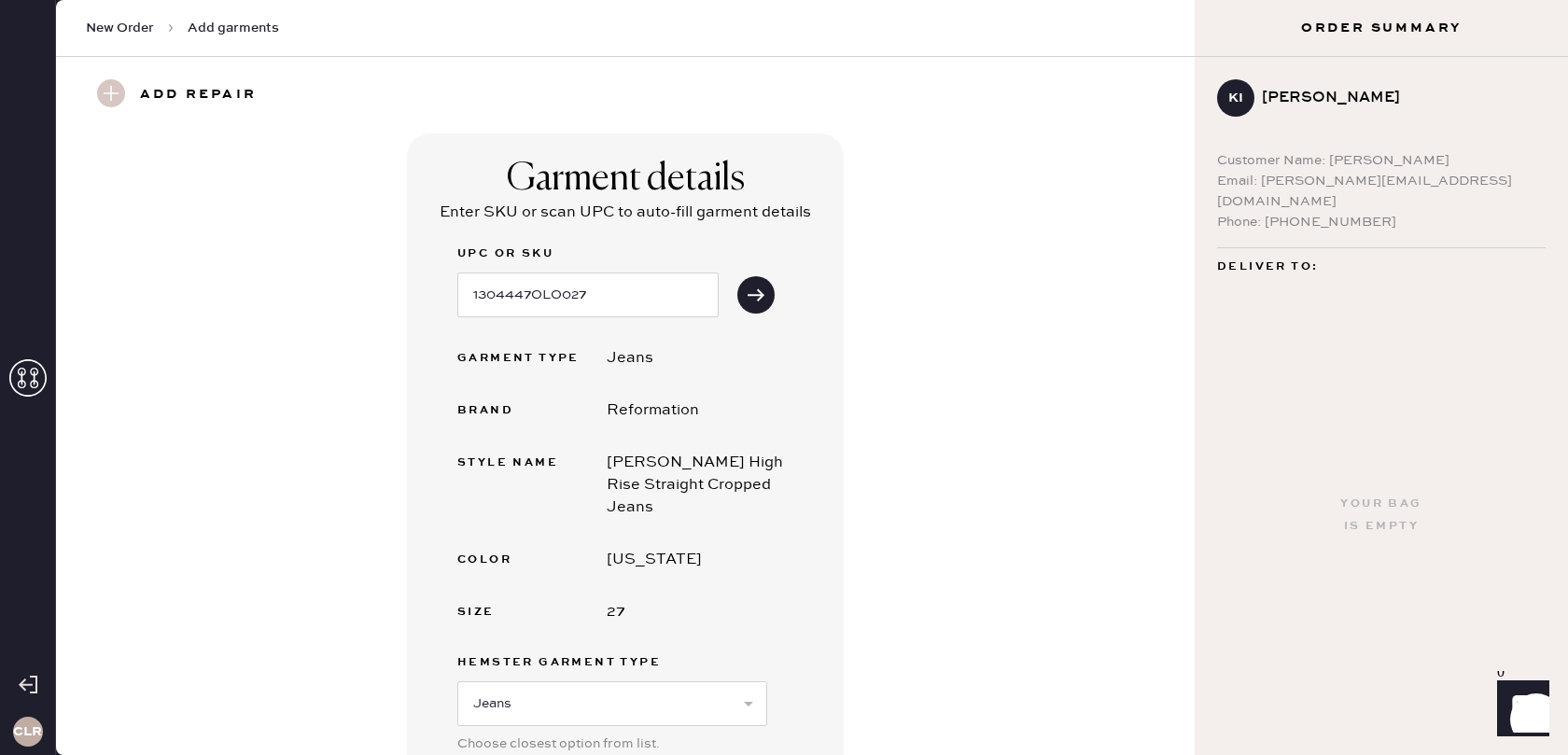
paste input "S17166980"
type input "S17166980"
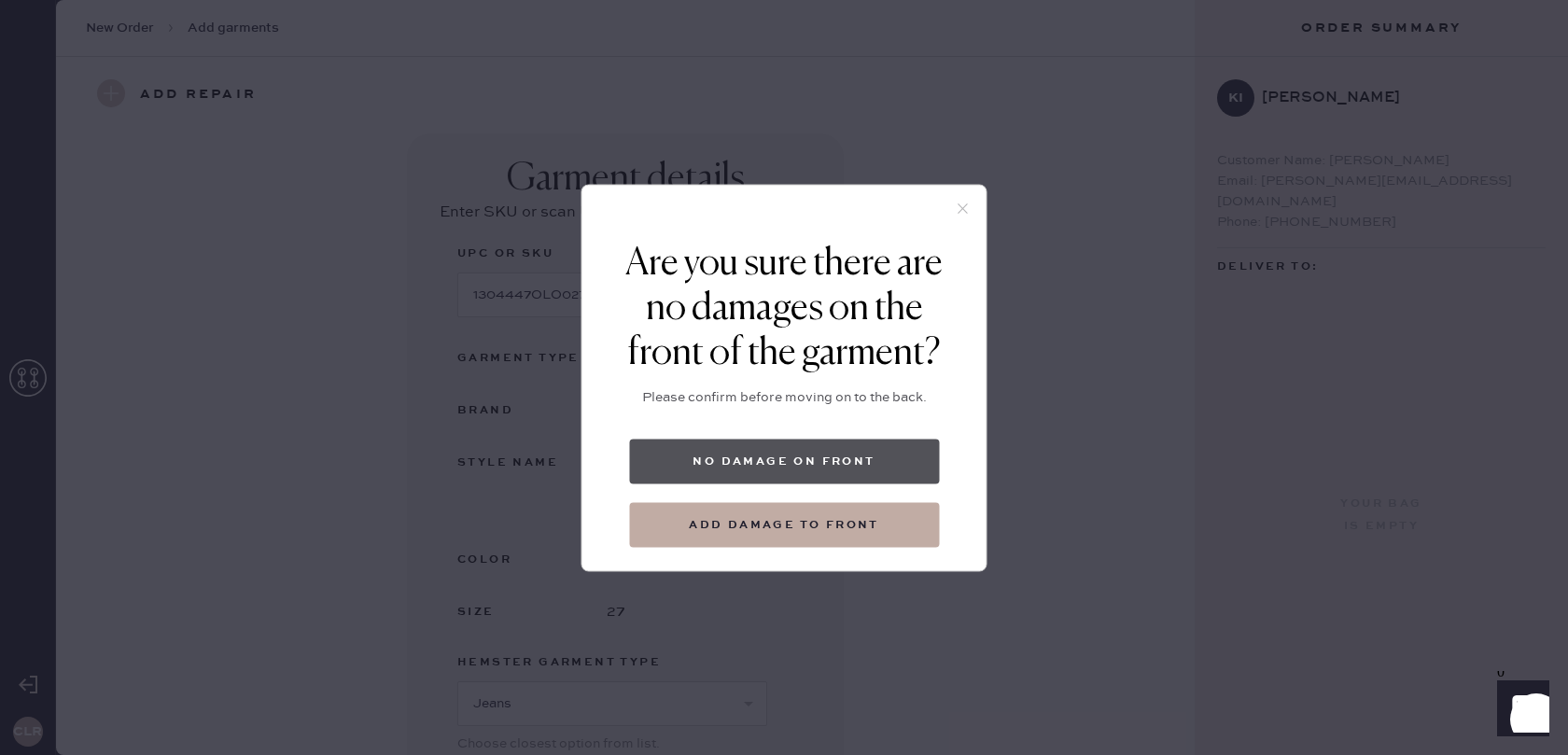
click at [756, 465] on button "No damage on front" at bounding box center [784, 460] width 310 height 45
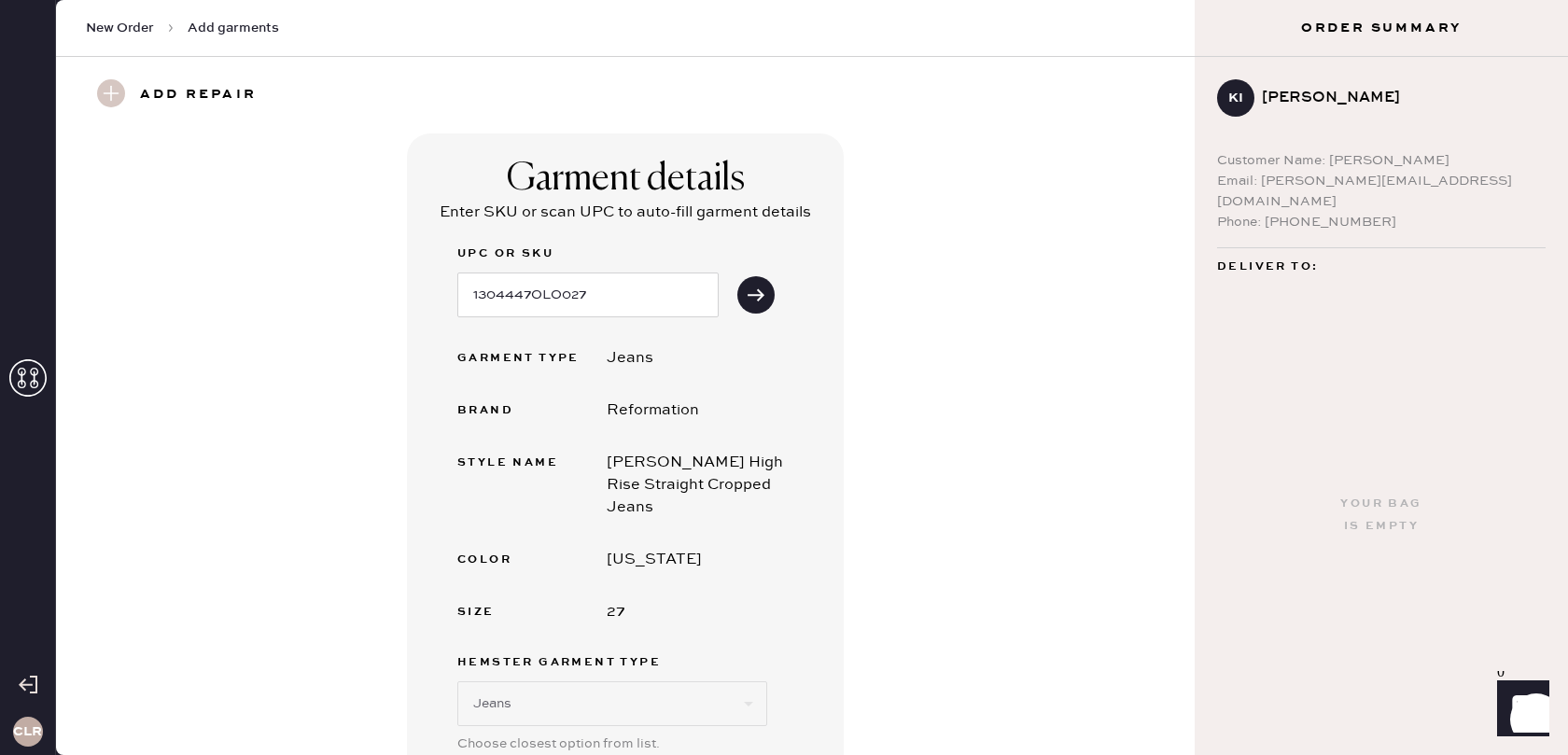
select select "1750"
select select
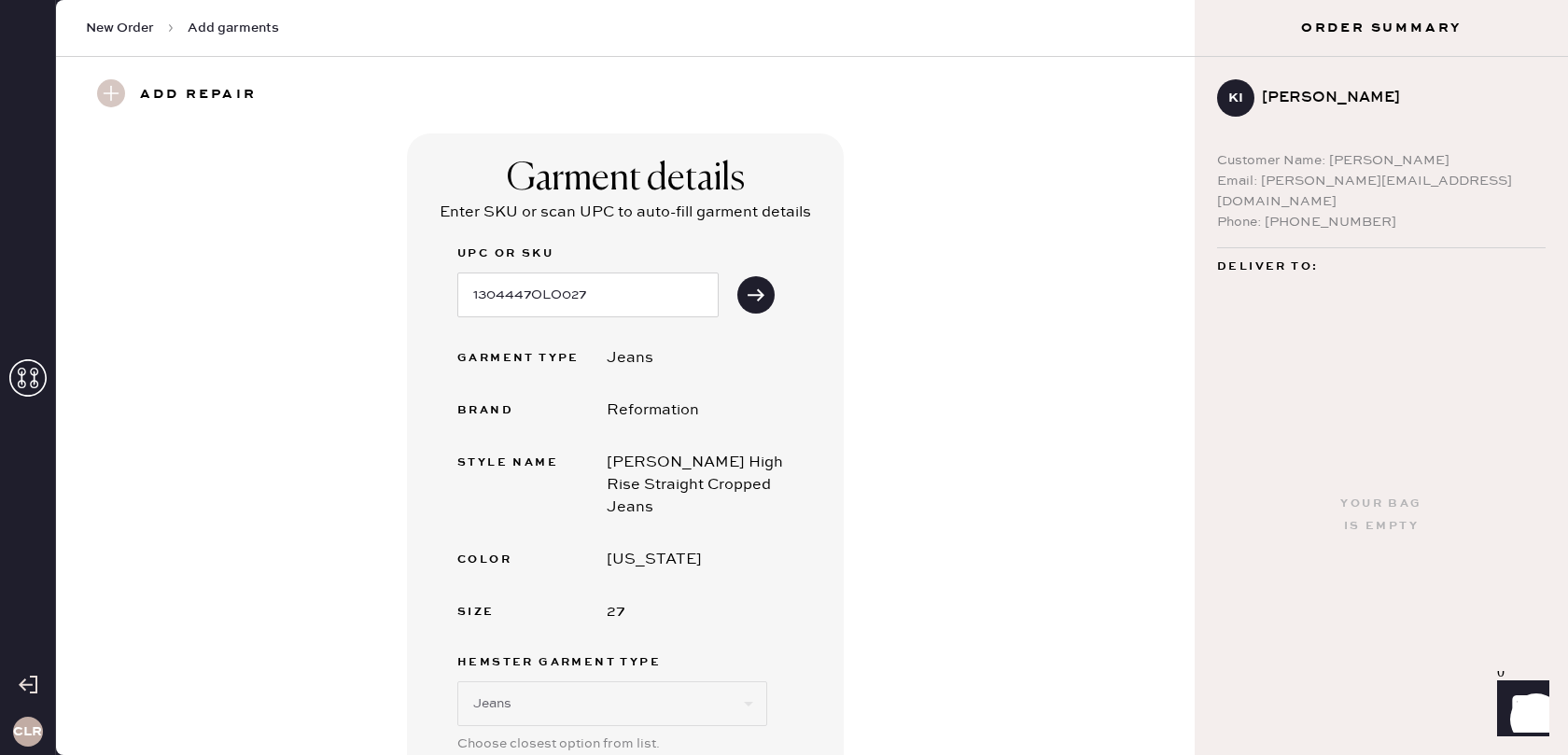
select select "2099"
select select
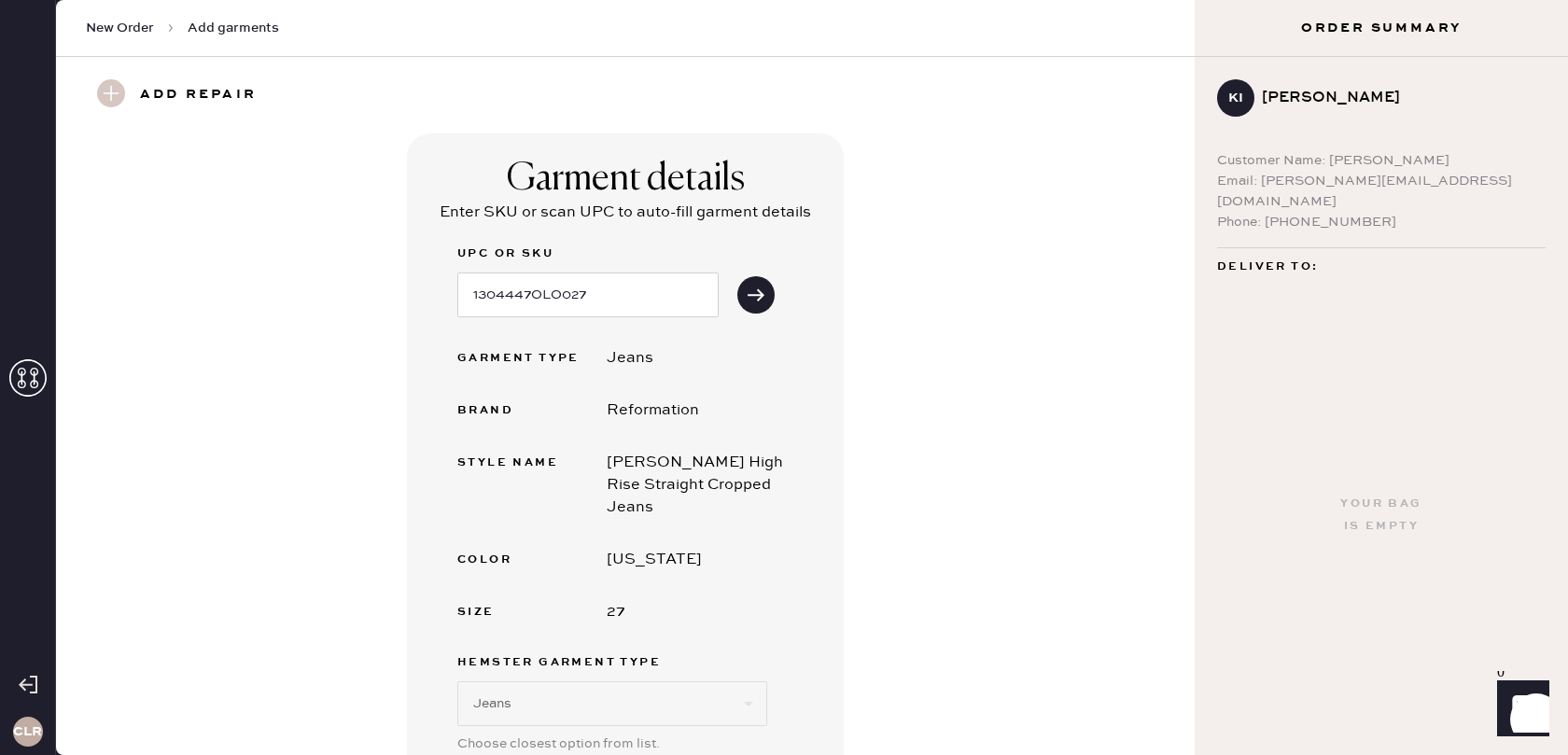
select select
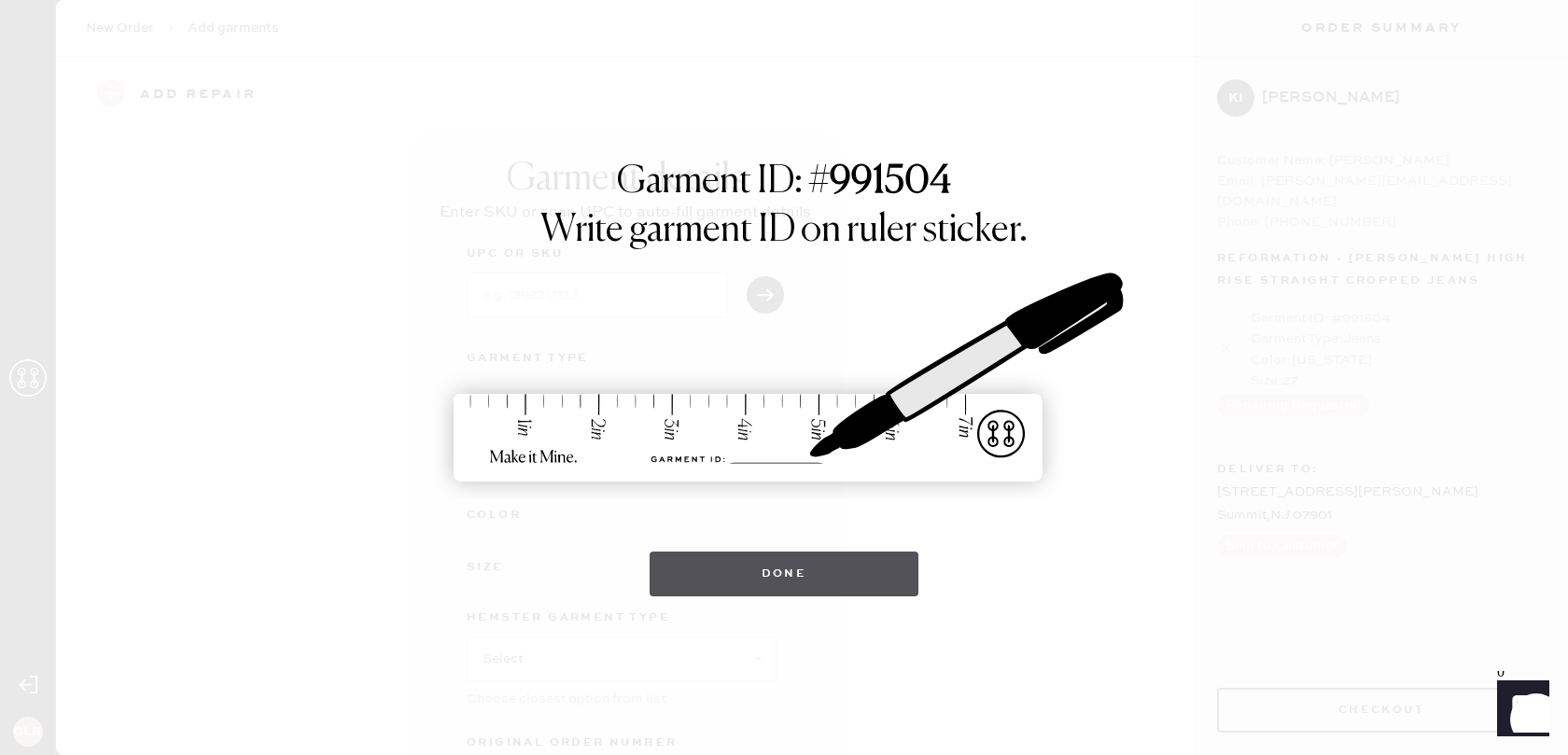
click at [784, 576] on button "Done" at bounding box center [785, 573] width 270 height 45
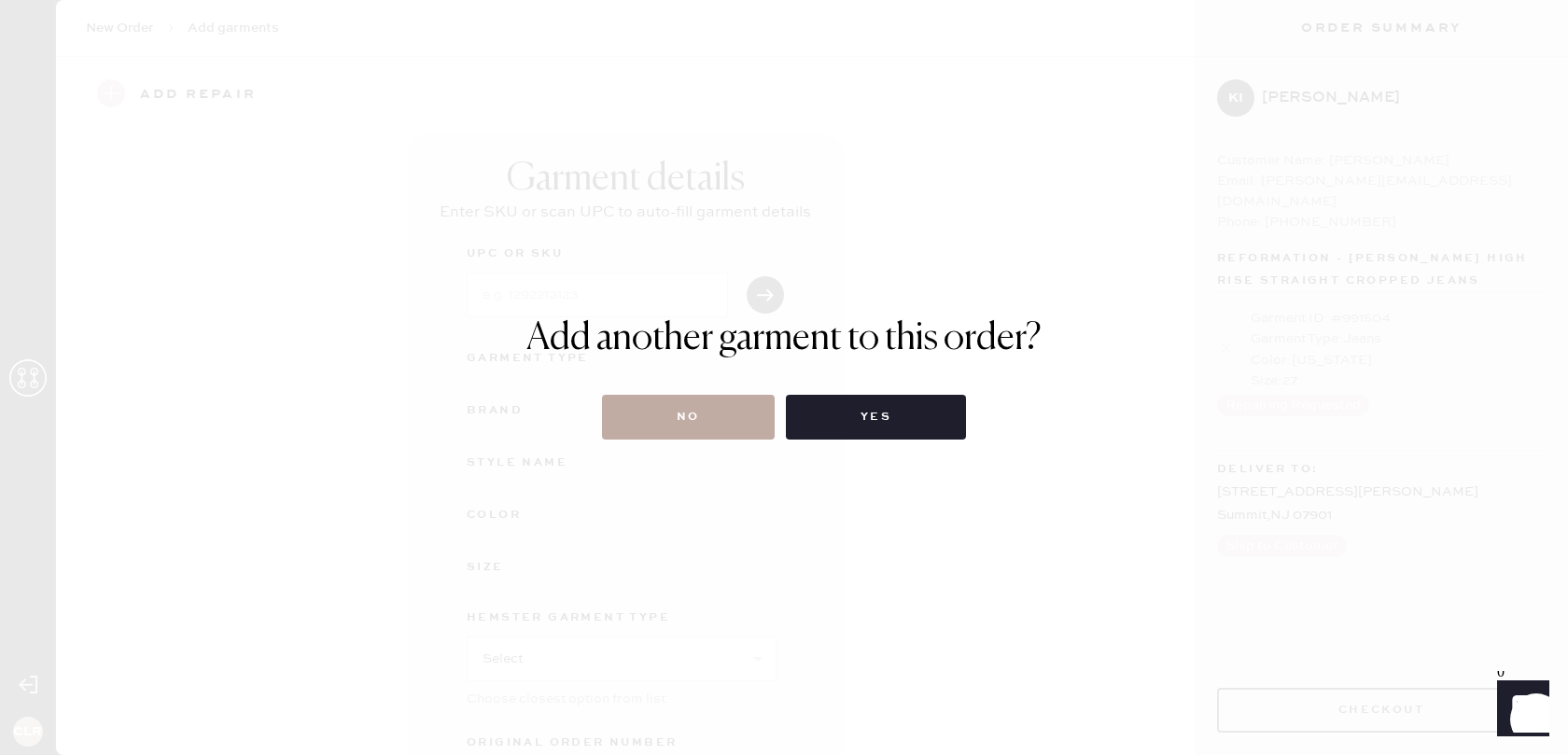
click at [686, 423] on button "No" at bounding box center [688, 416] width 172 height 45
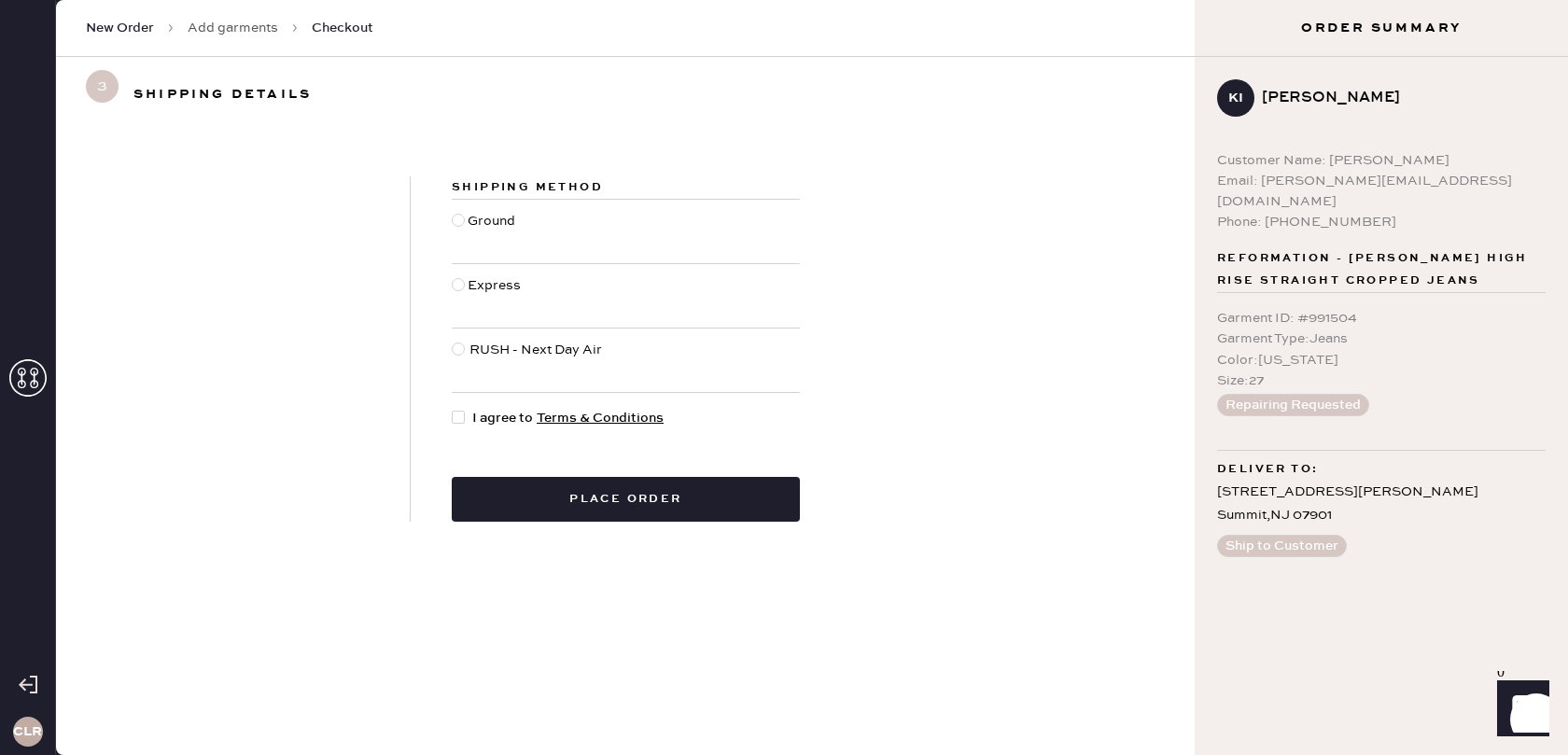
drag, startPoint x: 454, startPoint y: 221, endPoint x: 465, endPoint y: 231, distance: 14.9
click at [455, 221] on div at bounding box center [459, 220] width 13 height 13
click at [453, 211] on input "Ground" at bounding box center [452, 211] width 1 height 1
radio input "true"
click at [457, 413] on div at bounding box center [459, 417] width 13 height 13
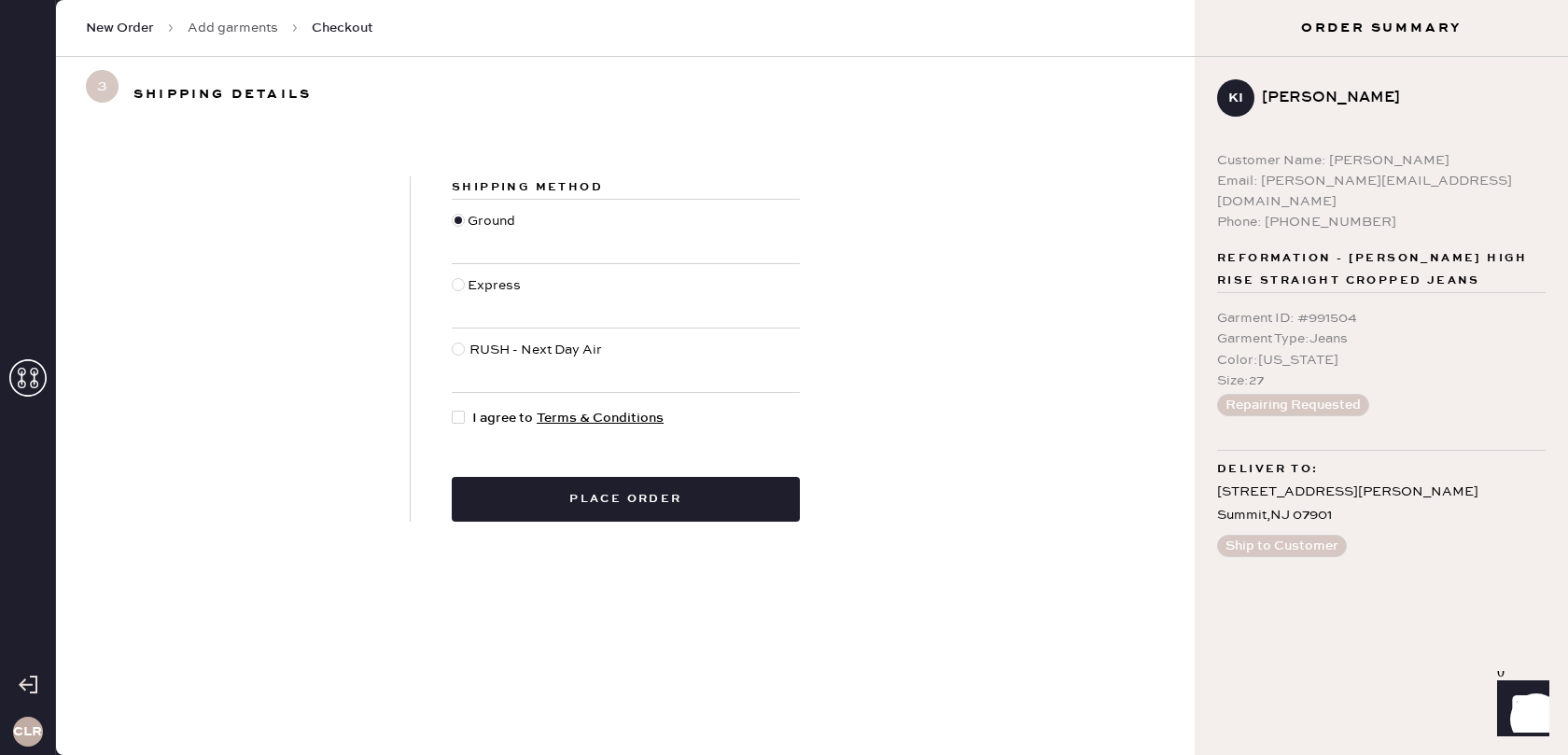
click at [453, 409] on input "I agree to Terms & Conditions" at bounding box center [452, 408] width 1 height 1
checkbox input "true"
click at [546, 499] on button "Place order" at bounding box center [626, 499] width 348 height 45
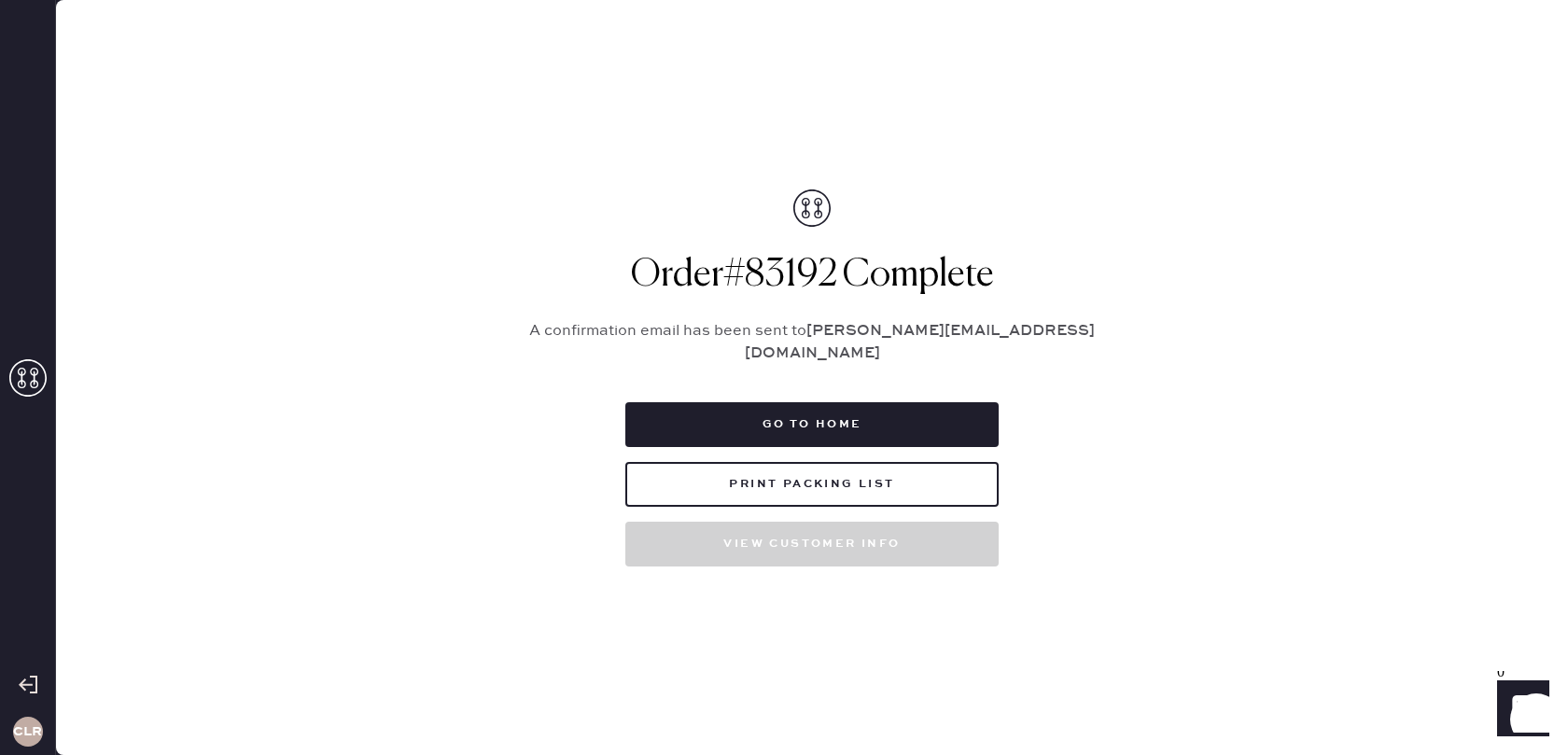
drag, startPoint x: 833, startPoint y: 283, endPoint x: 652, endPoint y: 280, distance: 181.0
click at [631, 280] on h1 "Order # 83192 Complete" at bounding box center [812, 275] width 607 height 45
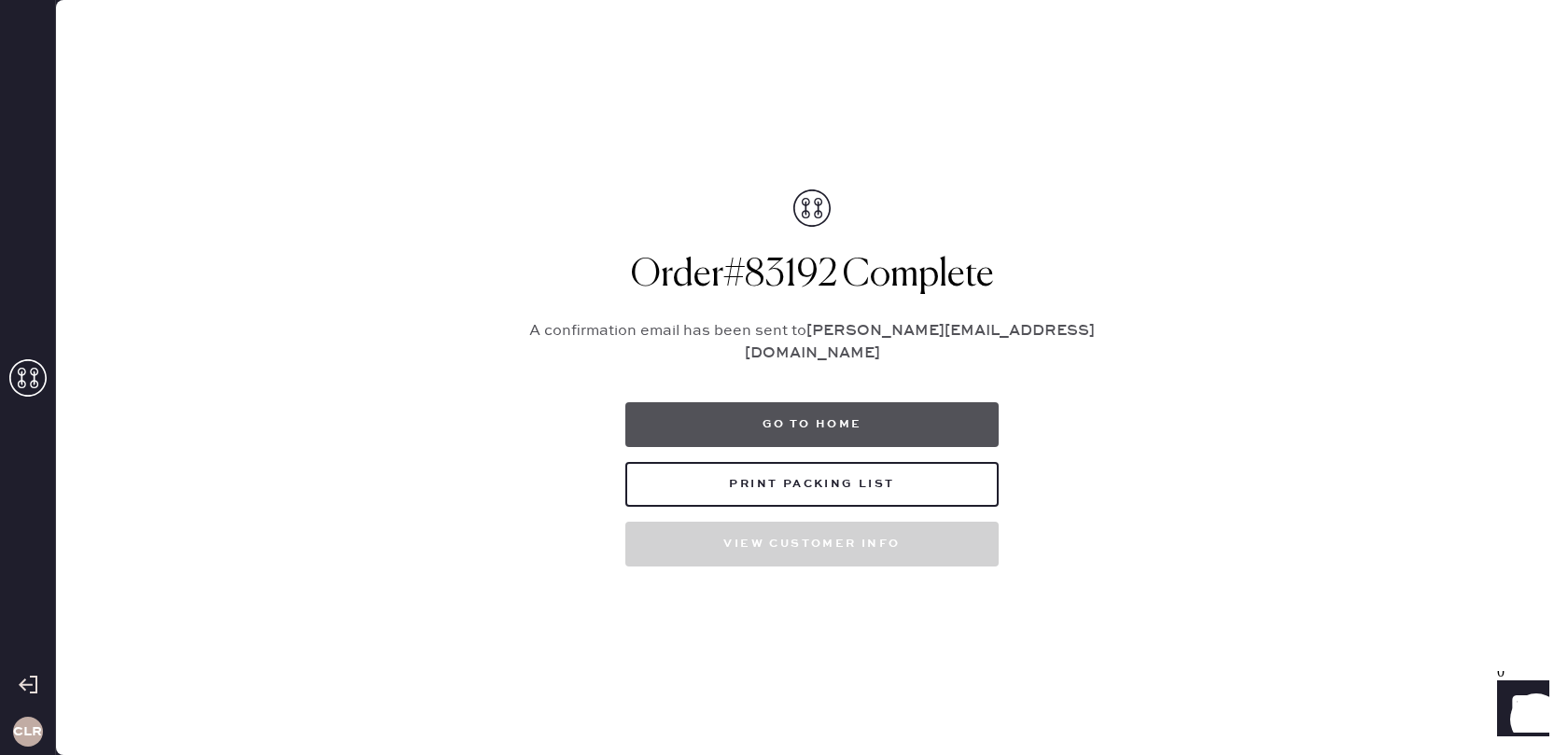
click at [835, 418] on button "Go to home" at bounding box center [812, 424] width 373 height 45
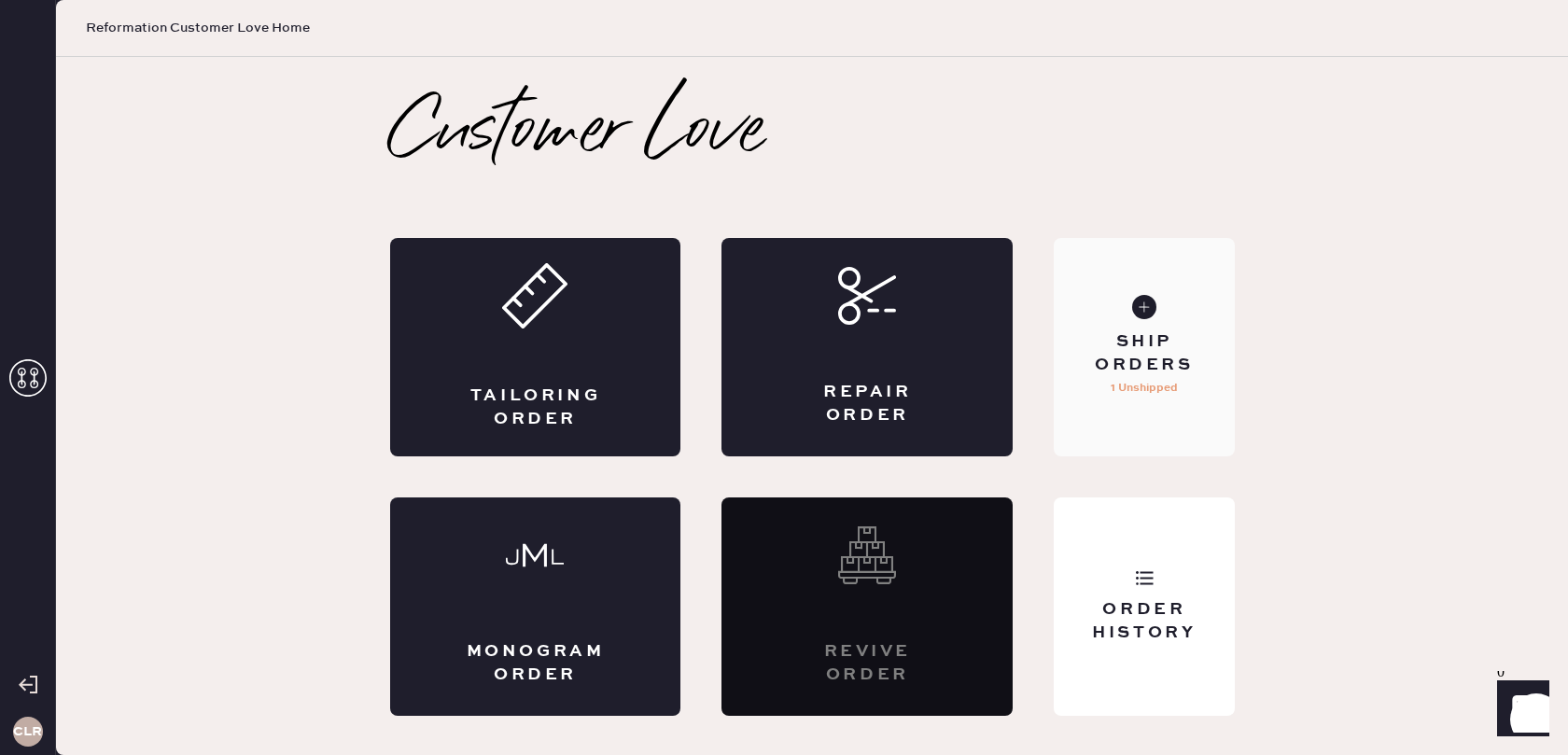
click at [1099, 395] on div "Ship Orders 1 Unshipped" at bounding box center [1144, 347] width 180 height 218
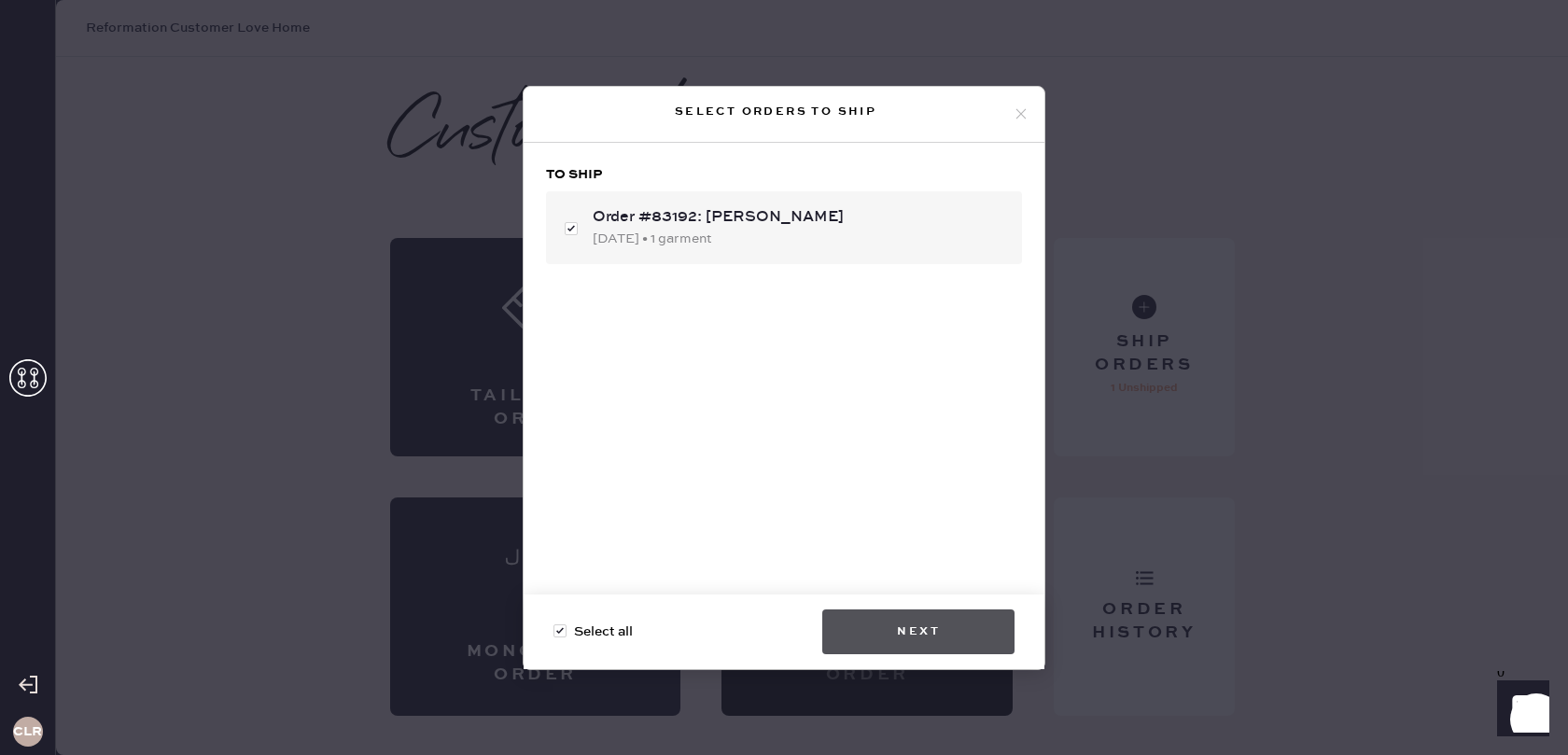
click at [929, 641] on button "Next" at bounding box center [918, 632] width 192 height 45
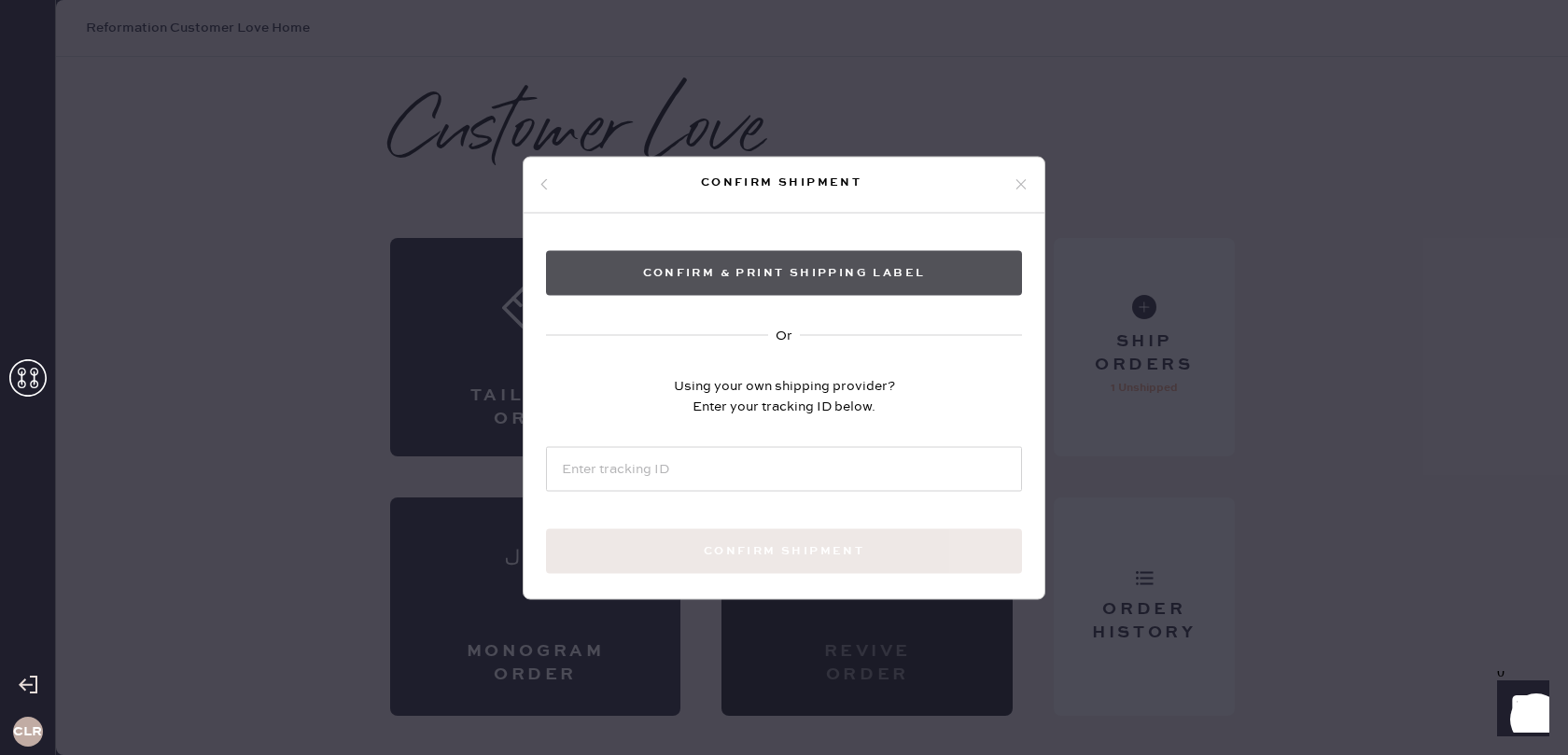
click at [818, 283] on button "Confirm & Print shipping label" at bounding box center [783, 272] width 476 height 45
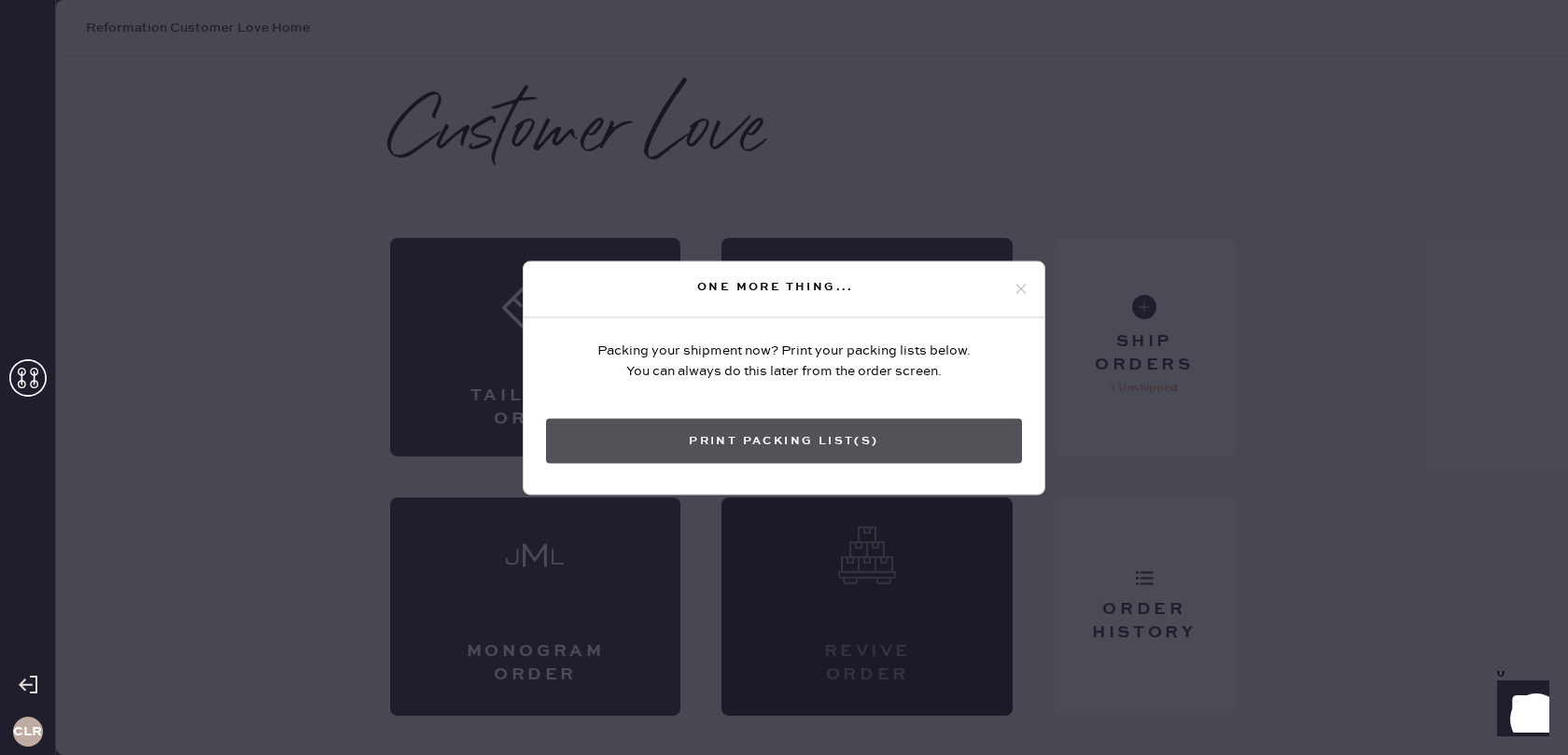
click at [728, 436] on button "Print Packing List(s)" at bounding box center [783, 440] width 476 height 45
